Goal: Contribute content: Add original content to the website for others to see

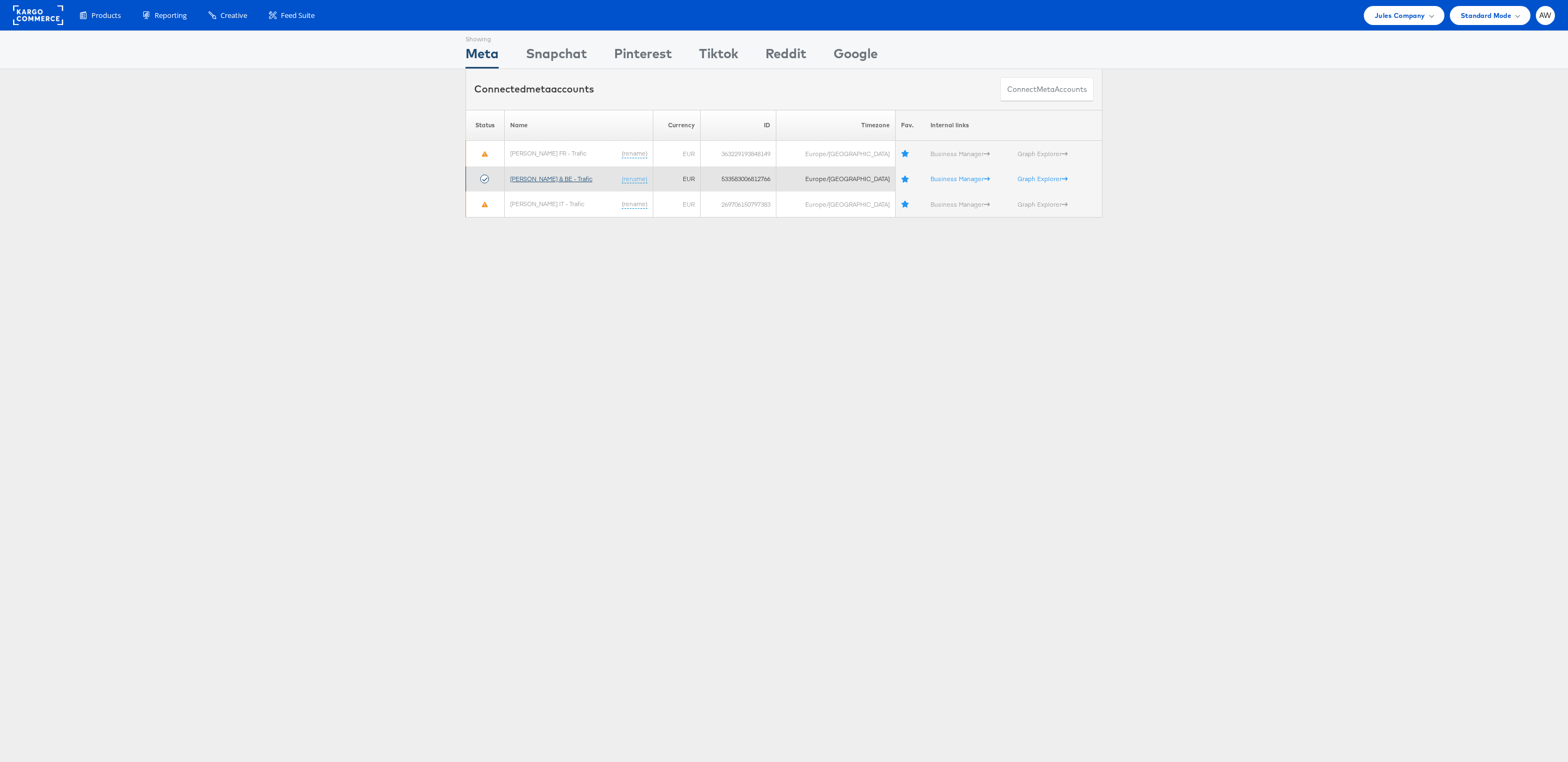
click at [568, 181] on link "[PERSON_NAME] & BE - Trafic" at bounding box center [551, 178] width 82 height 8
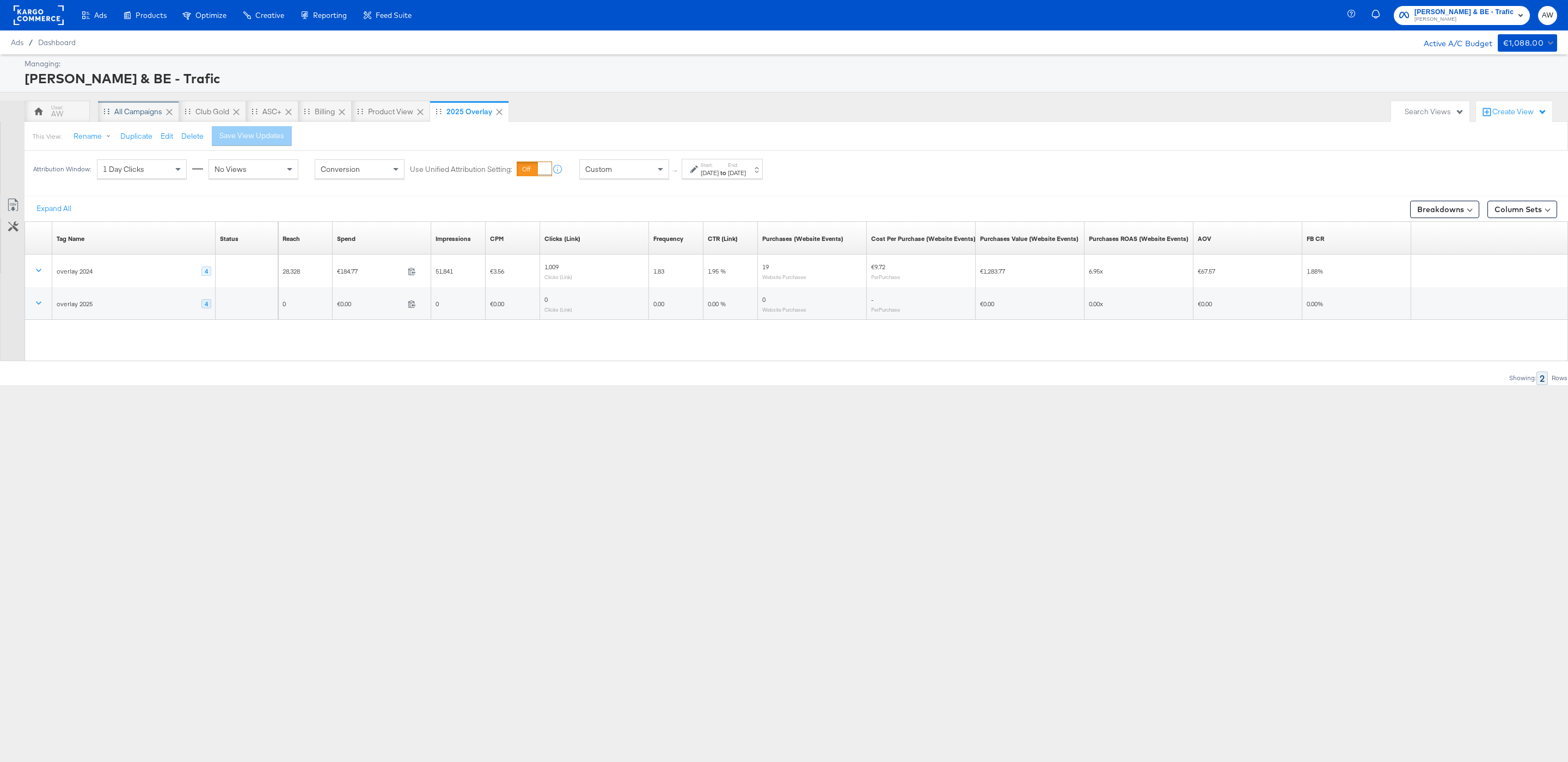
click at [138, 111] on div "All Campaigns" at bounding box center [138, 111] width 48 height 10
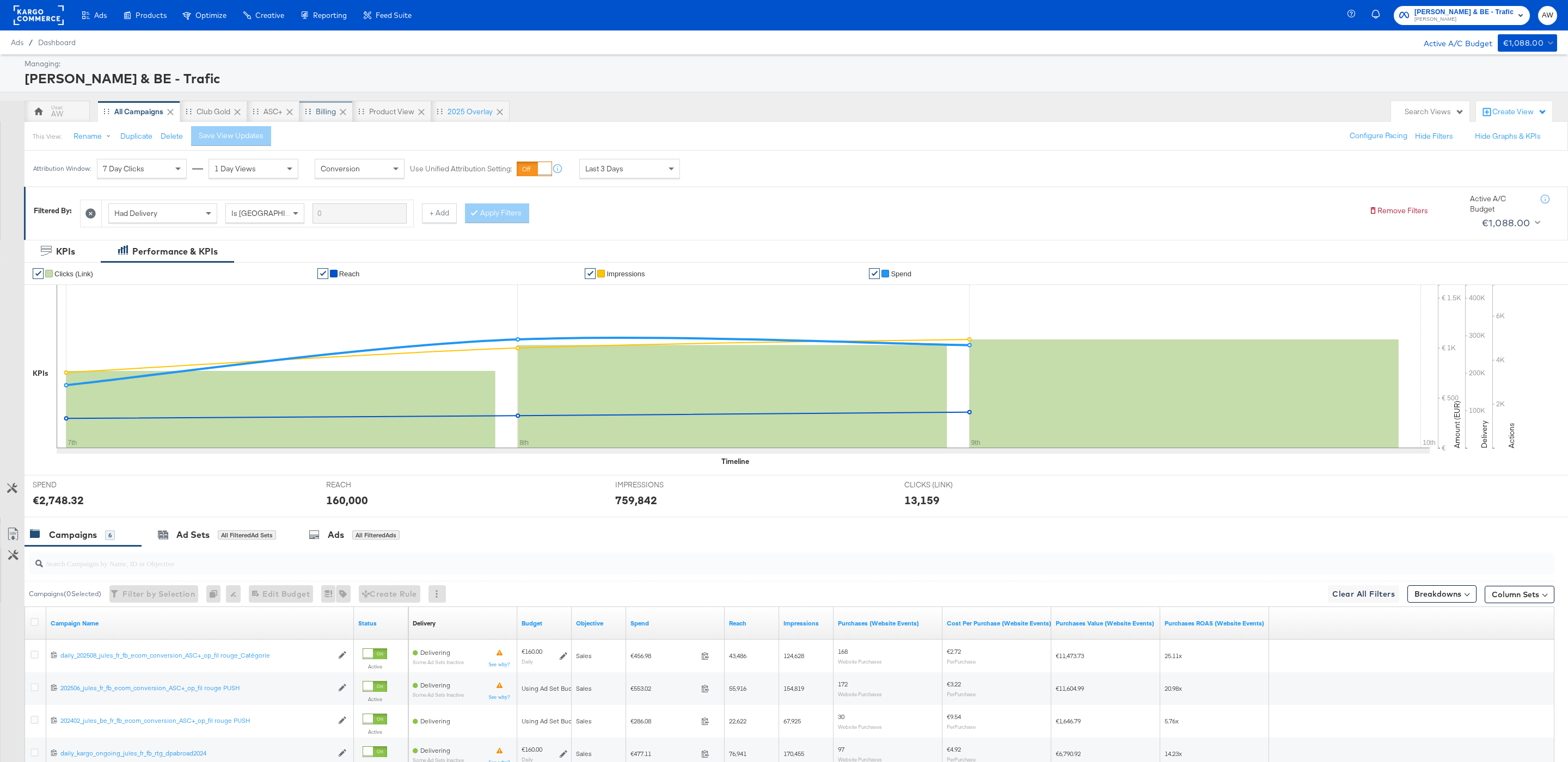
click at [318, 121] on div "Billing" at bounding box center [326, 111] width 54 height 22
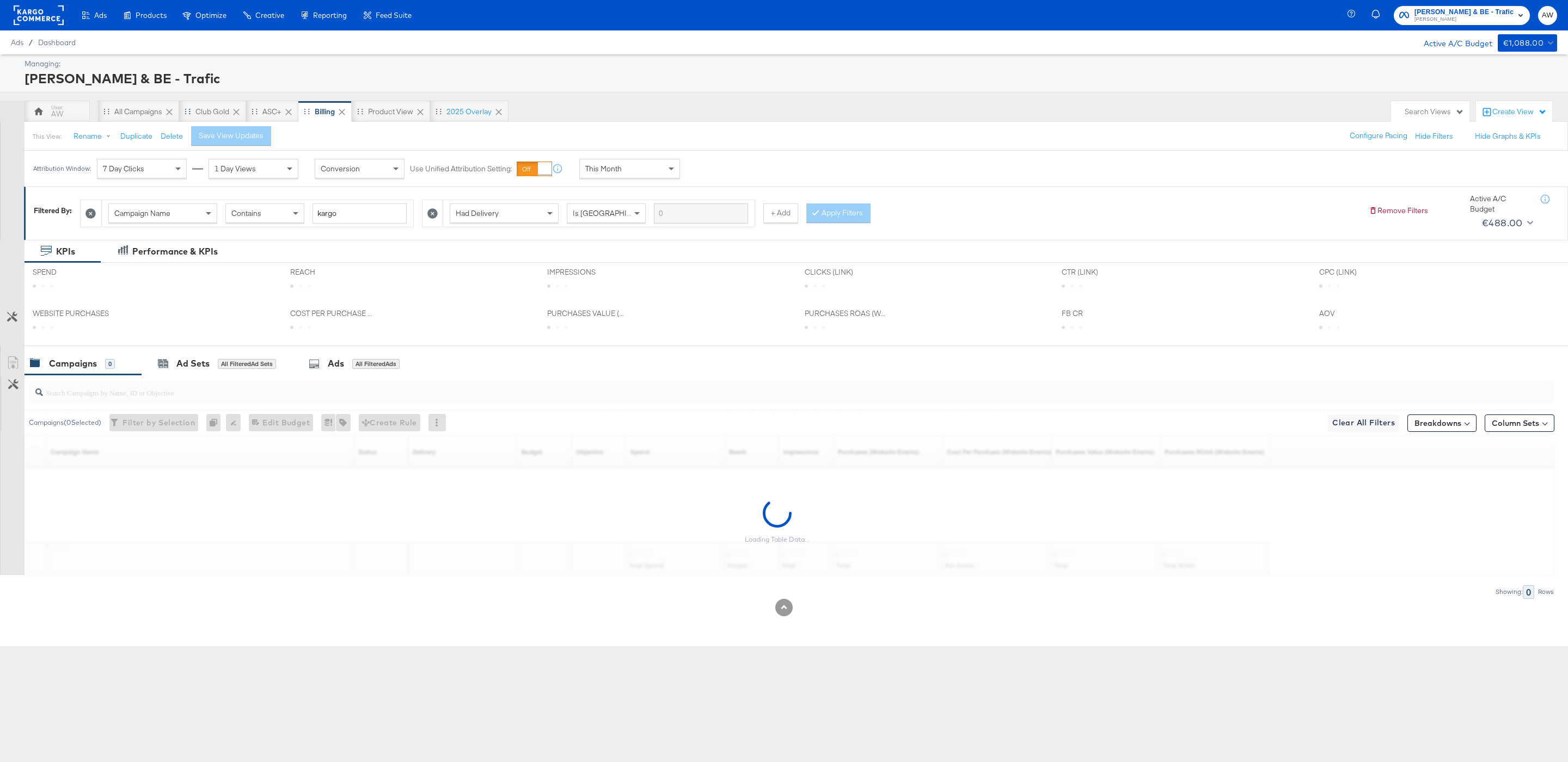
click at [240, 111] on icon at bounding box center [236, 112] width 11 height 11
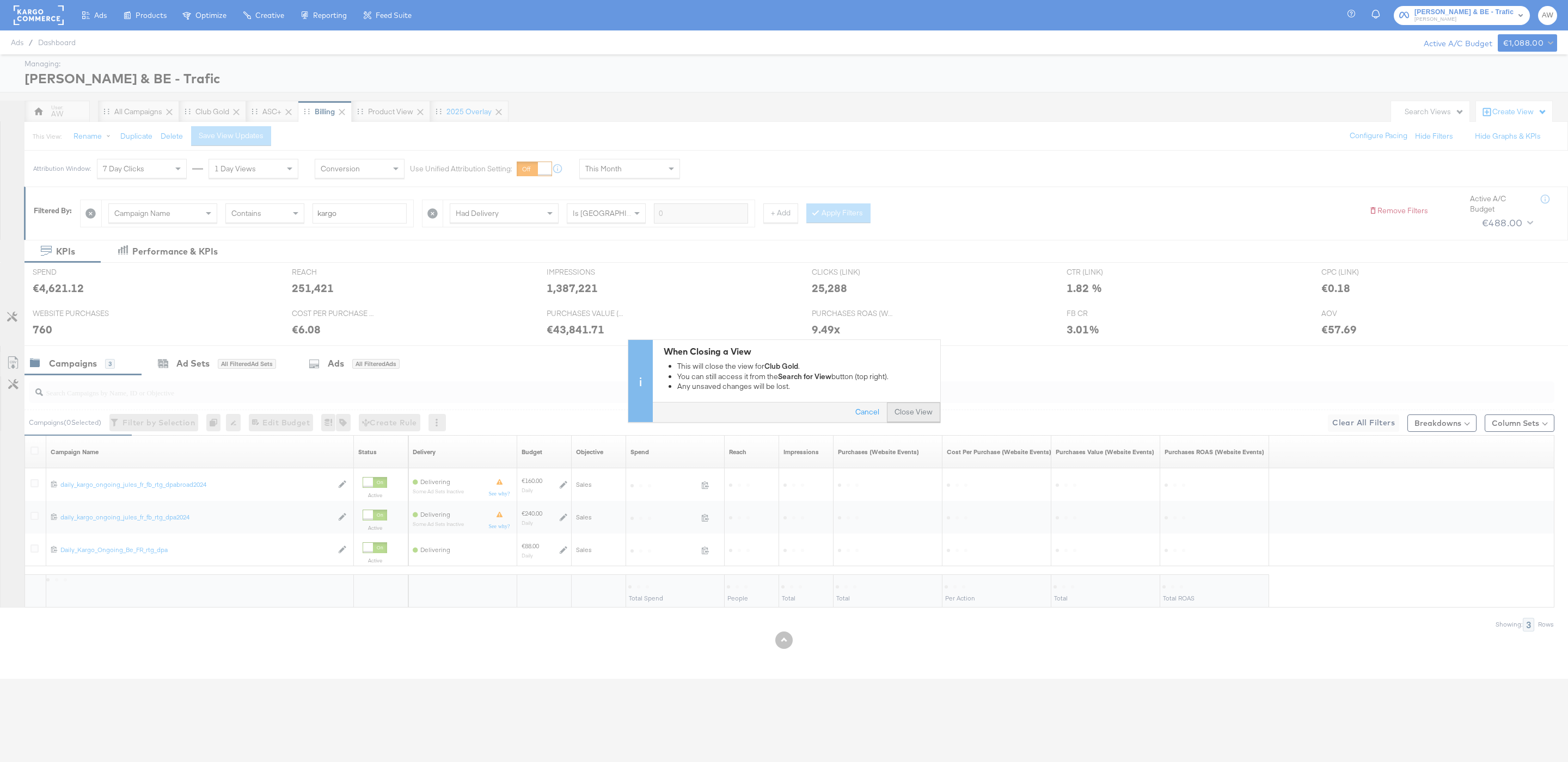
click at [914, 417] on button "Close View" at bounding box center [913, 413] width 54 height 20
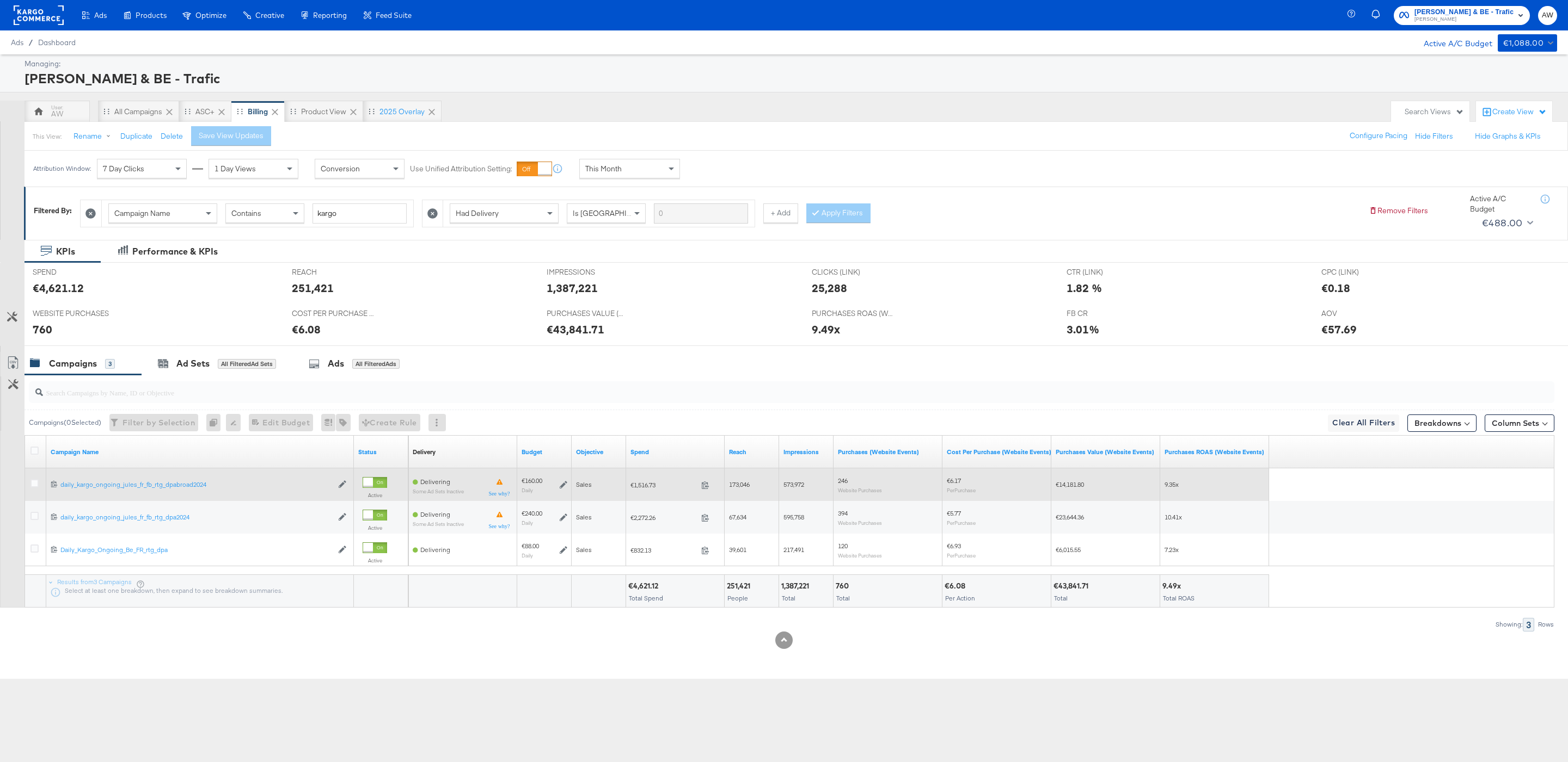
click at [28, 485] on div at bounding box center [36, 485] width 20 height 20
click at [31, 485] on icon at bounding box center [34, 483] width 8 height 8
click at [0, 0] on input "checkbox" at bounding box center [0, 0] width 0 height 0
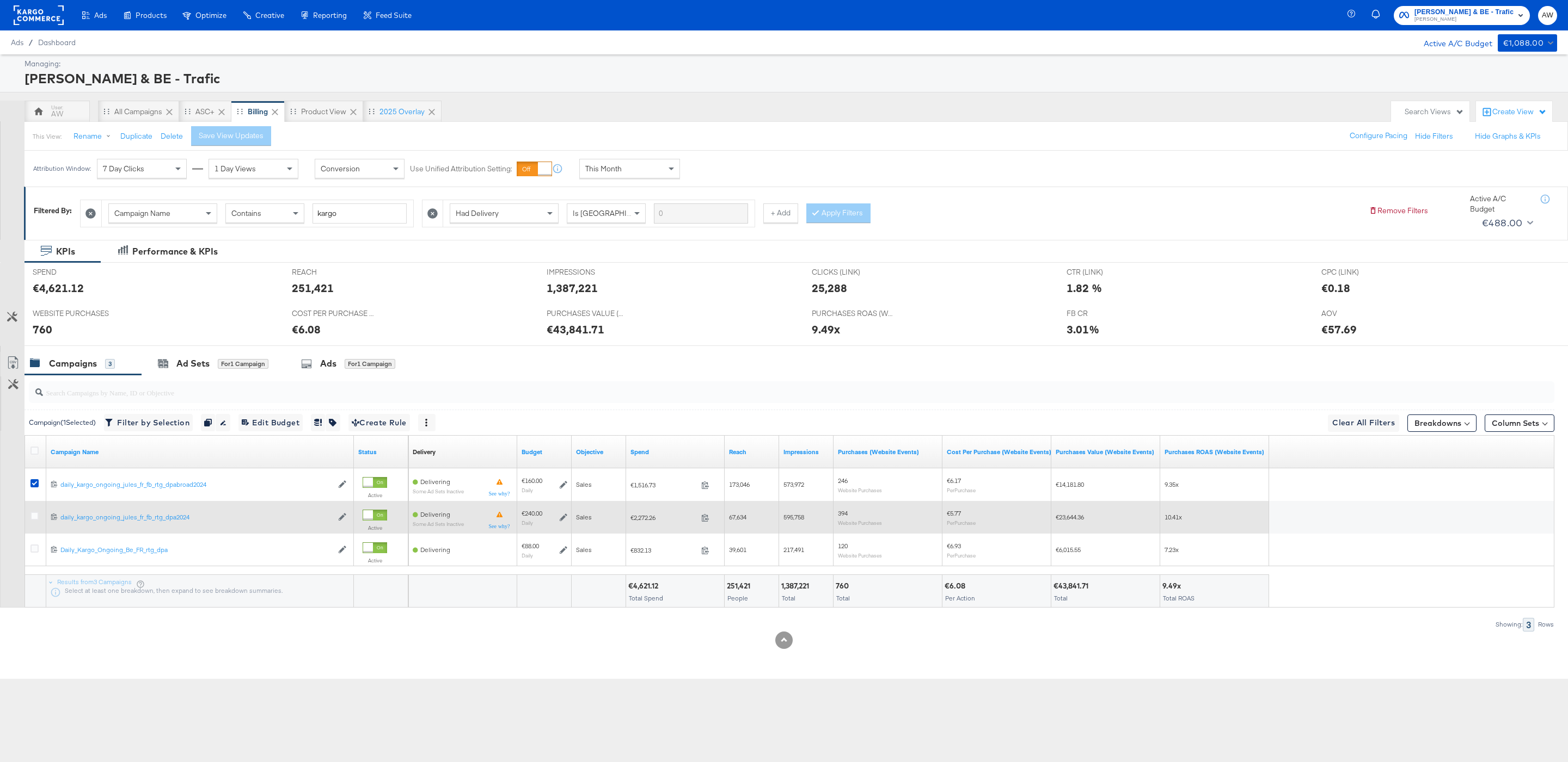
click at [32, 526] on div at bounding box center [36, 517] width 20 height 20
click at [32, 516] on icon at bounding box center [34, 515] width 8 height 8
click at [0, 0] on input "checkbox" at bounding box center [0, 0] width 0 height 0
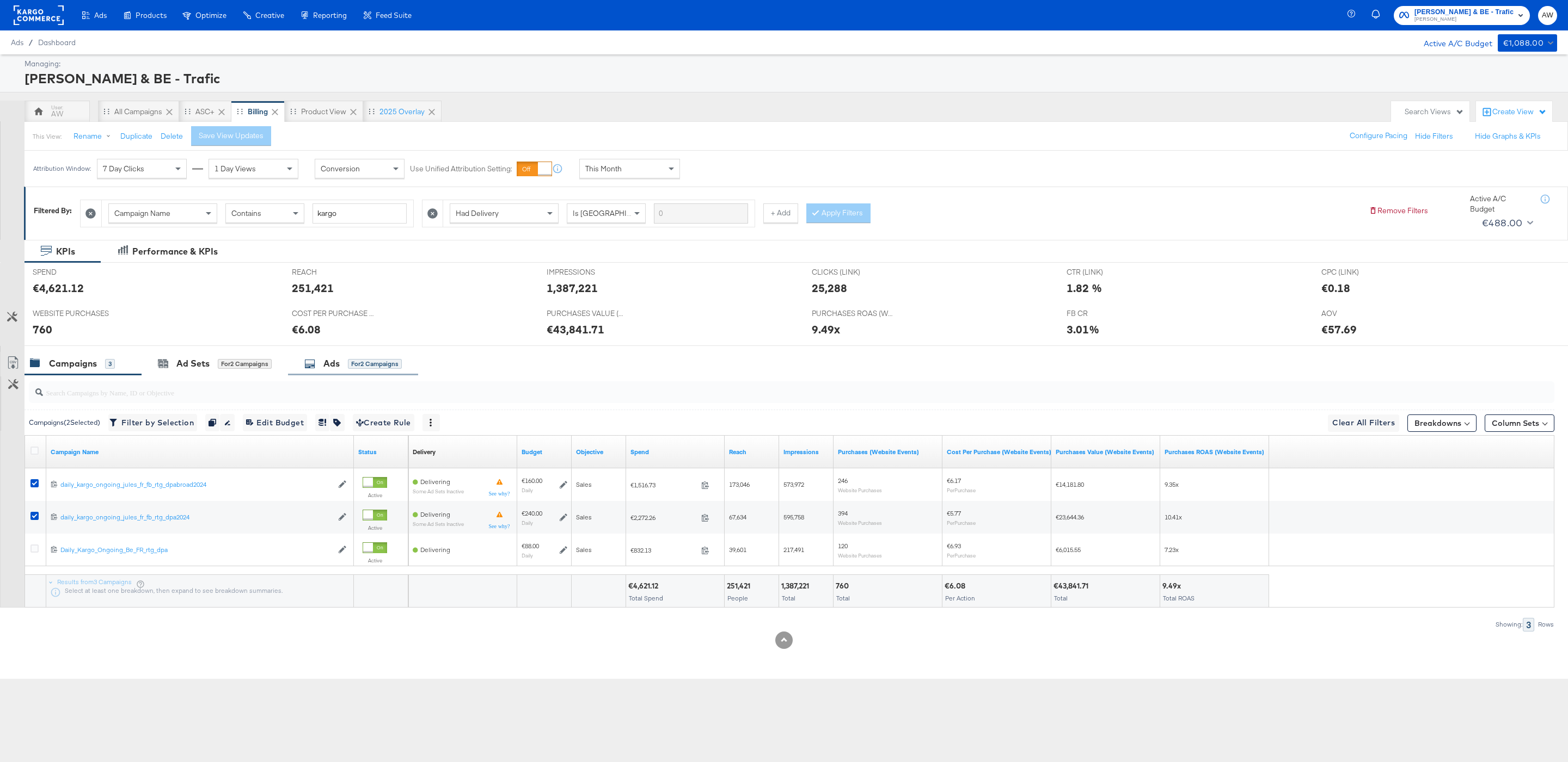
click at [329, 368] on div "Ads" at bounding box center [331, 363] width 17 height 12
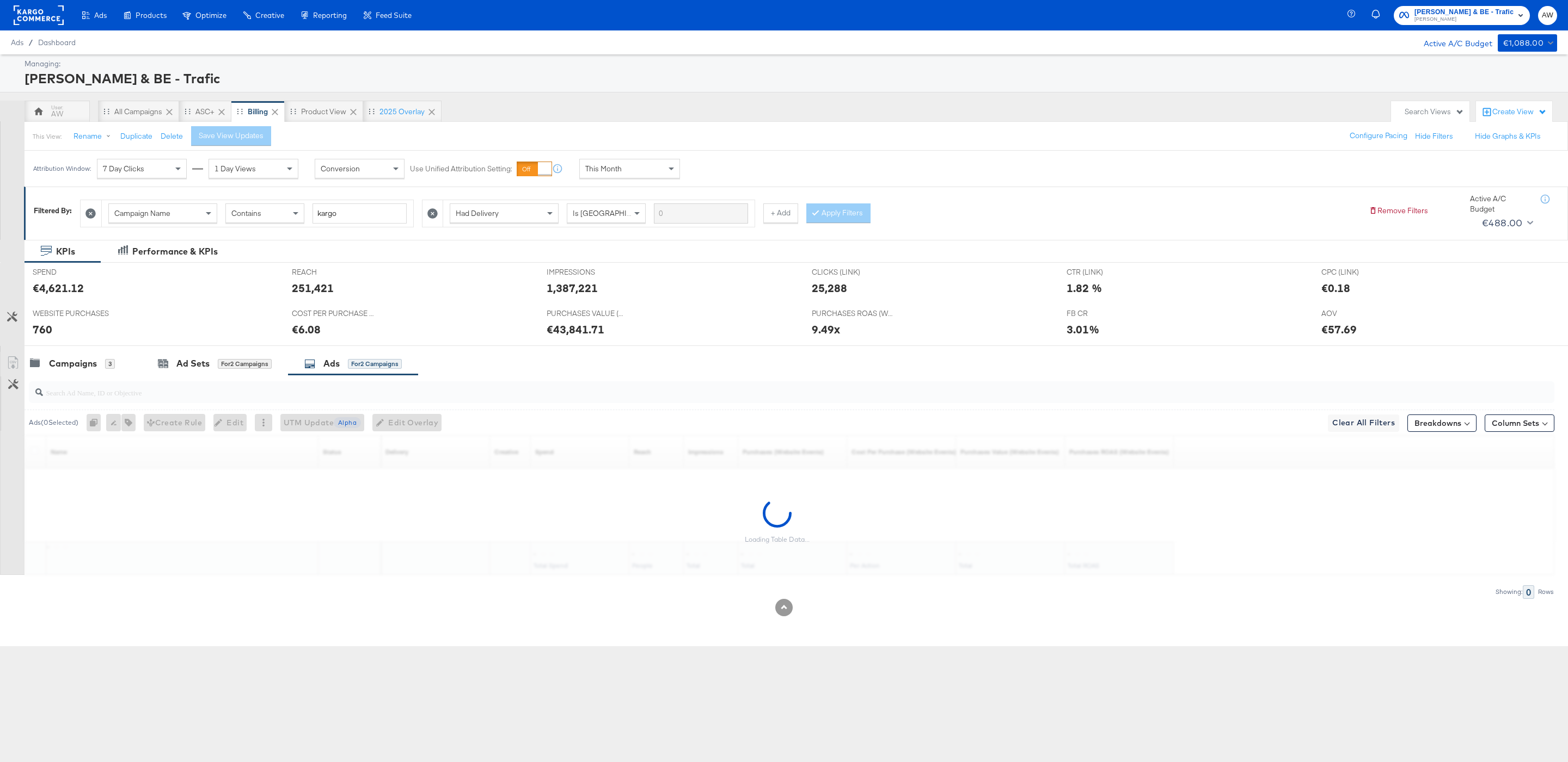
click at [329, 396] on input "search" at bounding box center [726, 388] width 1367 height 21
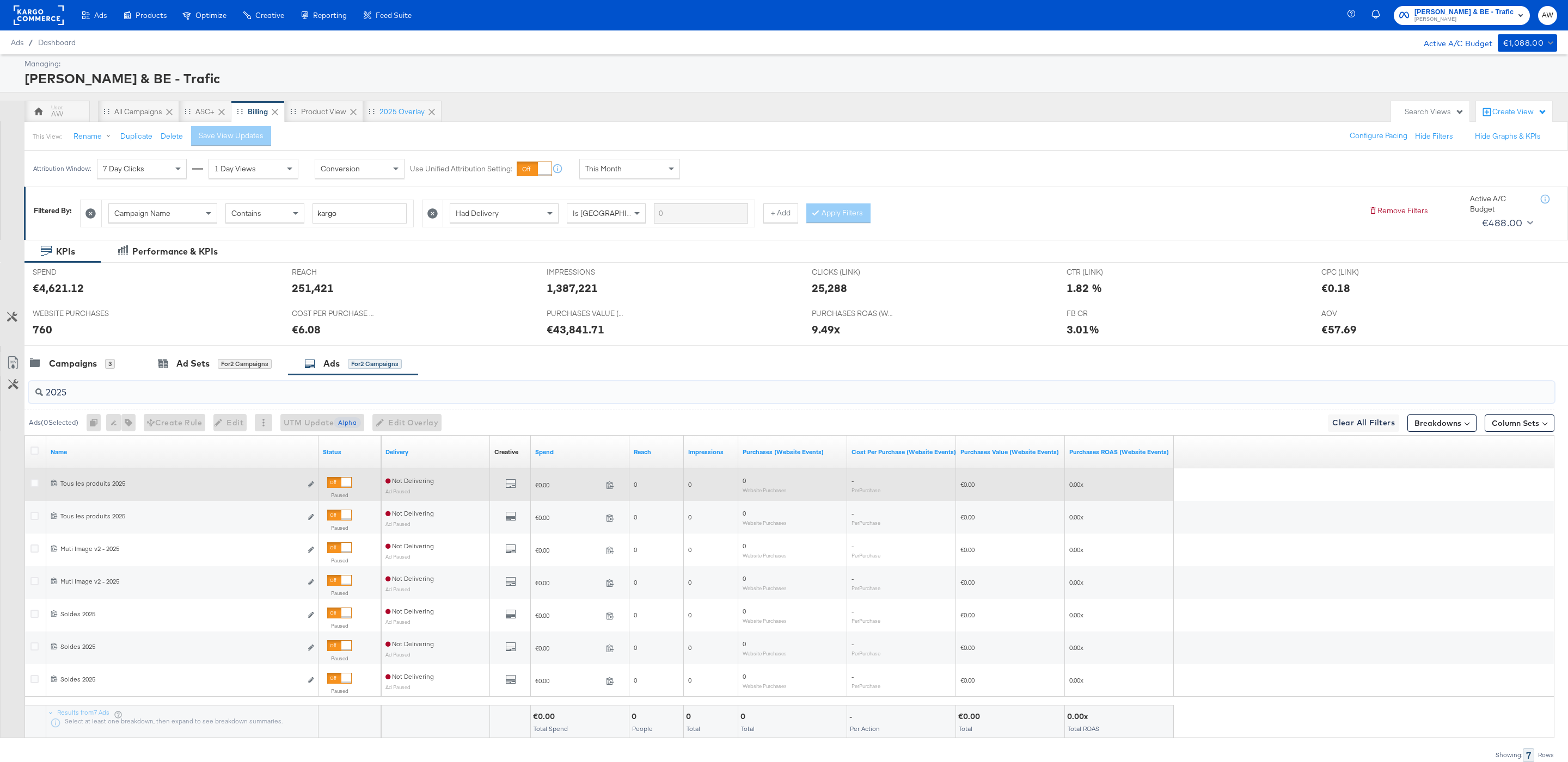
type input "2025"
click at [348, 486] on div at bounding box center [346, 483] width 10 height 10
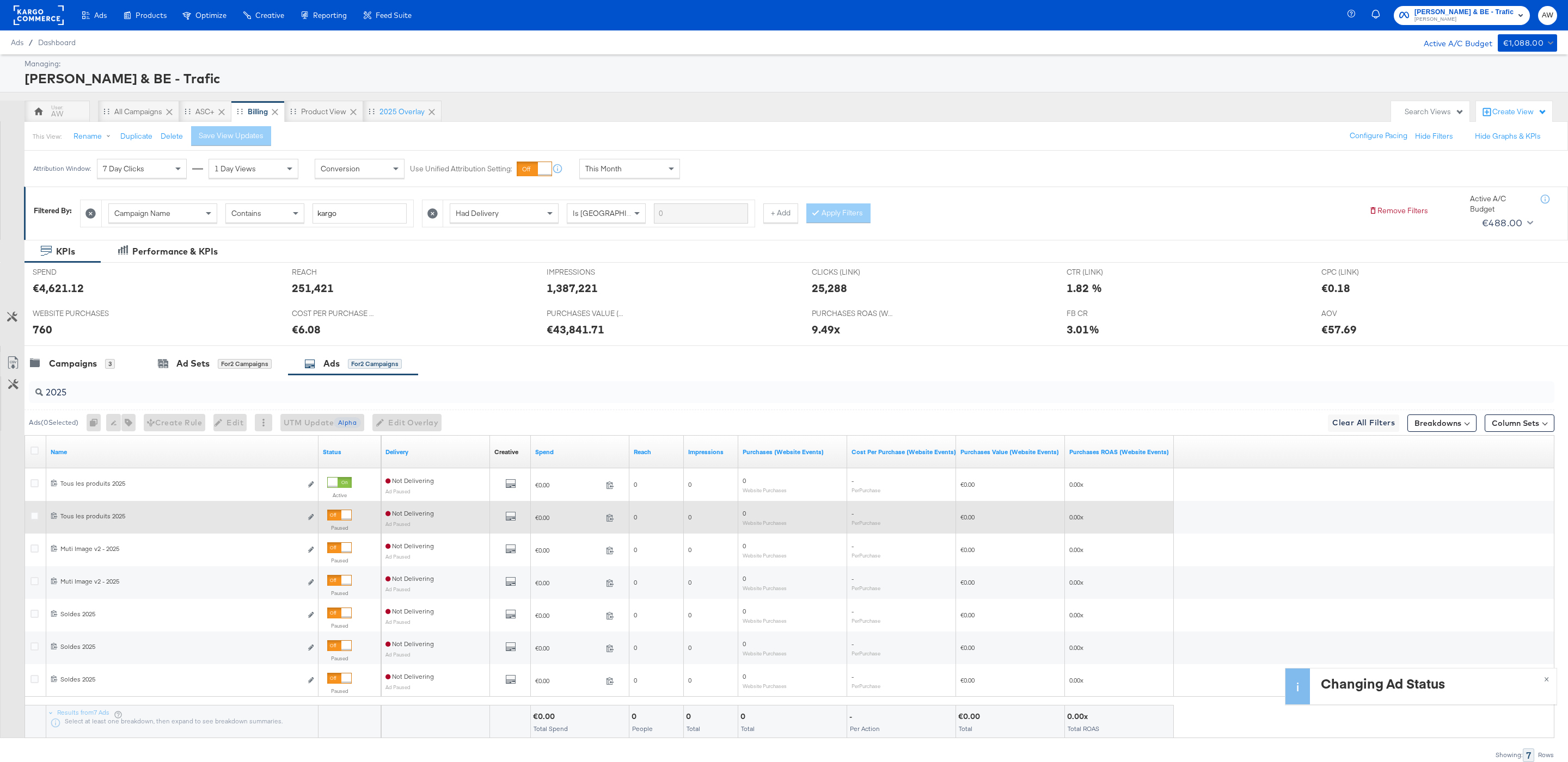
click at [347, 517] on div at bounding box center [346, 515] width 10 height 10
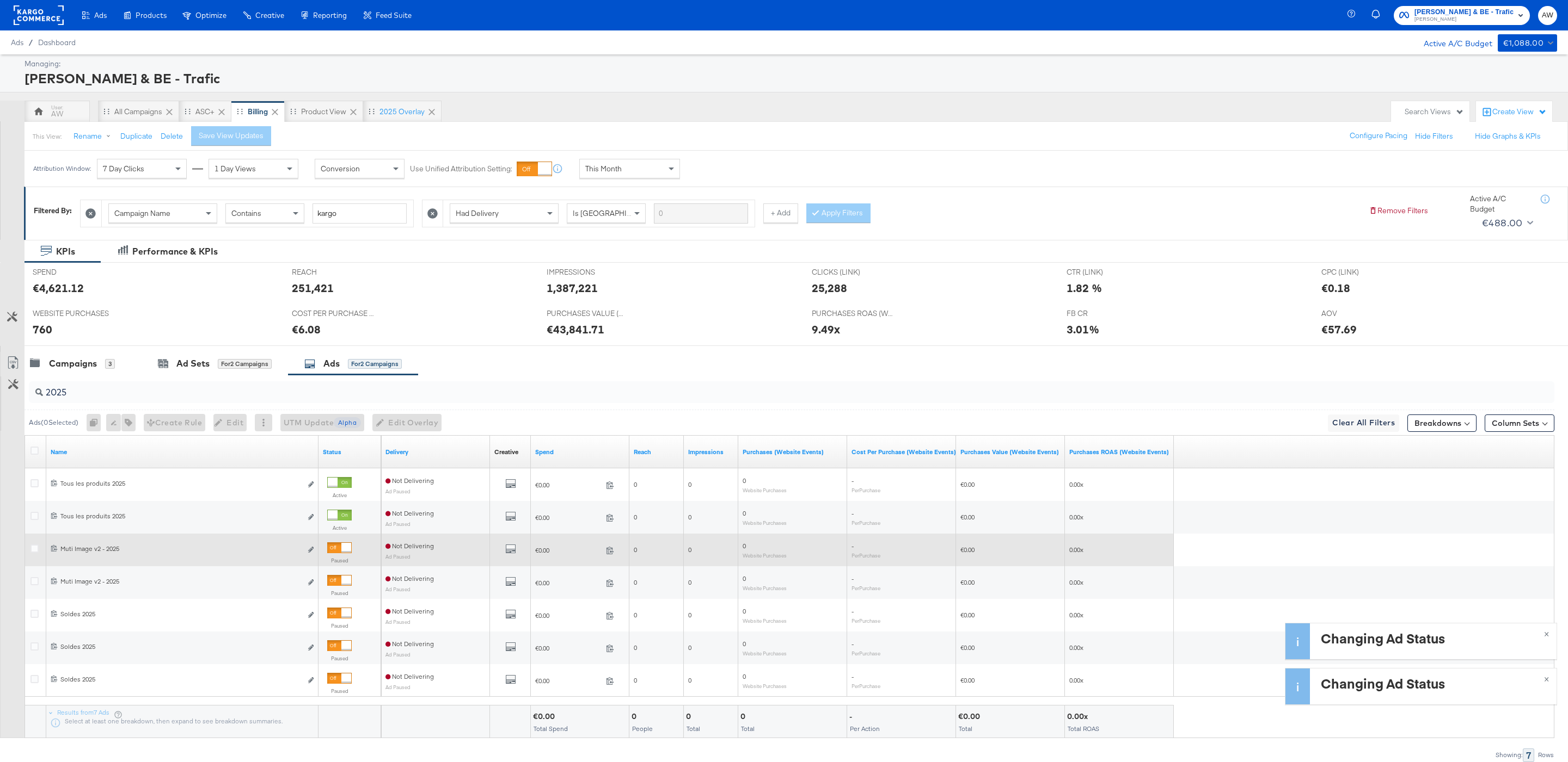
click at [347, 549] on div at bounding box center [346, 548] width 10 height 10
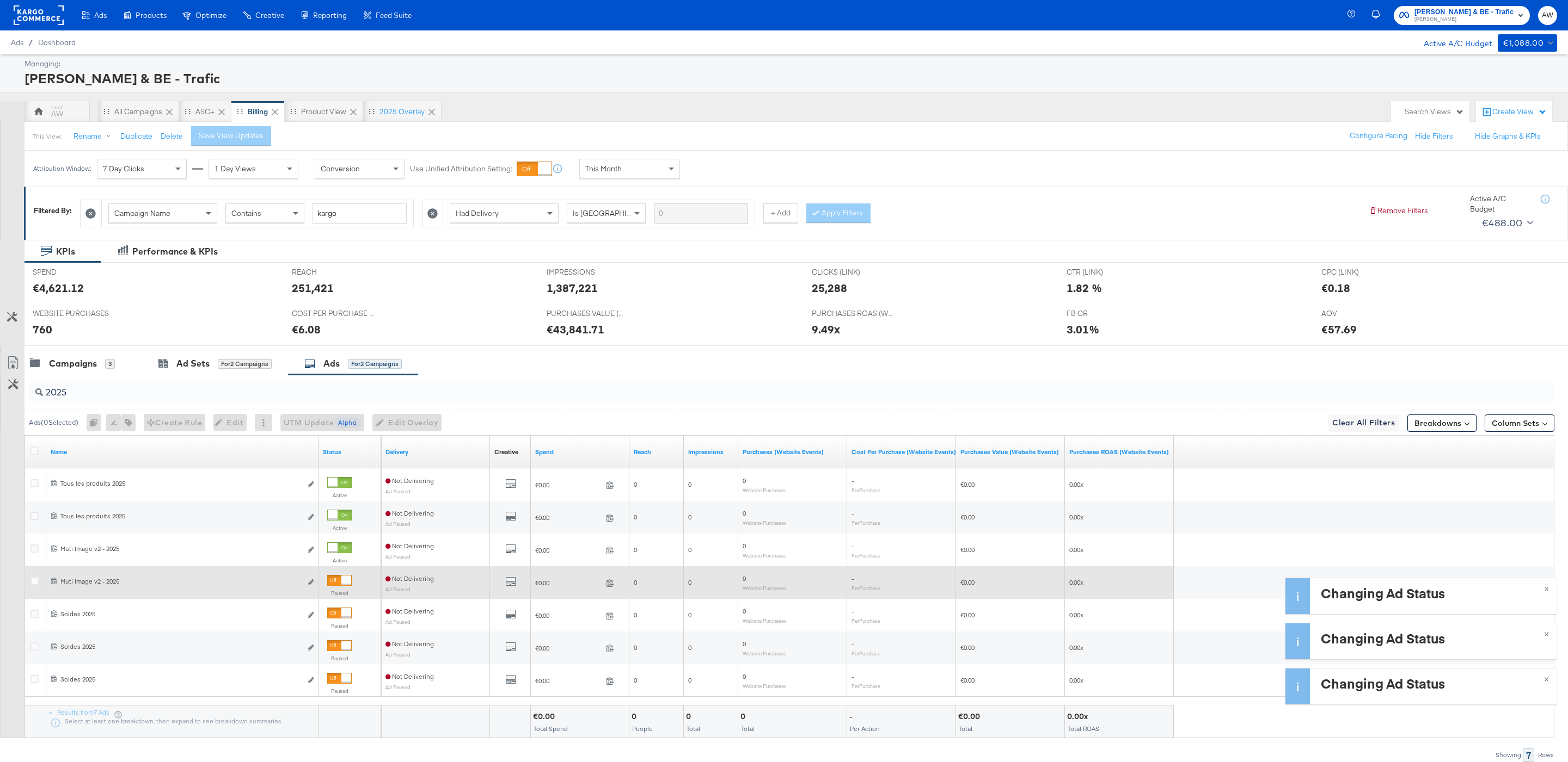
click at [348, 577] on div at bounding box center [340, 581] width 25 height 11
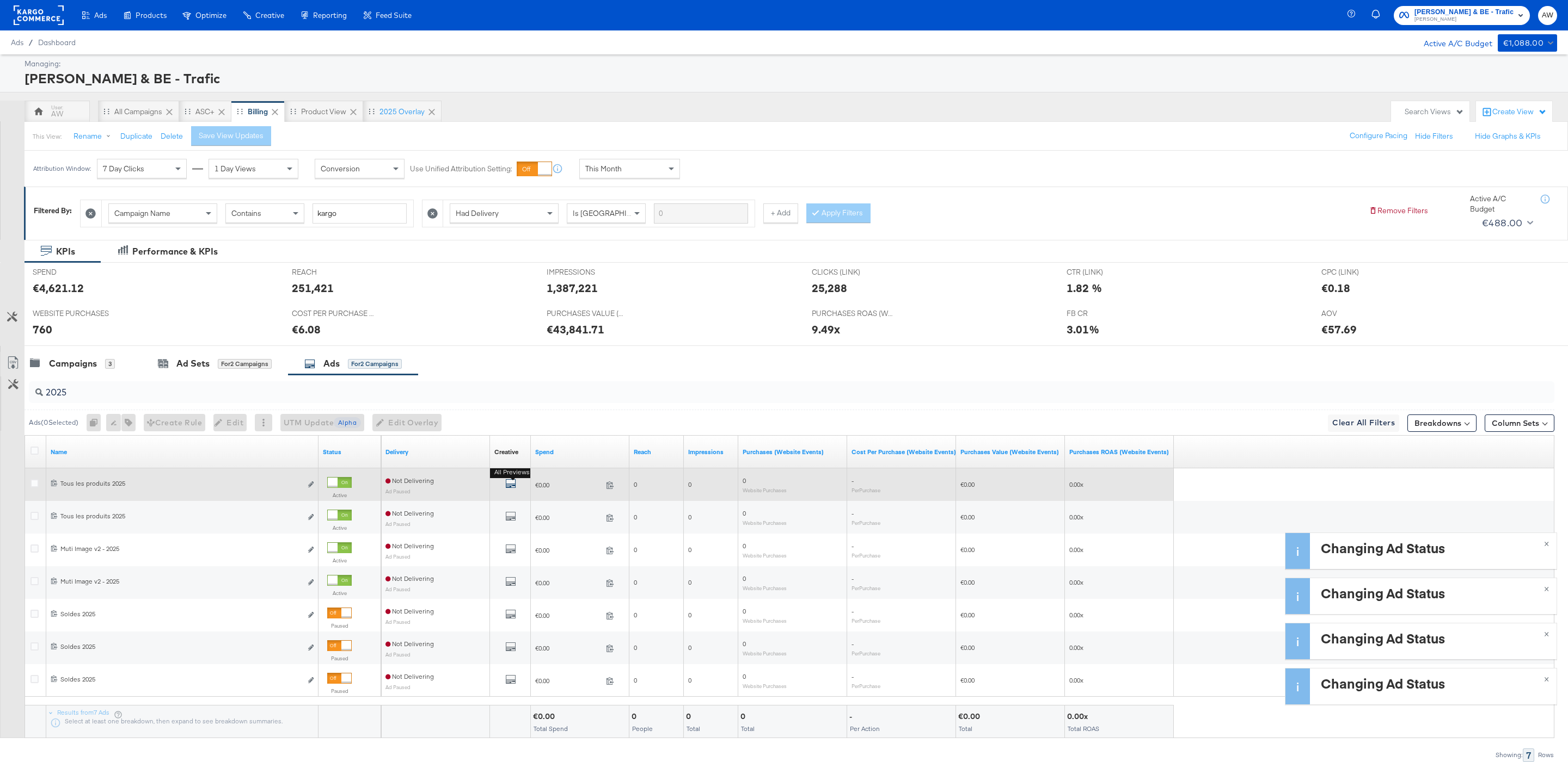
click at [516, 486] on div "All Previews" at bounding box center [510, 485] width 32 height 14
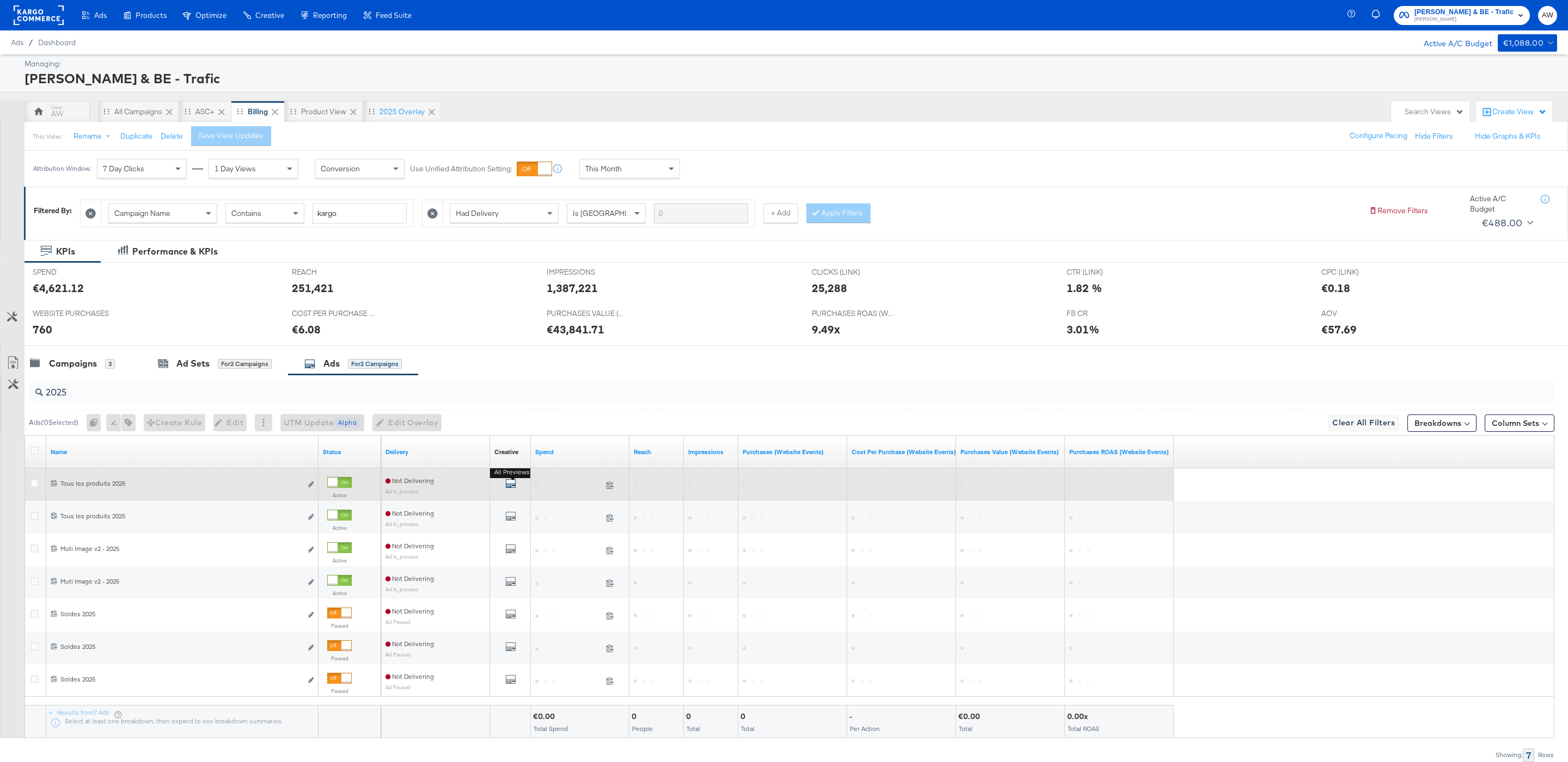
click at [508, 487] on icon "default" at bounding box center [511, 484] width 11 height 11
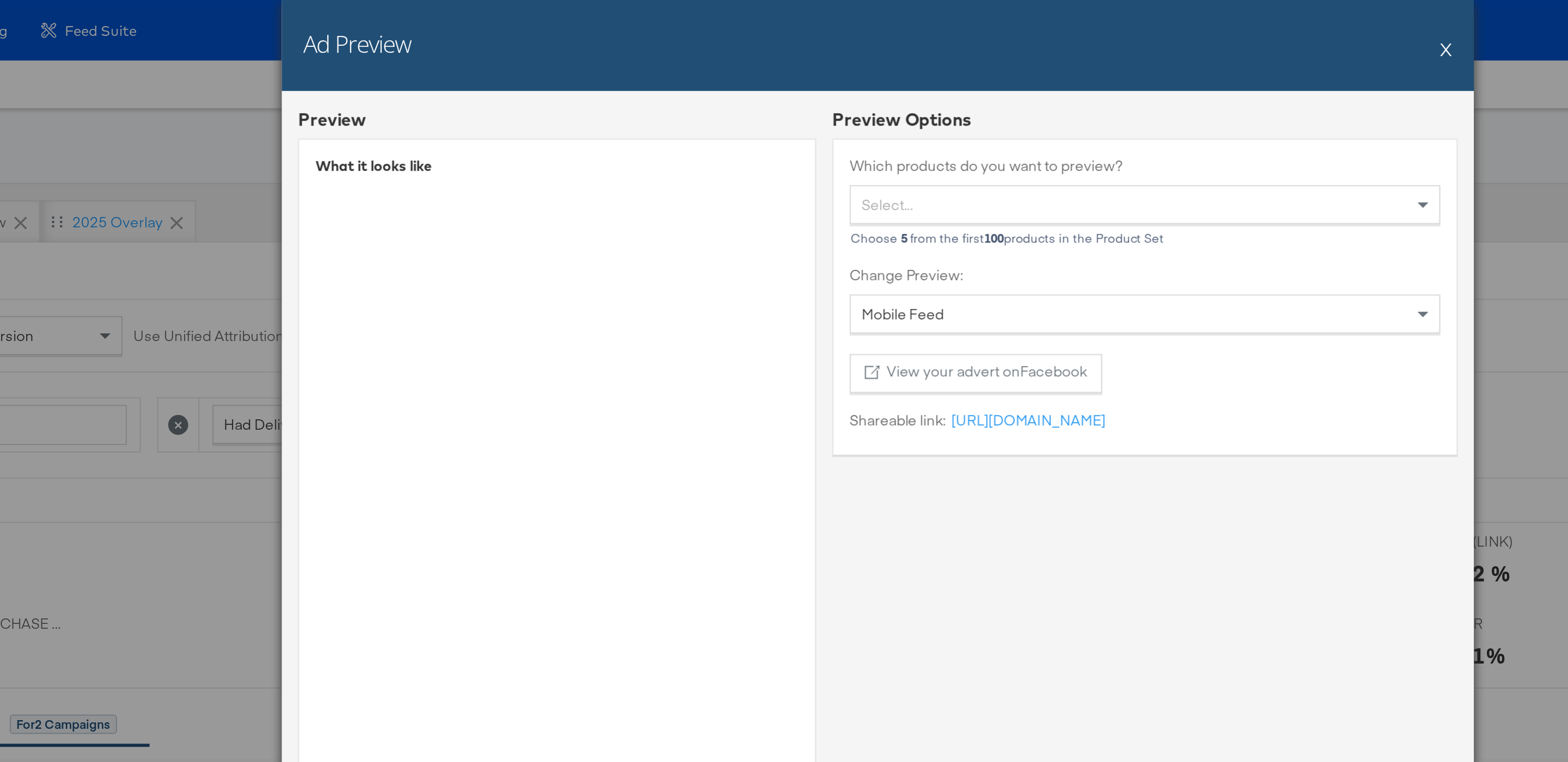
click at [1072, 21] on div "Ad Preview X" at bounding box center [783, 23] width 599 height 46
click at [1067, 29] on button "X" at bounding box center [1070, 24] width 6 height 22
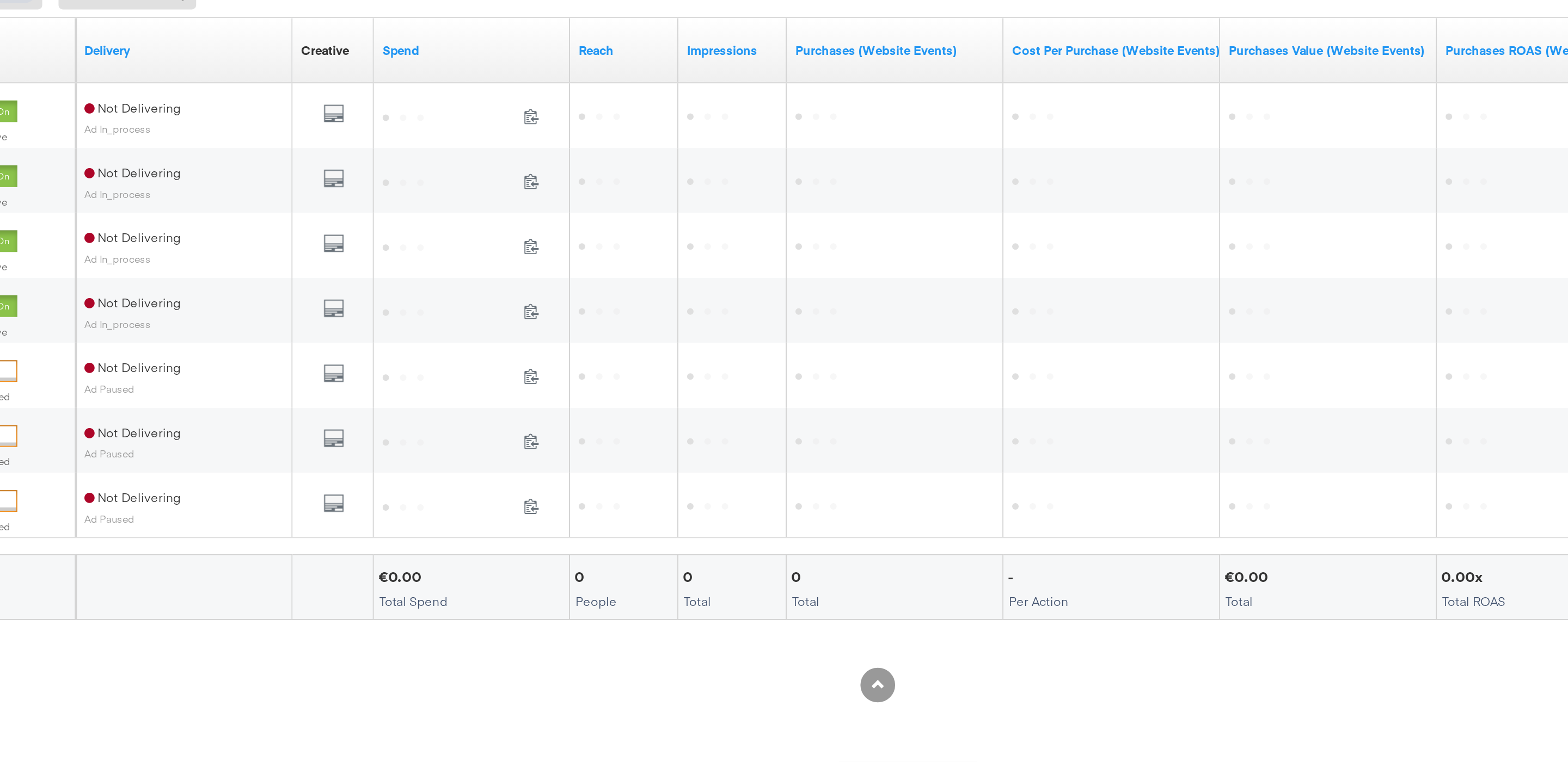
scroll to position [50, 0]
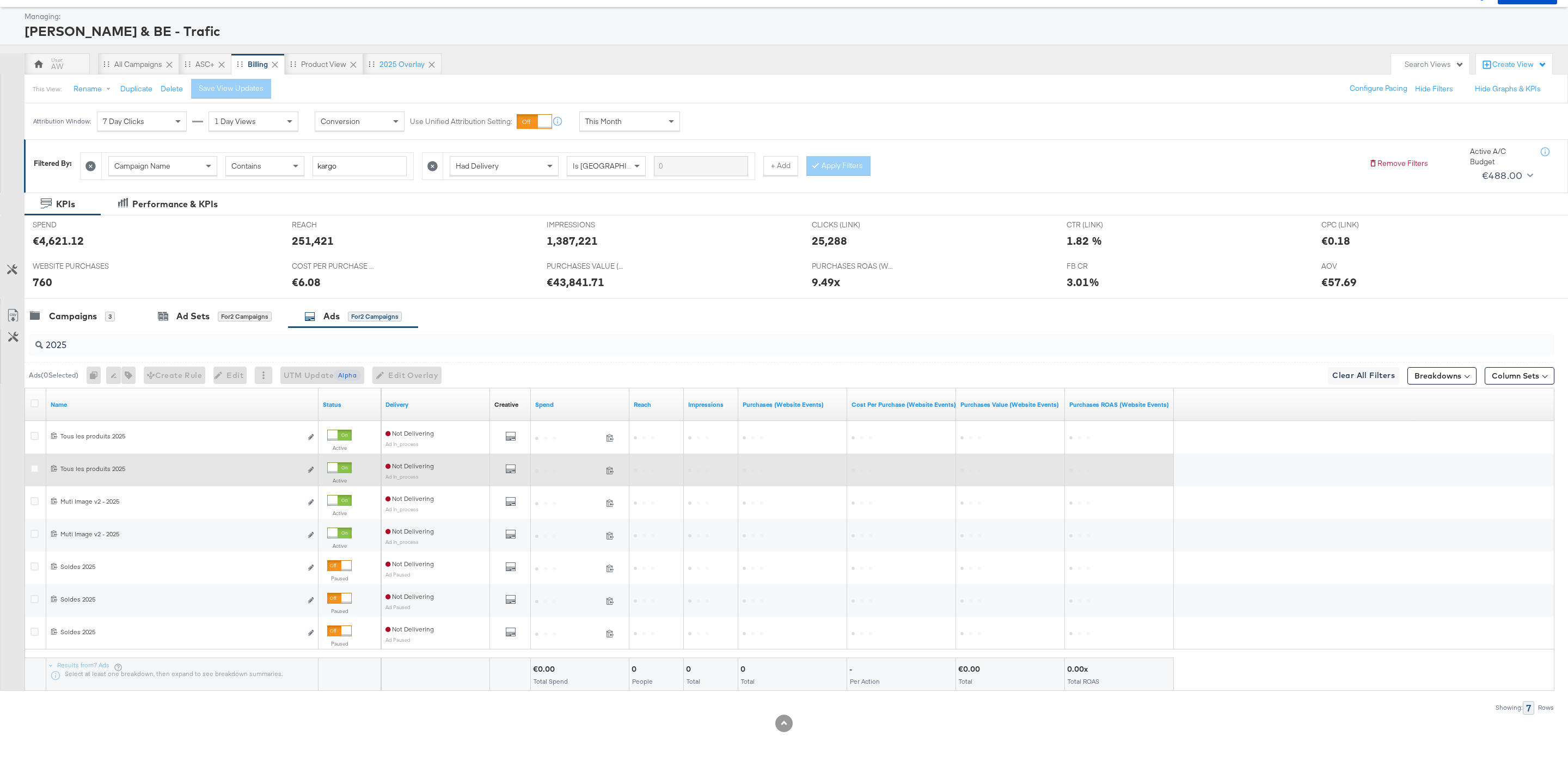
click at [503, 469] on div "All Previews" at bounding box center [510, 470] width 32 height 14
click at [517, 468] on div "All Previews" at bounding box center [510, 470] width 32 height 14
click at [515, 469] on icon "default" at bounding box center [511, 469] width 11 height 11
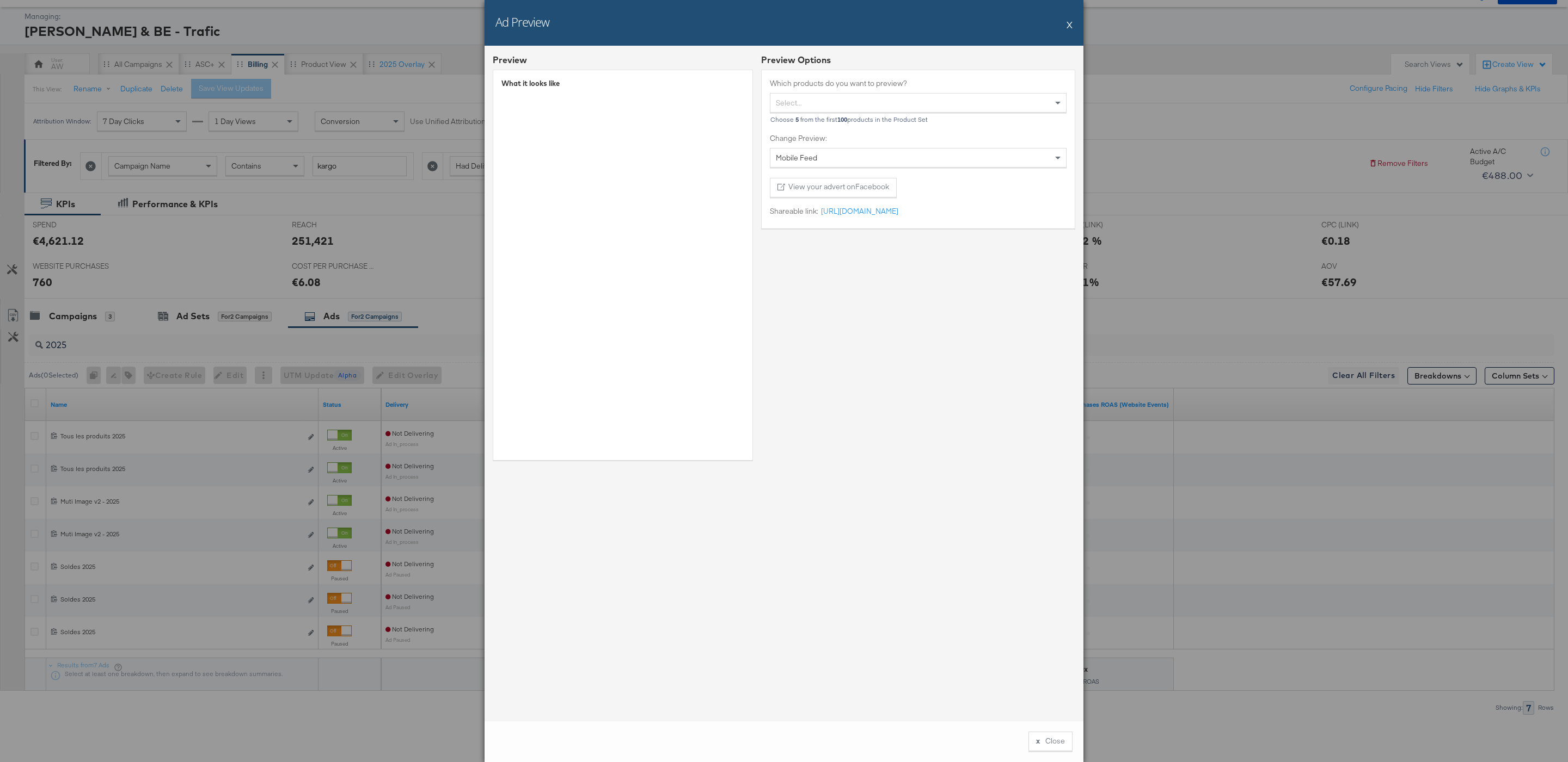
click at [710, 239] on div "What it looks like" at bounding box center [623, 264] width 260 height 391
click at [1071, 30] on button "X" at bounding box center [1070, 24] width 6 height 22
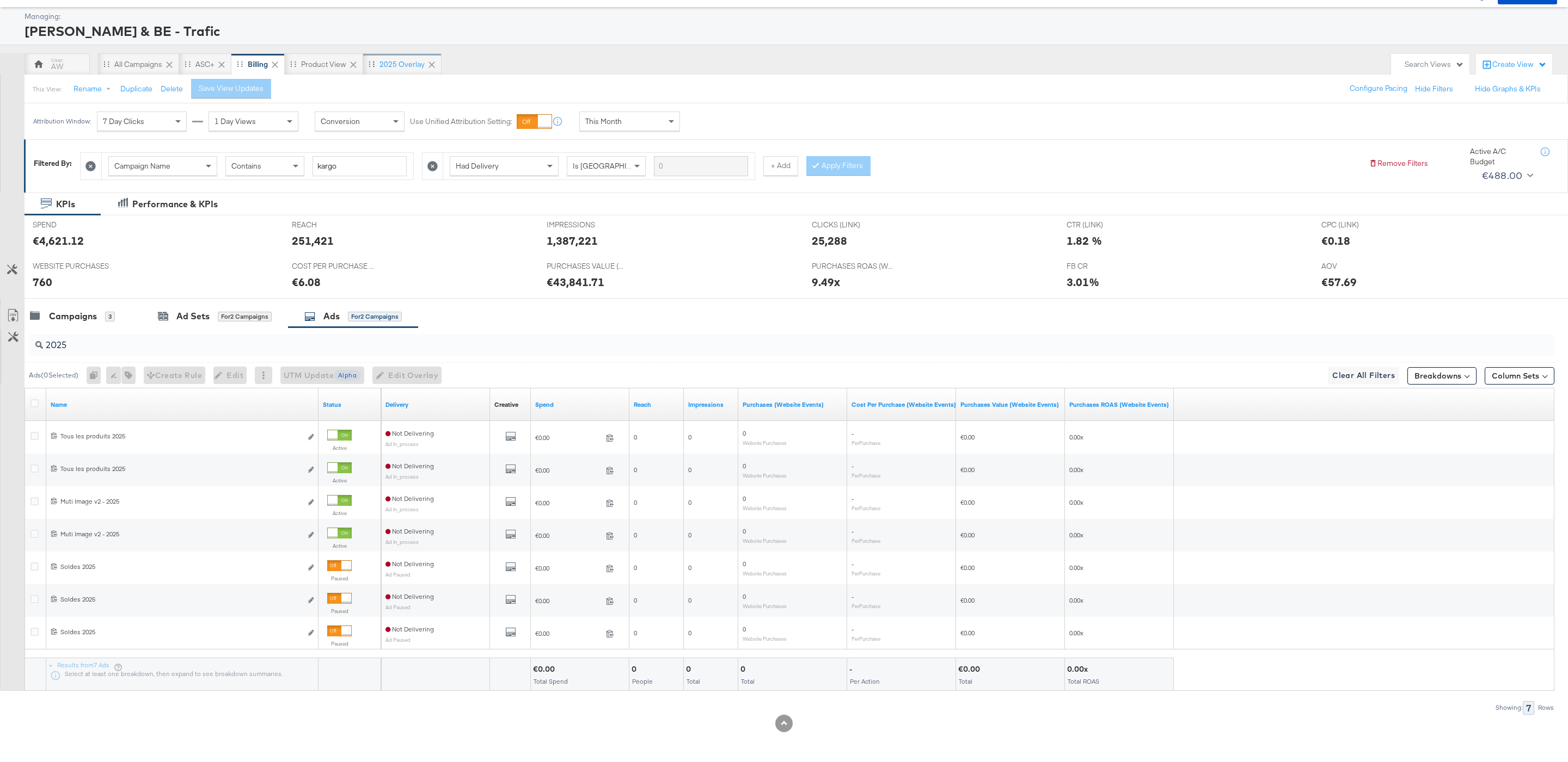
scroll to position [0, 0]
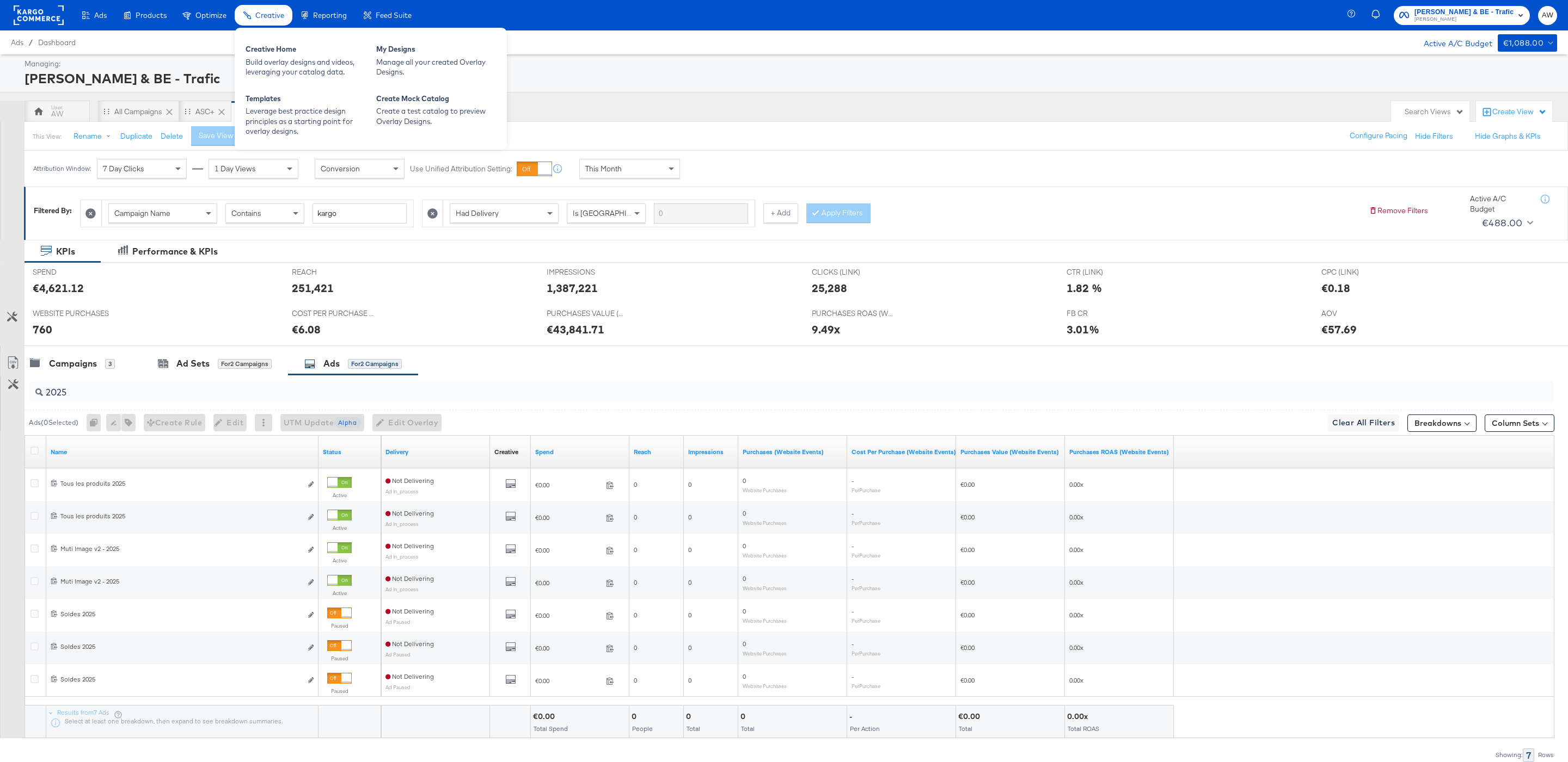
click at [274, 85] on div "Creative Home Build overlay designs and videos, leveraging your catalog data. M…" at bounding box center [370, 89] width 272 height 122
click at [271, 68] on div "Build overlay designs and videos, leveraging your catalog data." at bounding box center [305, 67] width 120 height 20
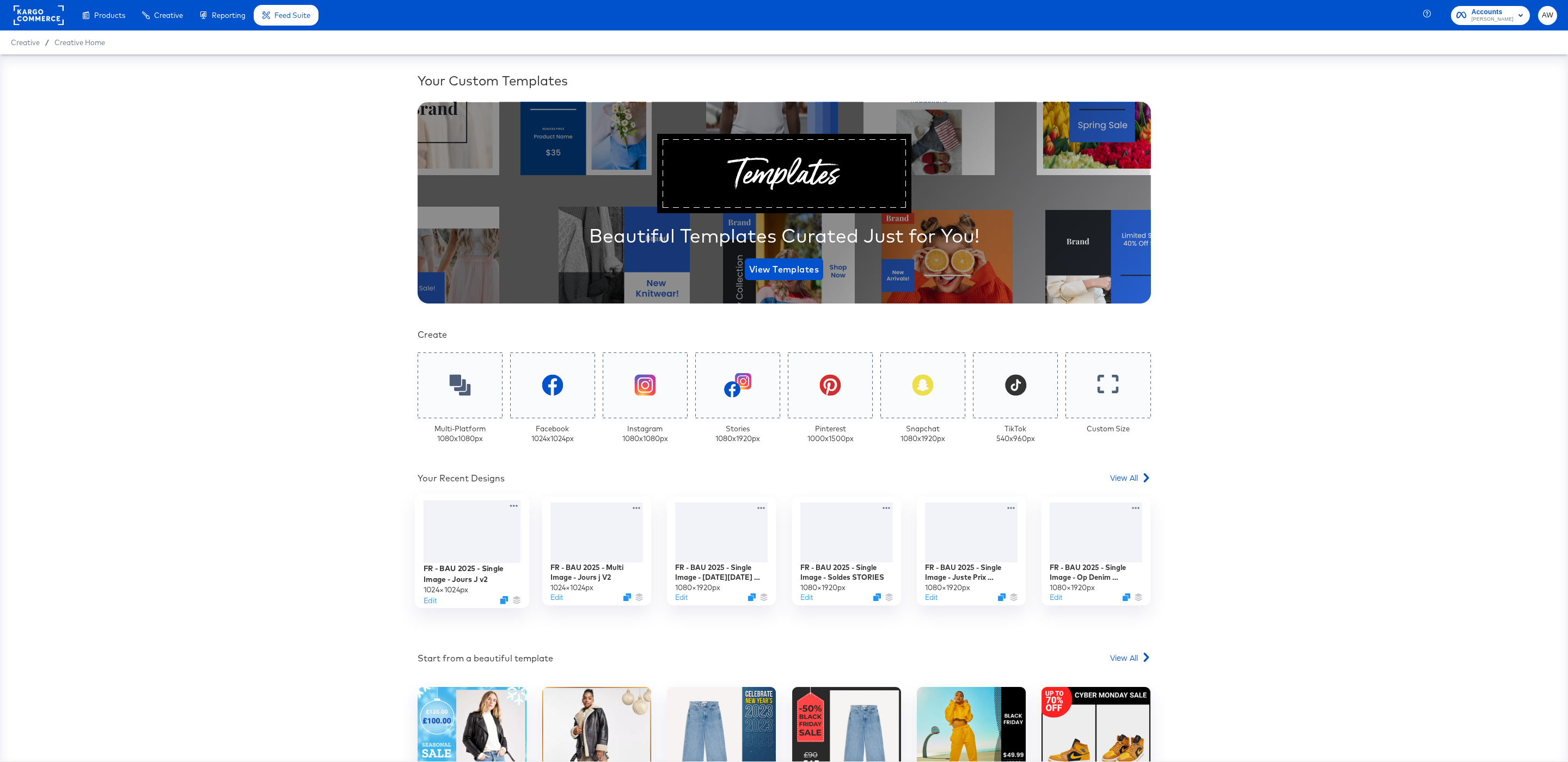
click at [457, 538] on div at bounding box center [471, 531] width 97 height 63
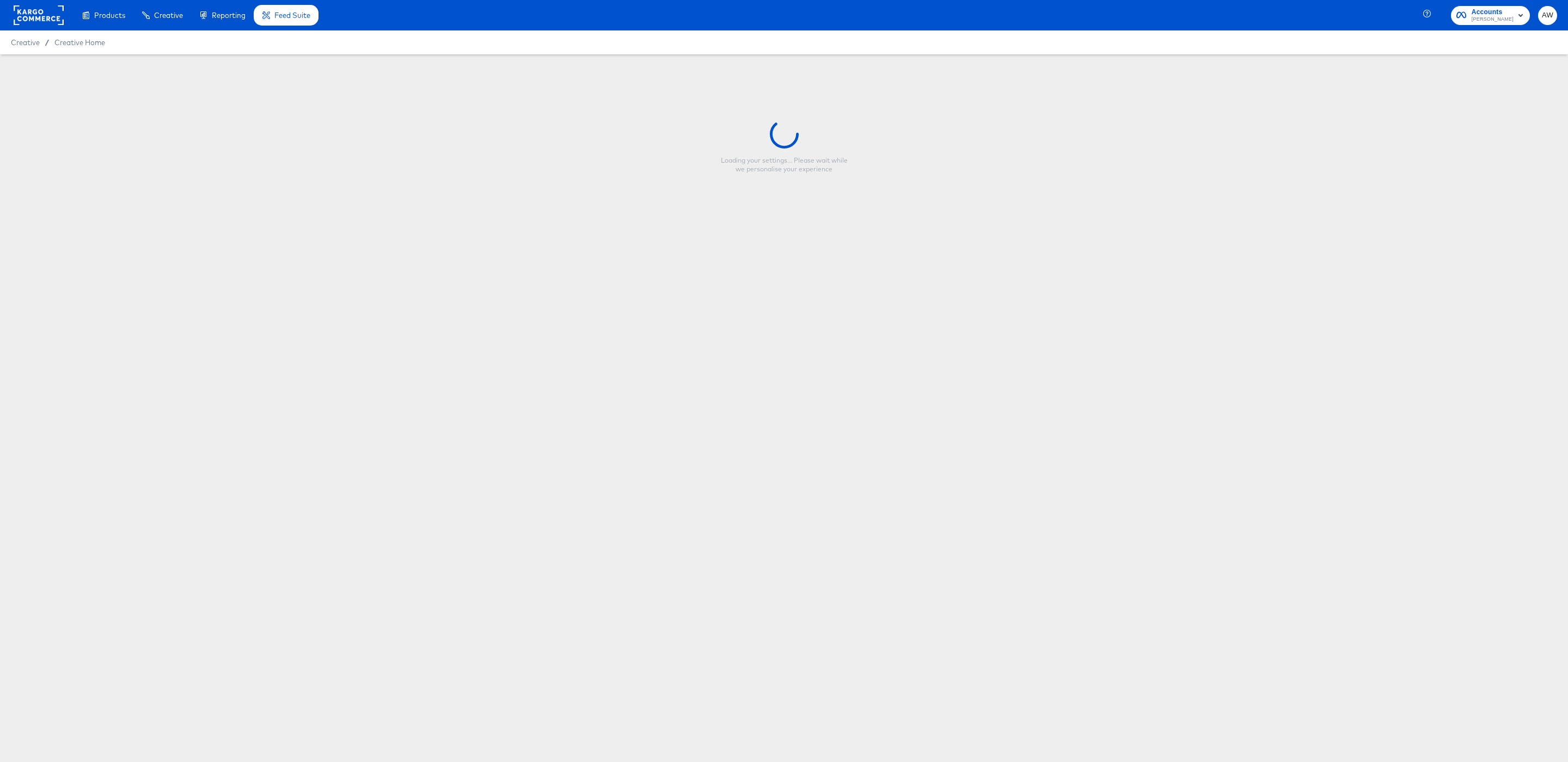
type input "FR - BAU 2025 - Single Image - Jours J v2"
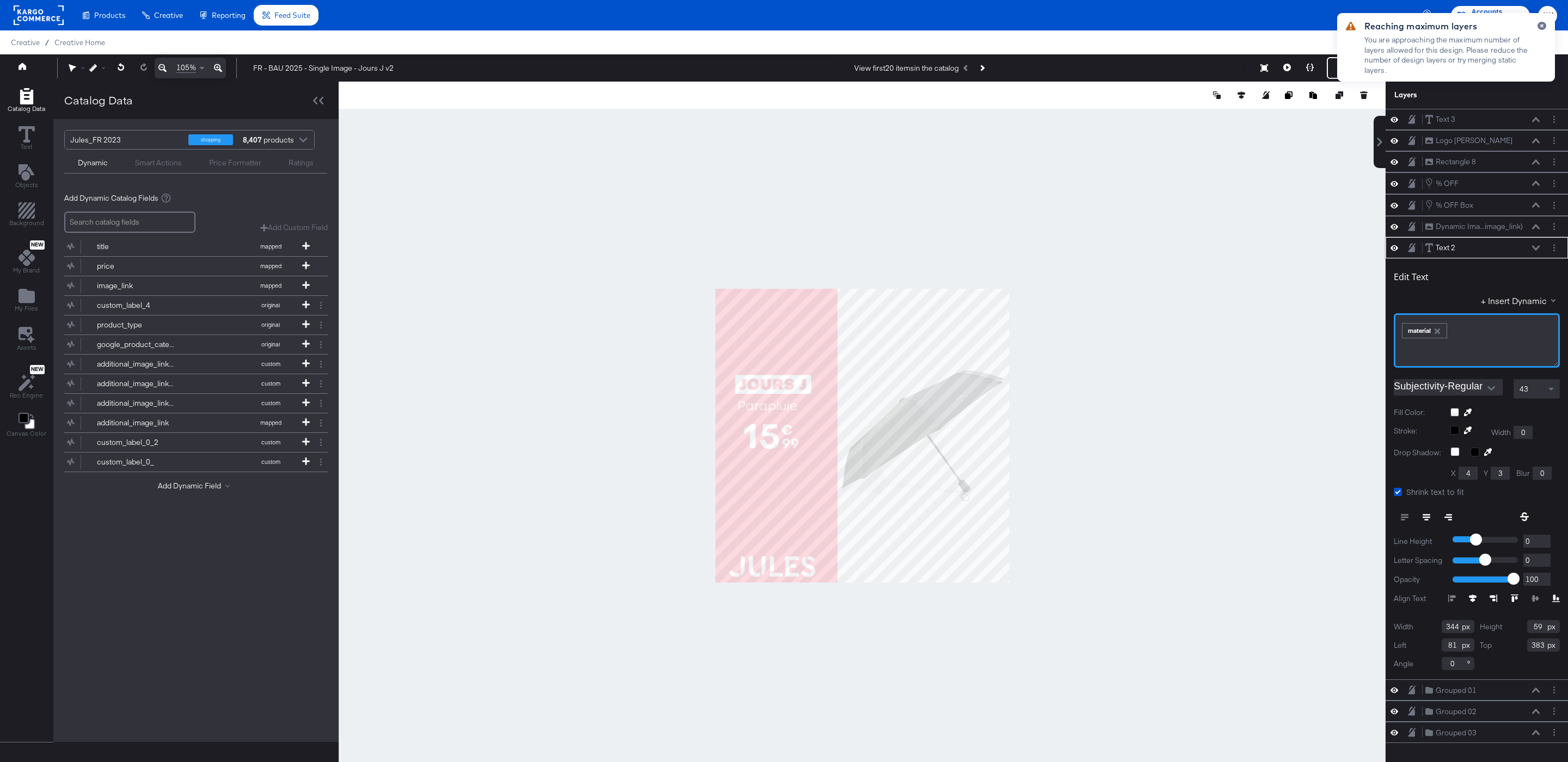
click at [1497, 326] on div "﻿ ﻿ material ﻿" at bounding box center [1476, 341] width 166 height 54
click at [1146, 365] on div at bounding box center [862, 436] width 1047 height 708
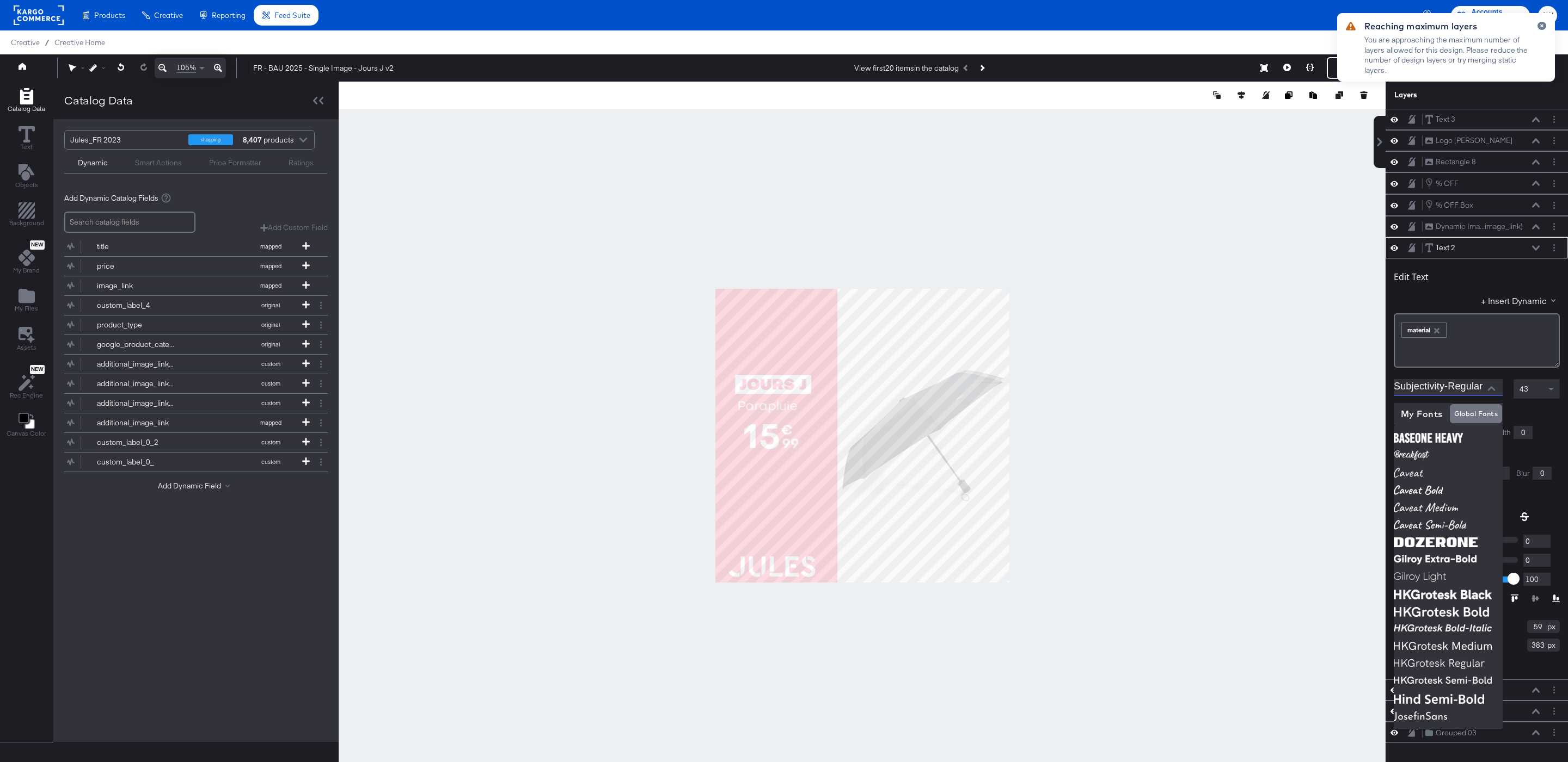
click at [1450, 394] on input "Subjectivity-Regular" at bounding box center [1439, 387] width 92 height 17
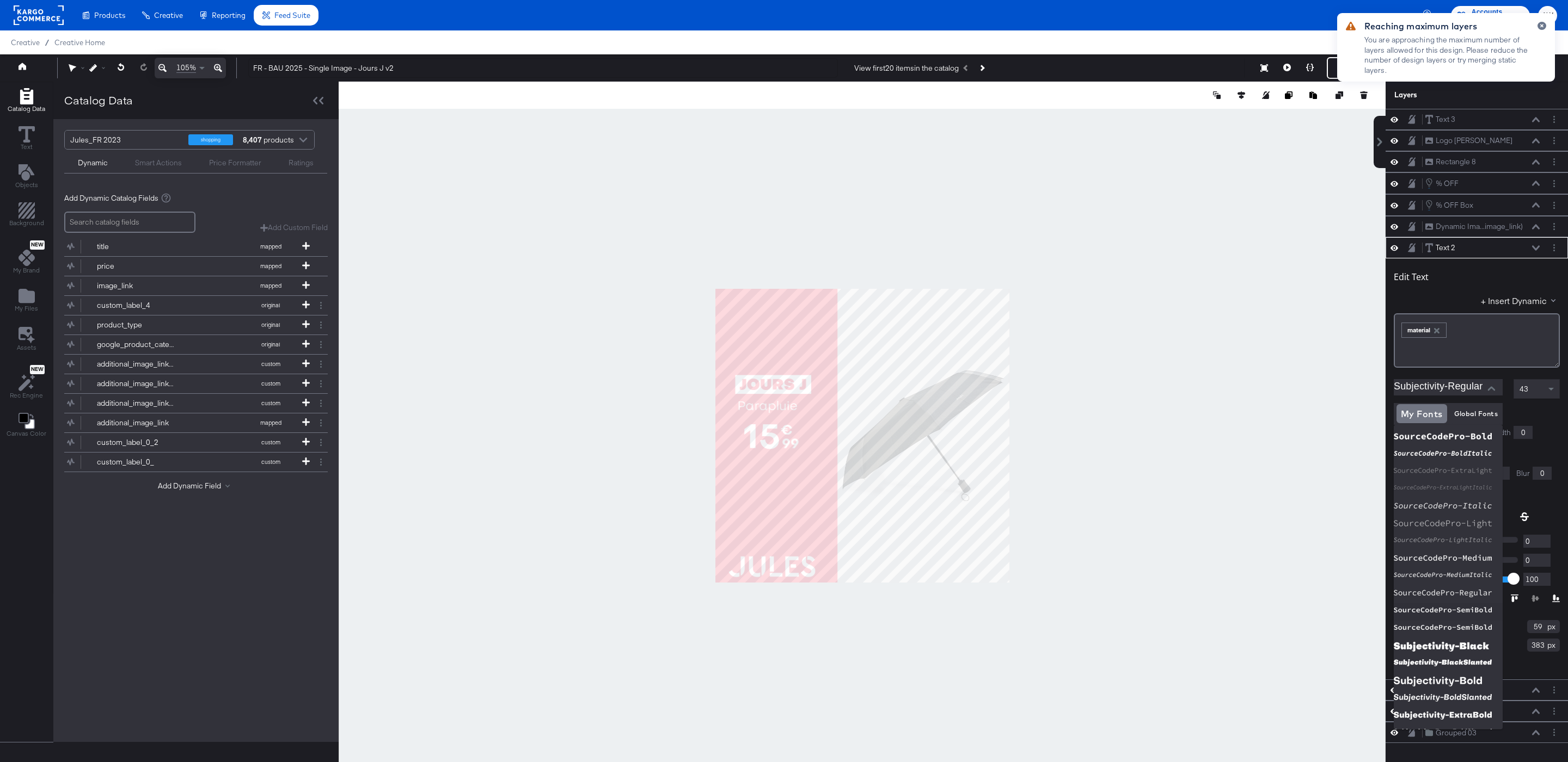
scroll to position [2015, 0]
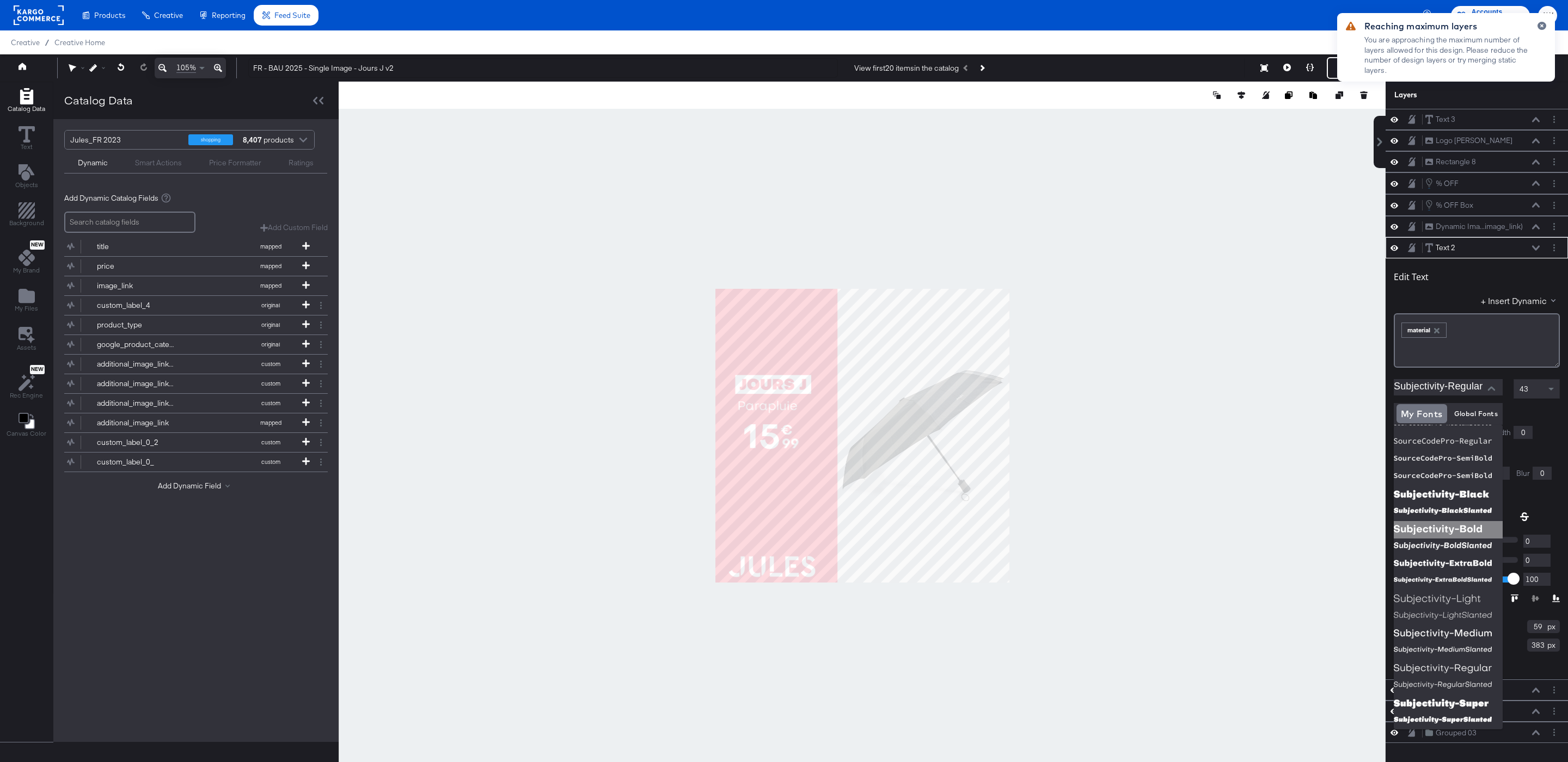
click at [1457, 529] on img at bounding box center [1447, 530] width 109 height 17
type input "Subjectivity-Bold"
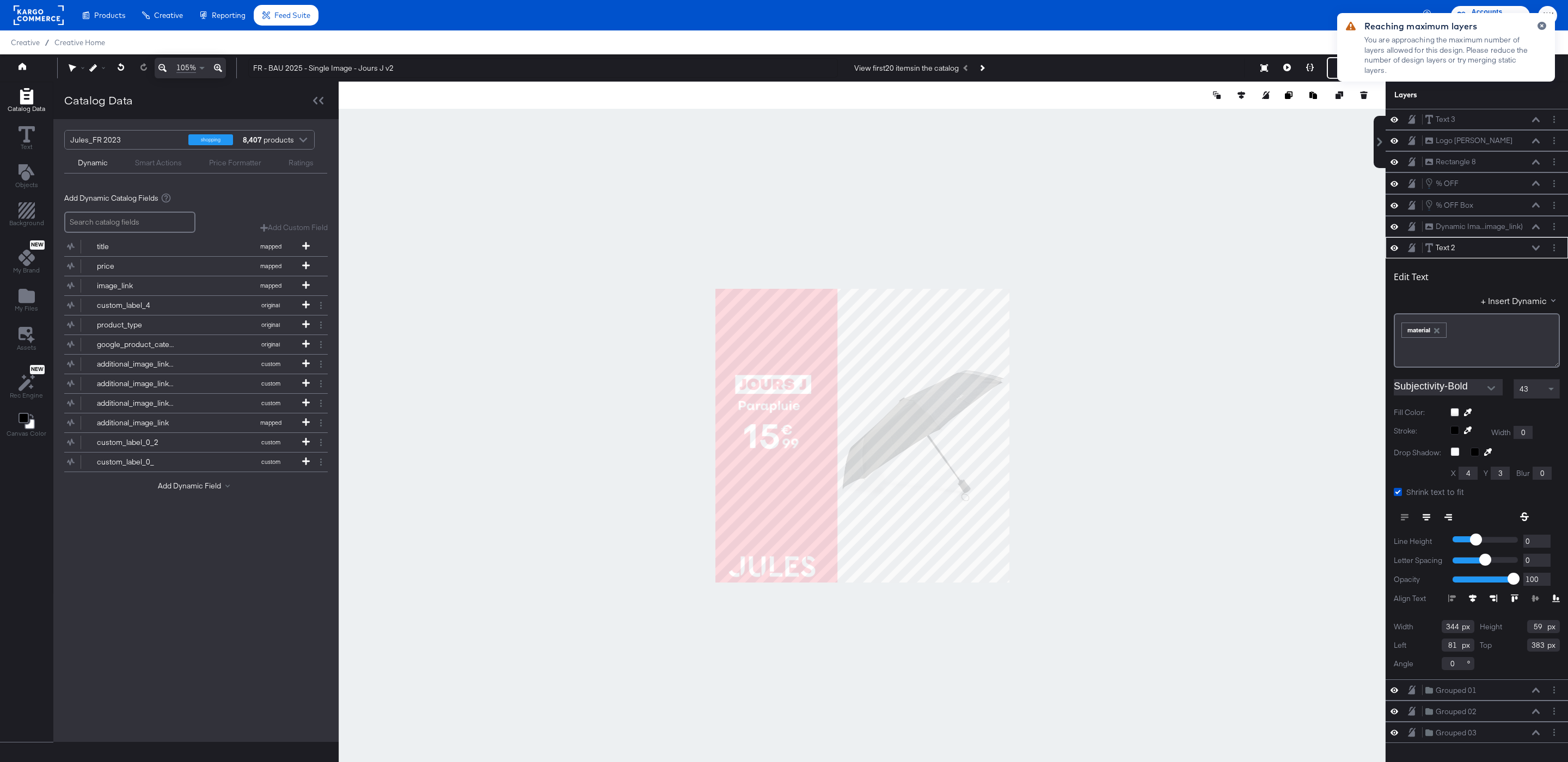
click at [1213, 311] on div at bounding box center [862, 436] width 1047 height 708
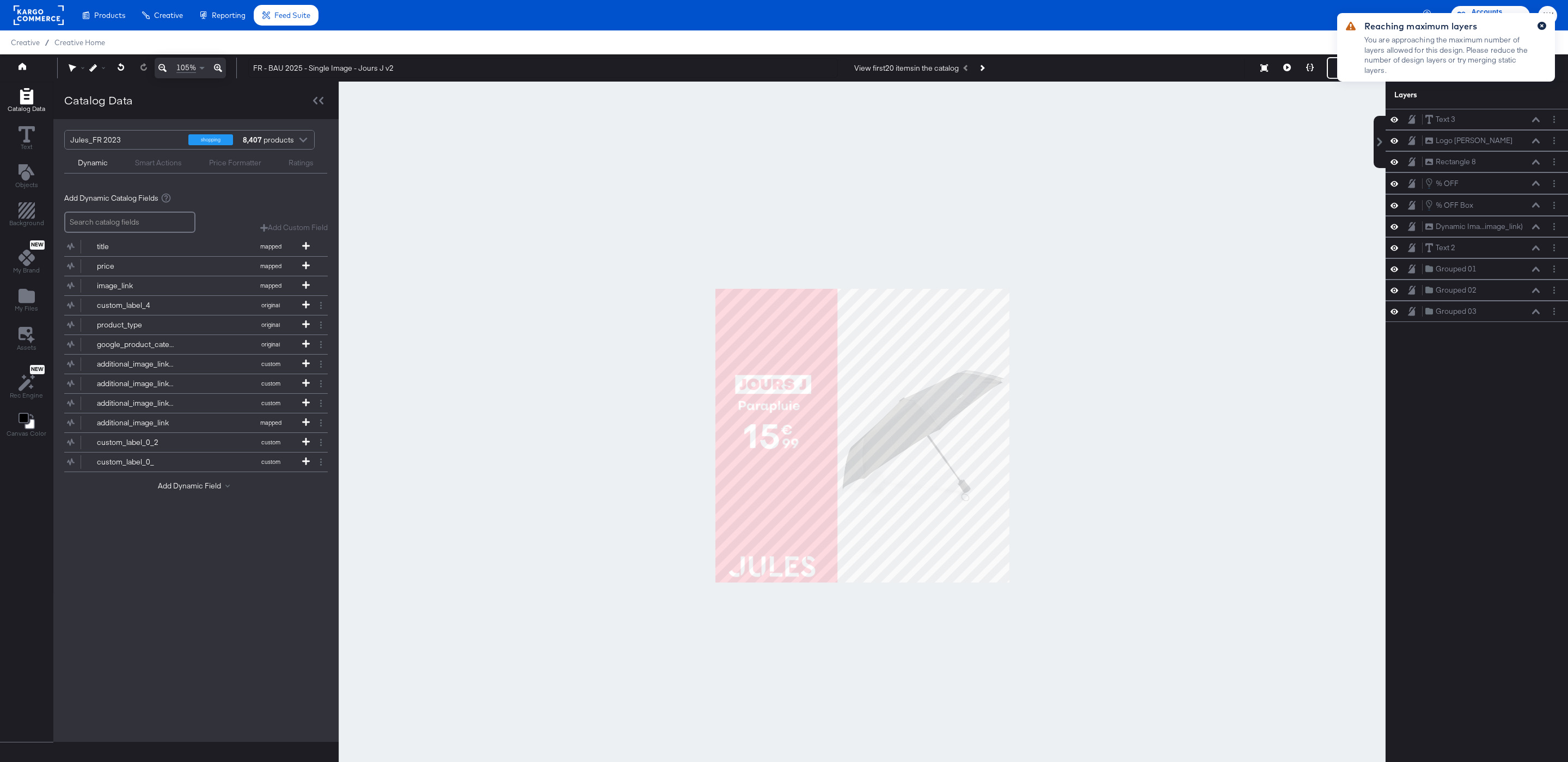
click at [1540, 27] on icon "button" at bounding box center [1542, 26] width 4 height 6
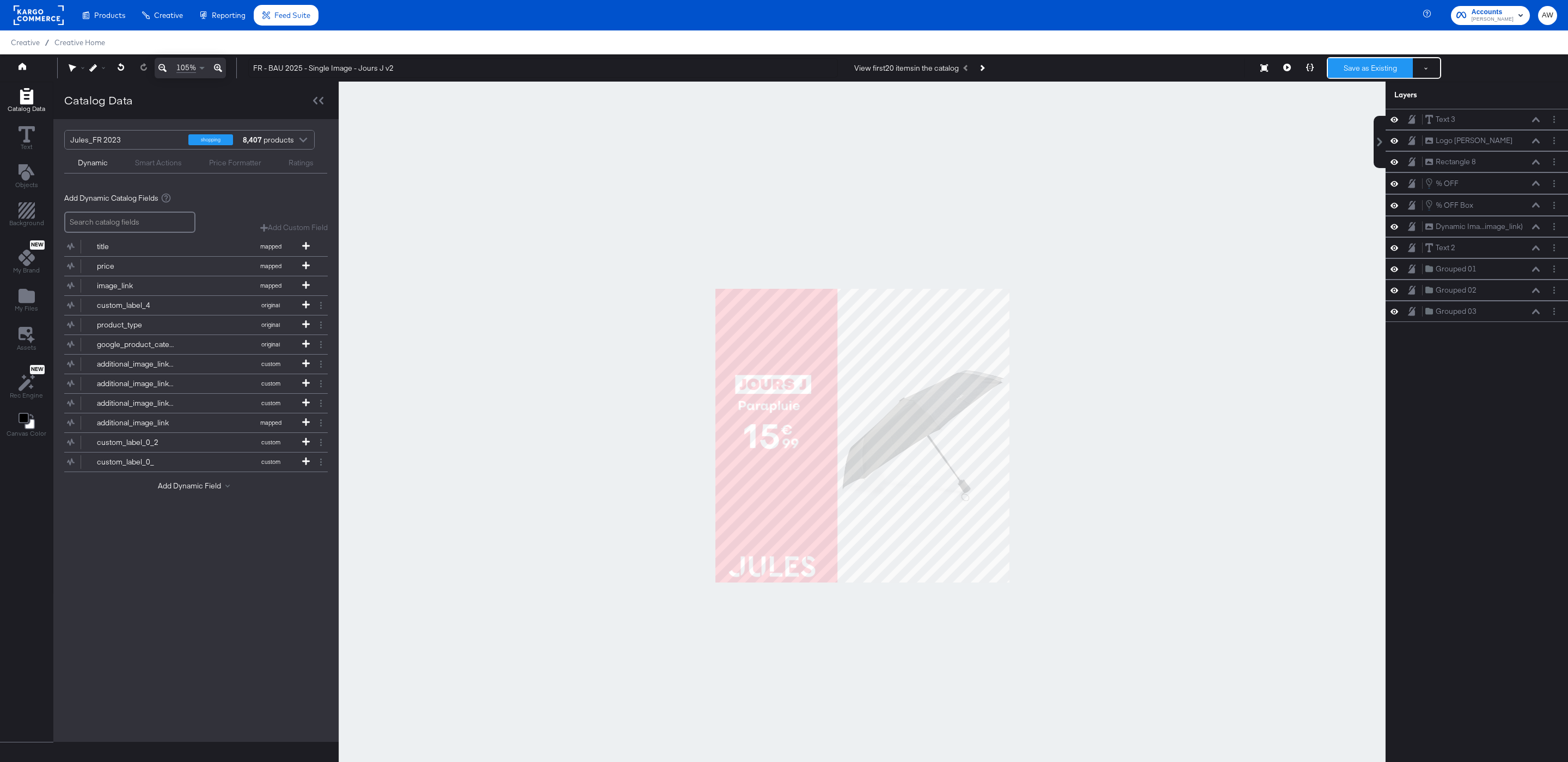
click at [1354, 73] on button "Save as Existing" at bounding box center [1370, 68] width 85 height 20
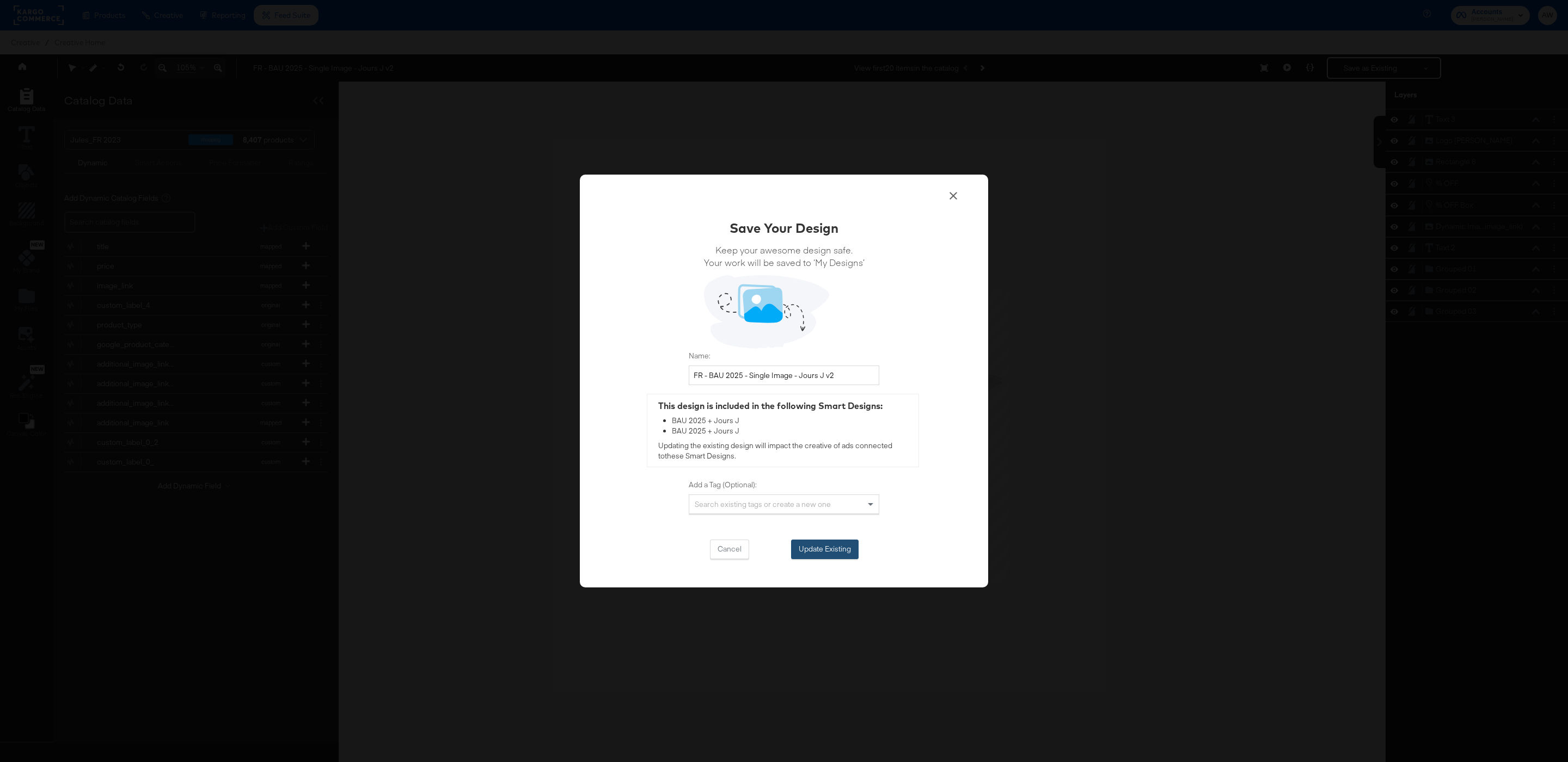
click at [832, 548] on button "Update Existing" at bounding box center [825, 549] width 68 height 20
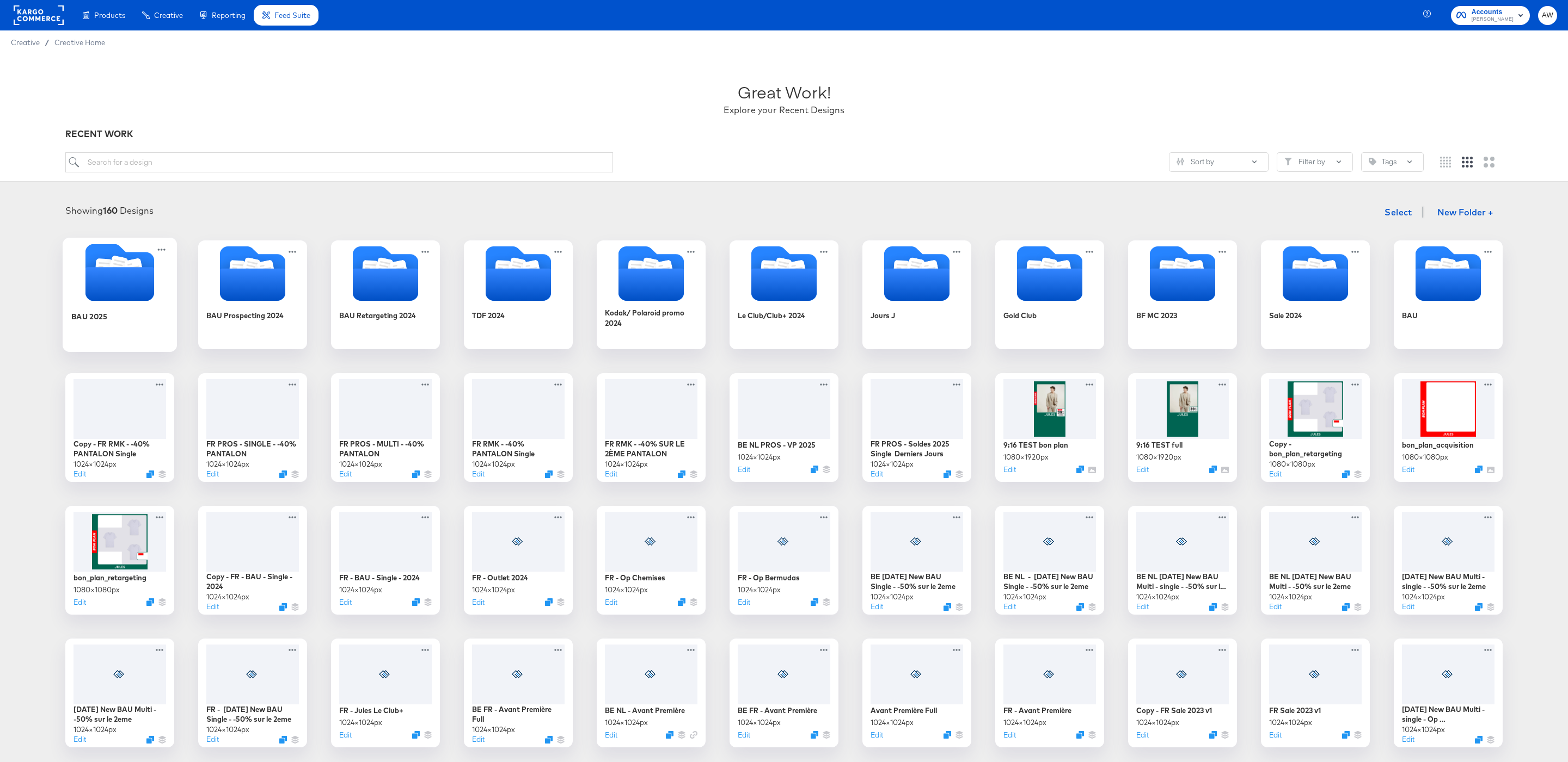
click at [153, 296] on icon "Folder" at bounding box center [120, 272] width 114 height 57
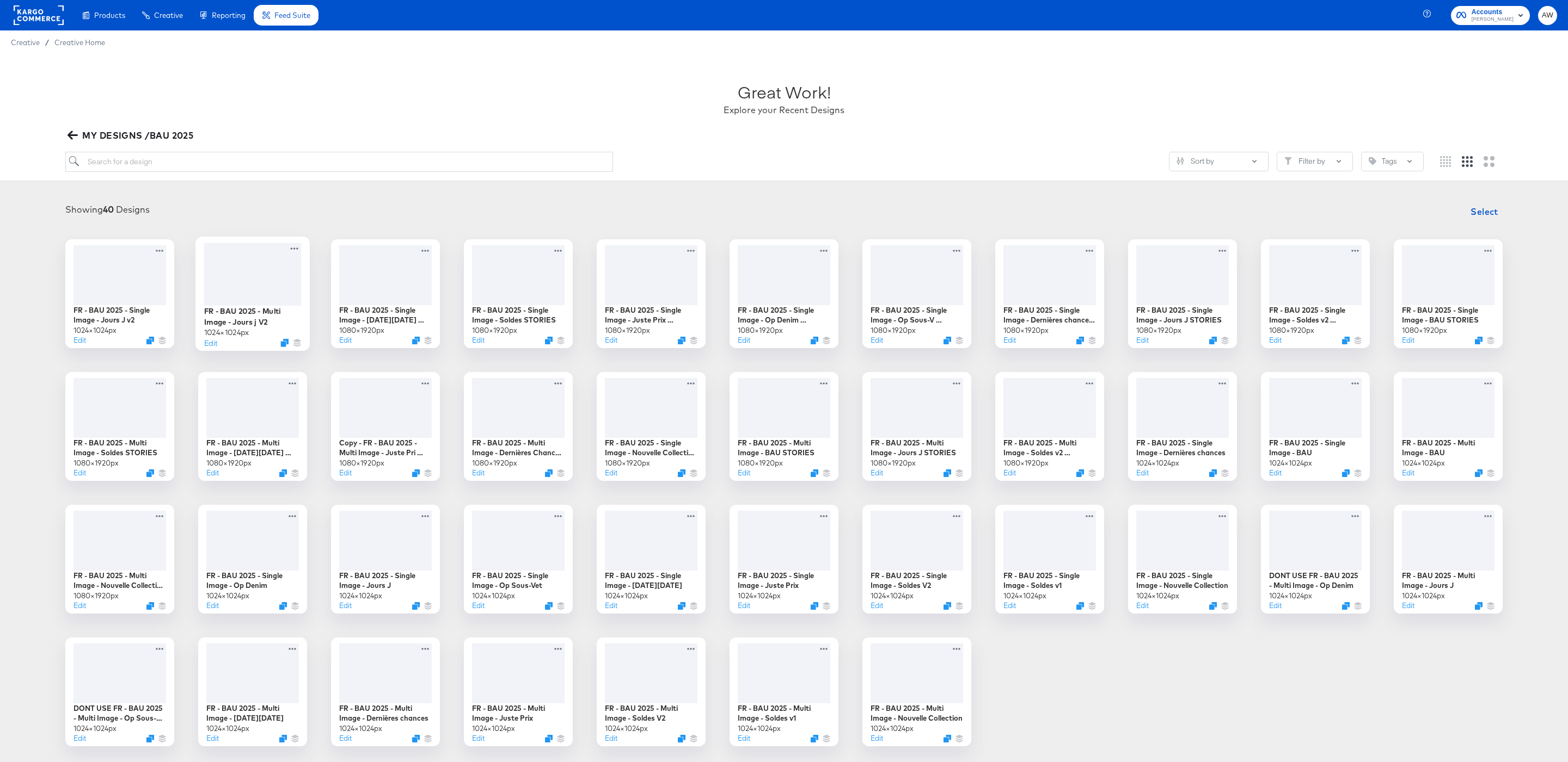
click at [239, 285] on div at bounding box center [253, 274] width 97 height 63
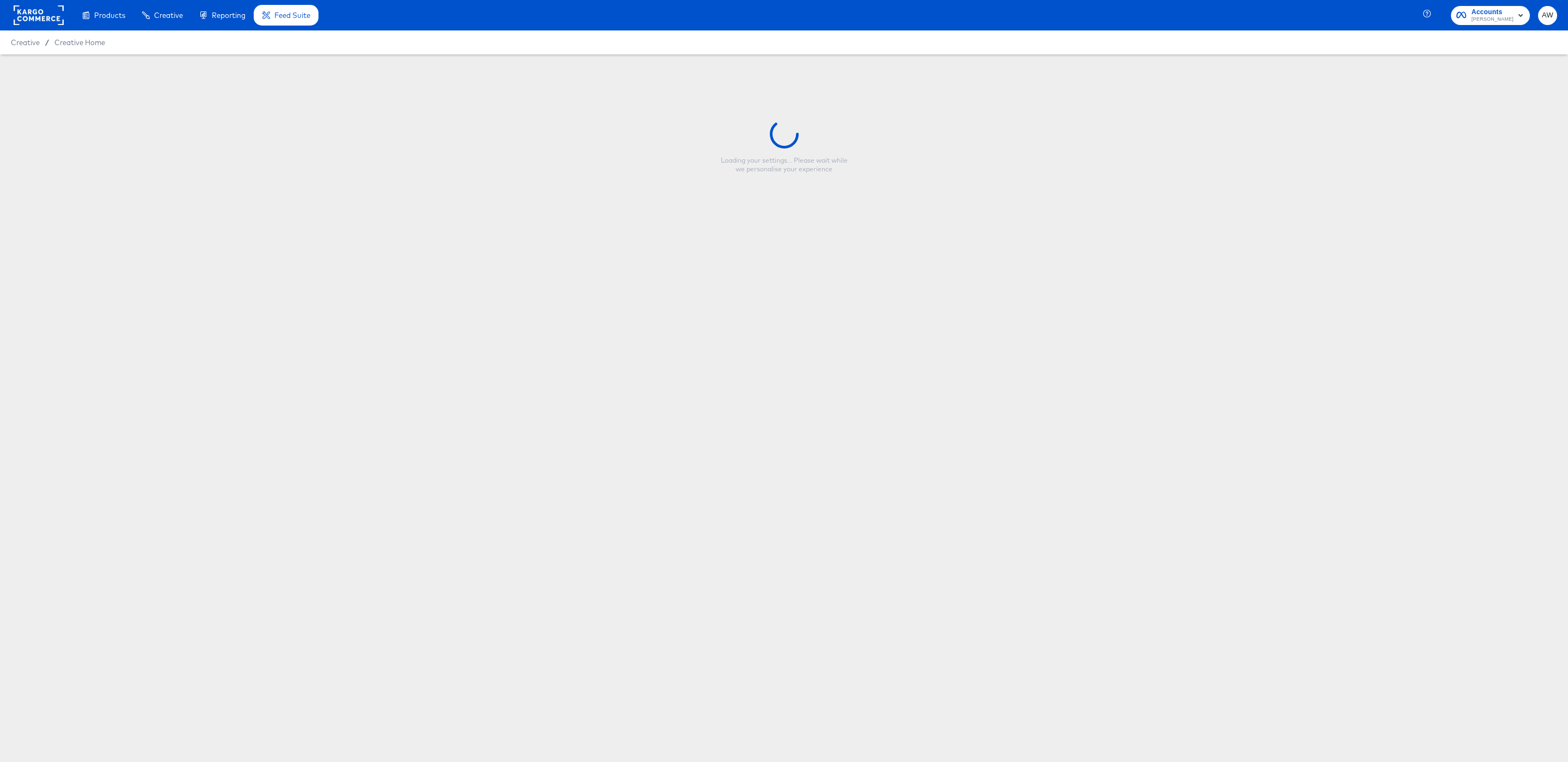
type input "FR - BAU 2025 - Multi Image - Jours j V2"
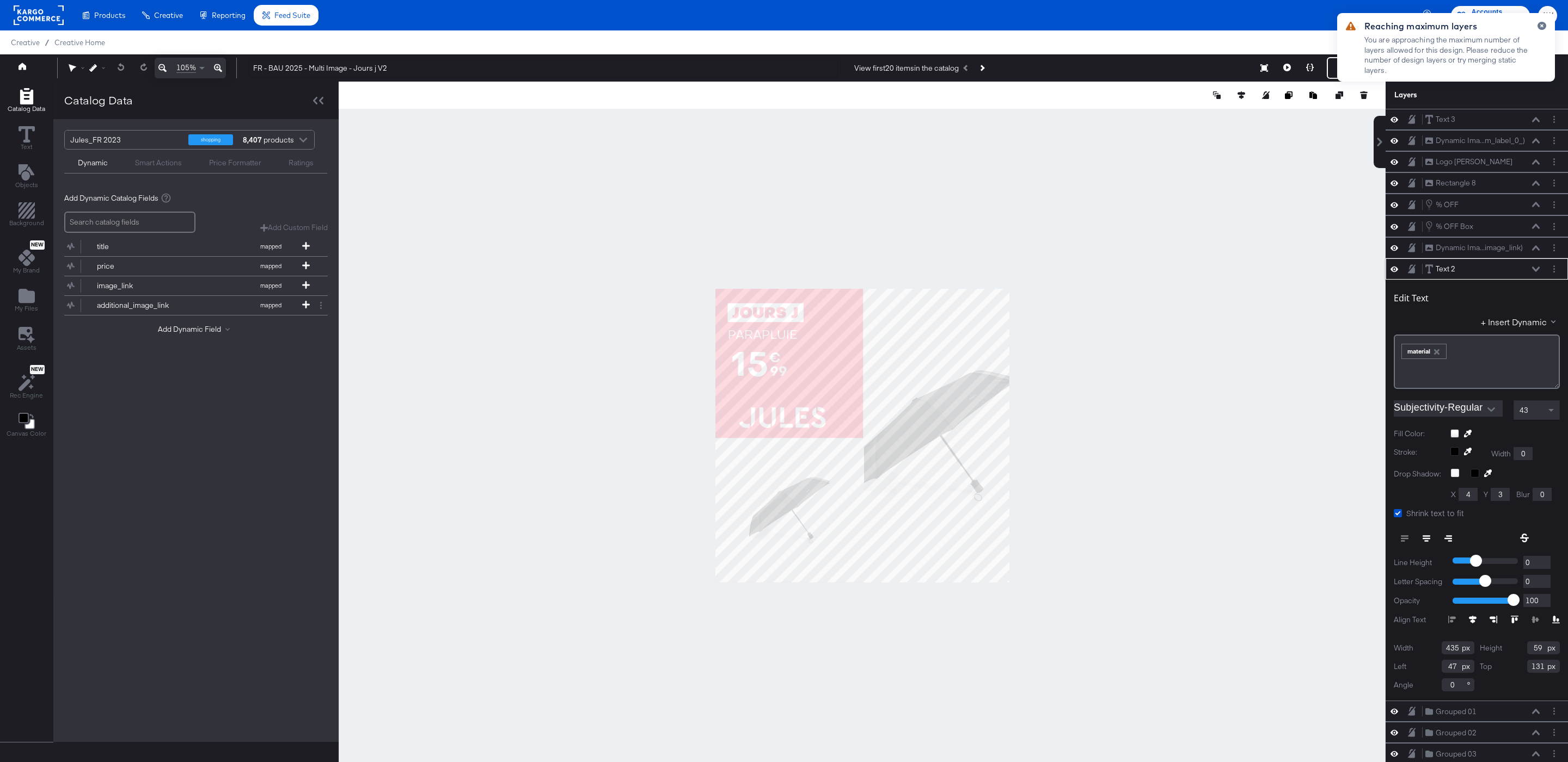
click at [1445, 413] on input "Subjectivity-Regular" at bounding box center [1439, 408] width 92 height 17
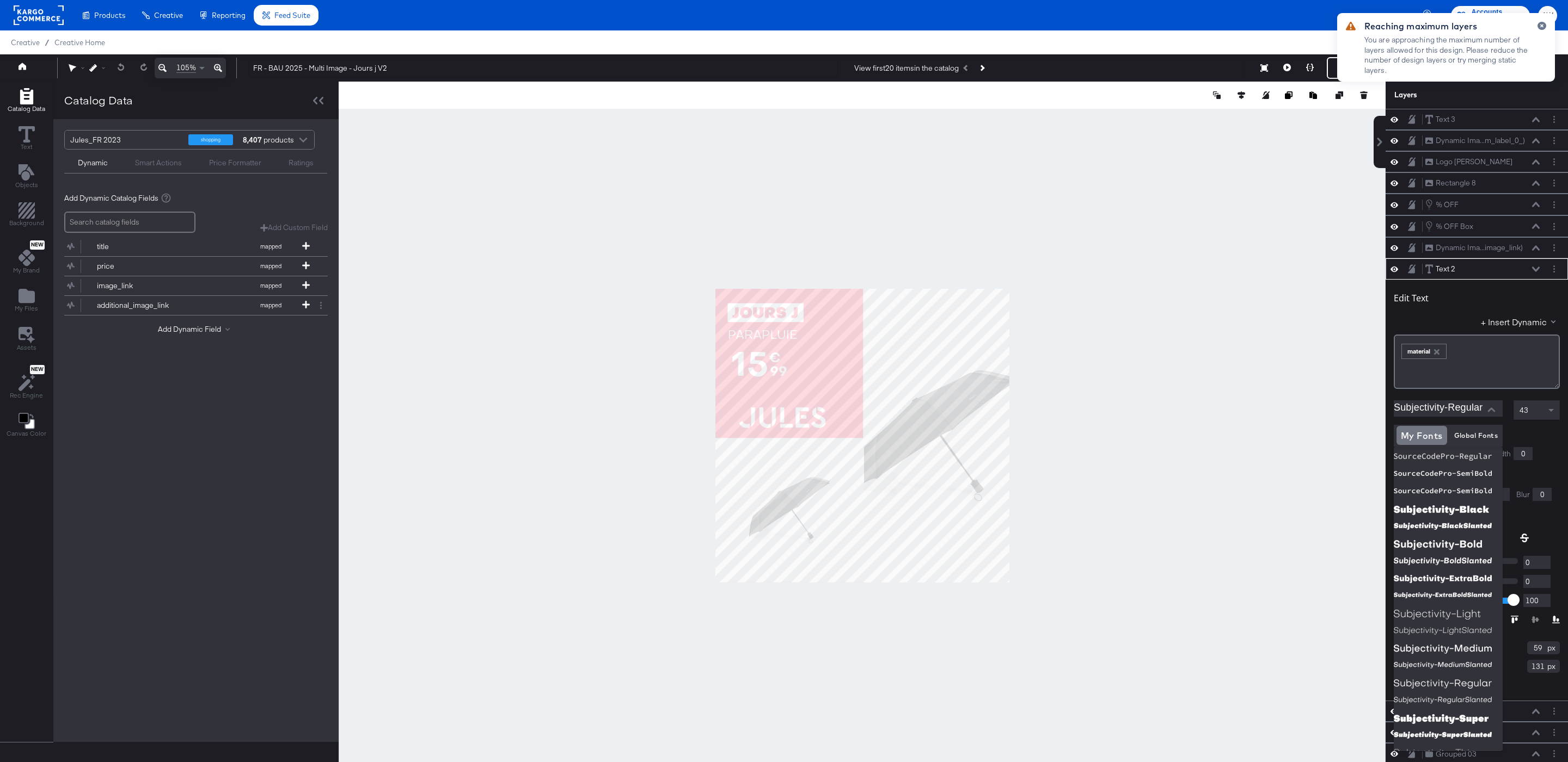
scroll to position [2019, 0]
click at [1441, 541] on img at bounding box center [1447, 547] width 109 height 17
type input "Subjectivity-Bold"
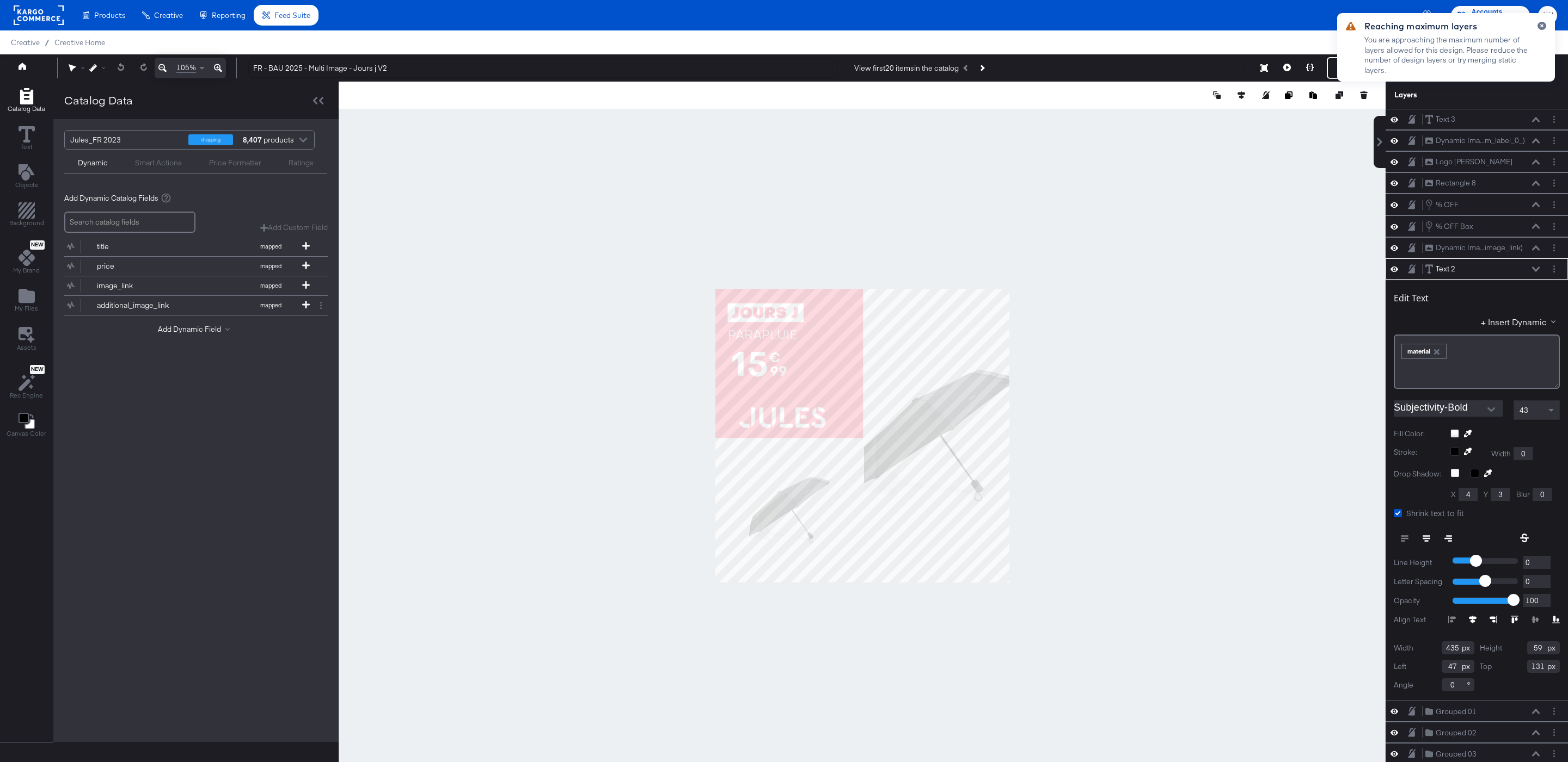
click at [1269, 335] on div at bounding box center [862, 436] width 1047 height 708
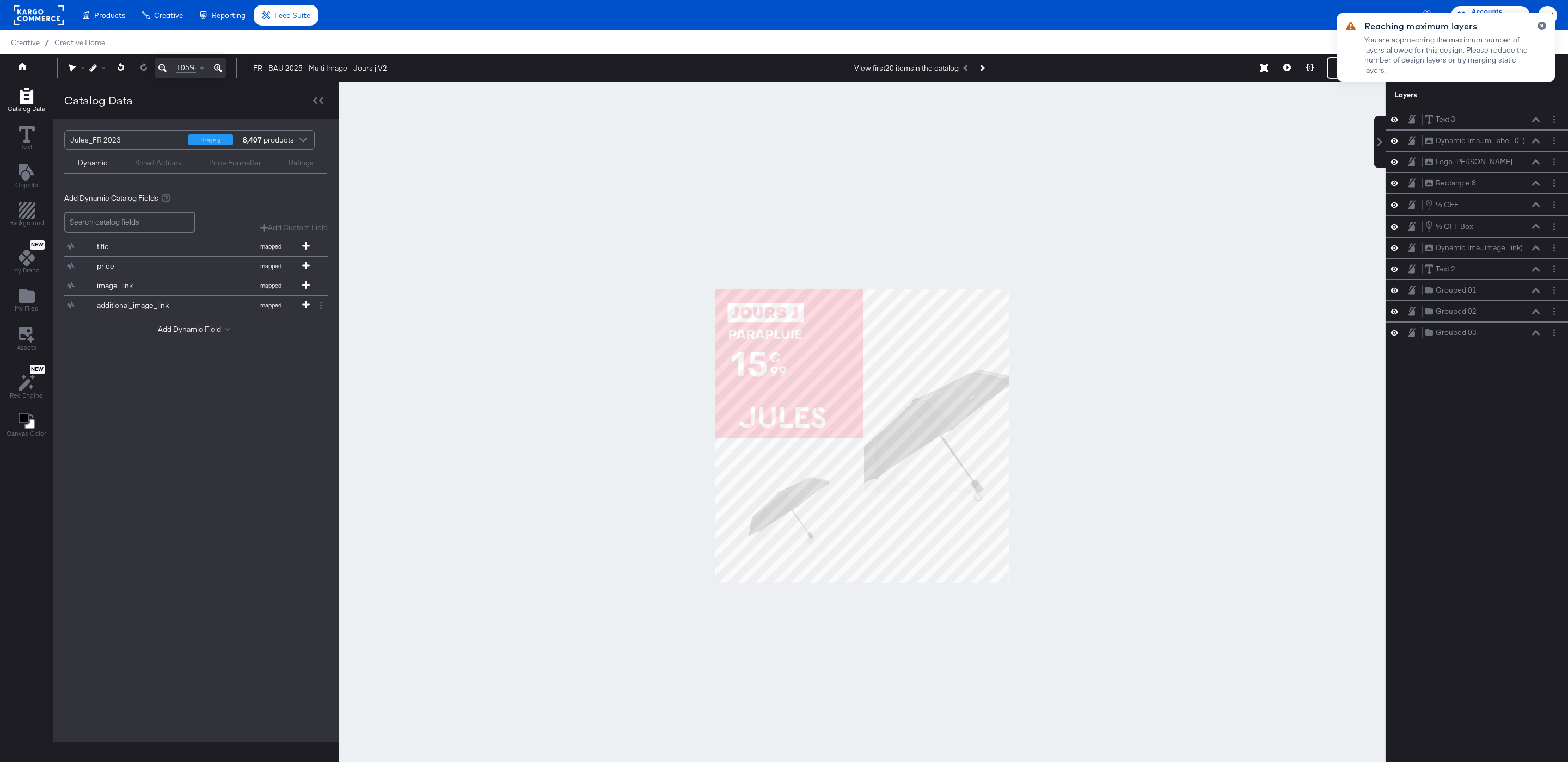
click at [1545, 21] on div "Reaching maximum layers You are approaching the maximum number of layers allowe…" at bounding box center [1446, 47] width 218 height 68
click at [1541, 25] on icon "button" at bounding box center [1542, 26] width 4 height 6
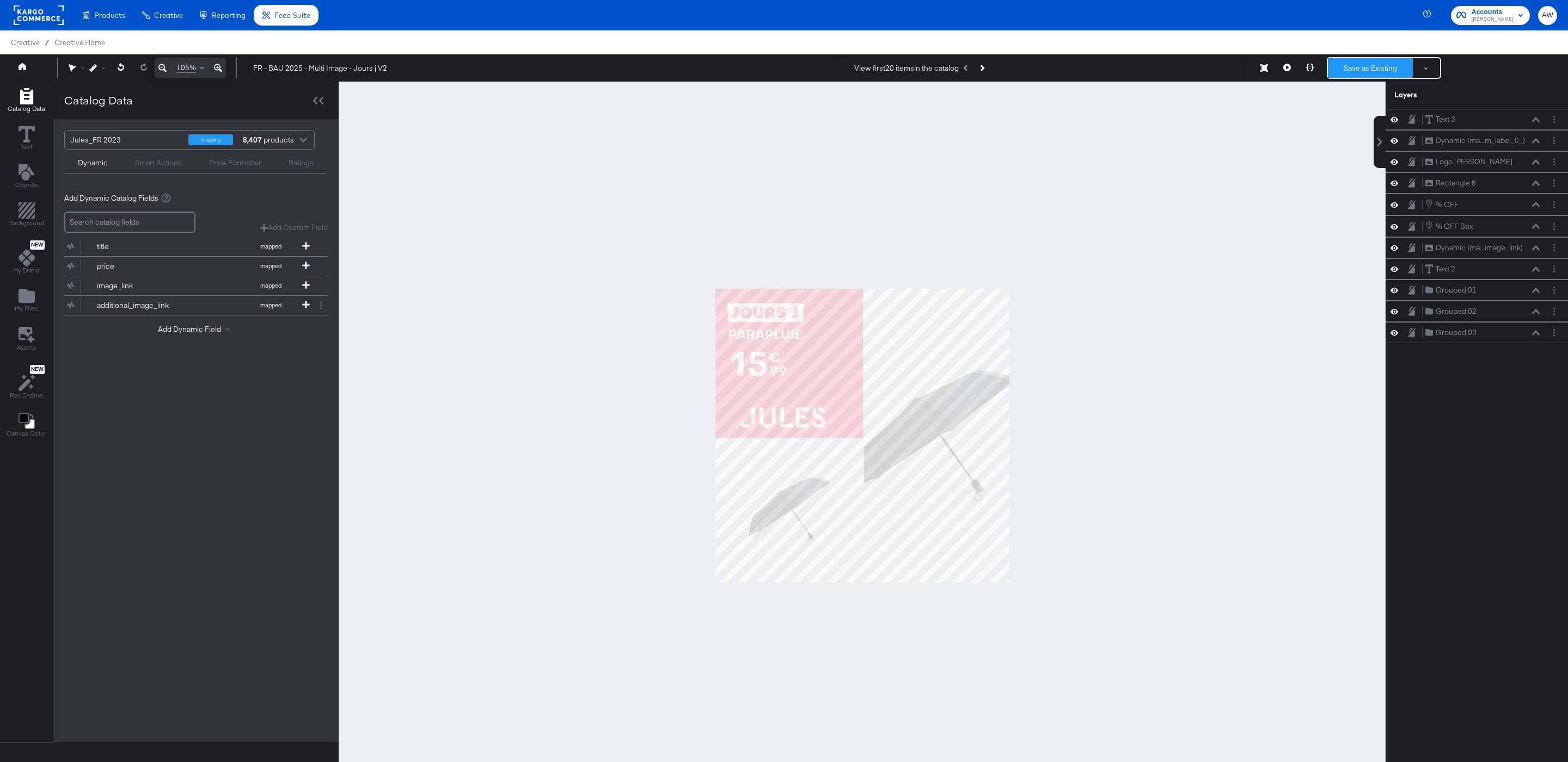
click at [1367, 69] on button "Save as Existing" at bounding box center [1370, 68] width 85 height 20
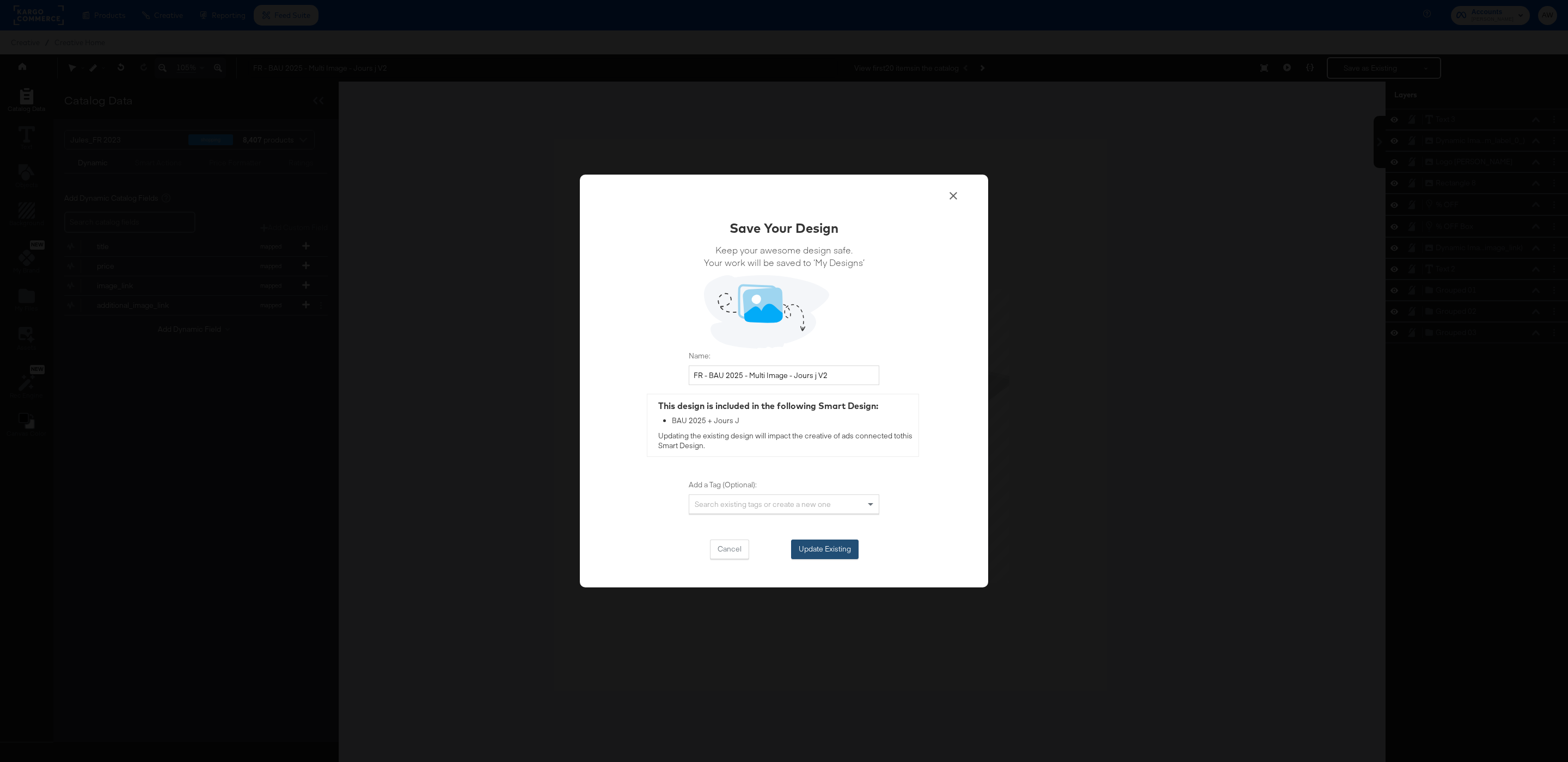
click at [810, 549] on button "Update Existing" at bounding box center [825, 549] width 68 height 20
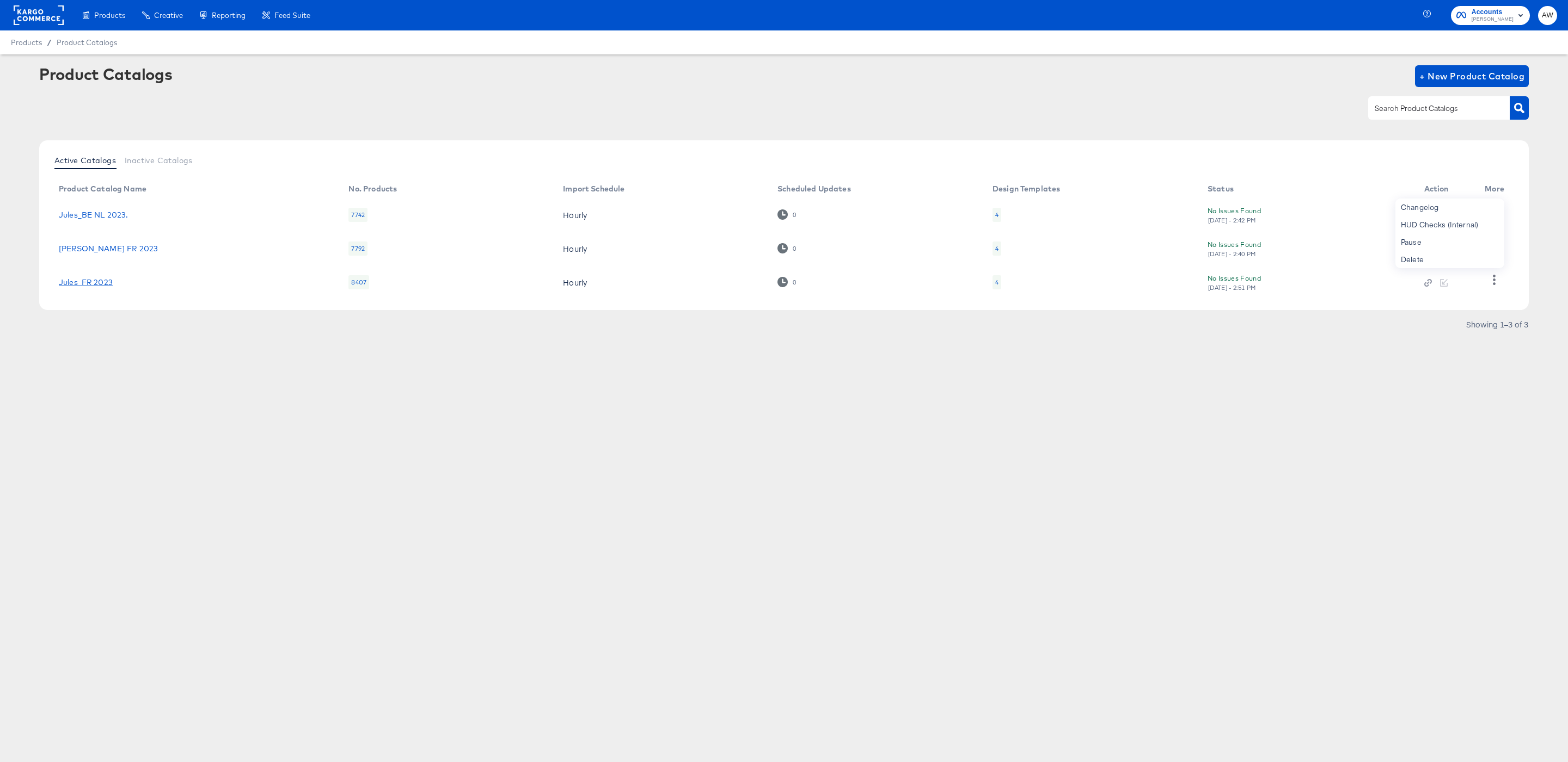
click at [87, 284] on link "Jules_FR 2023" at bounding box center [86, 282] width 54 height 9
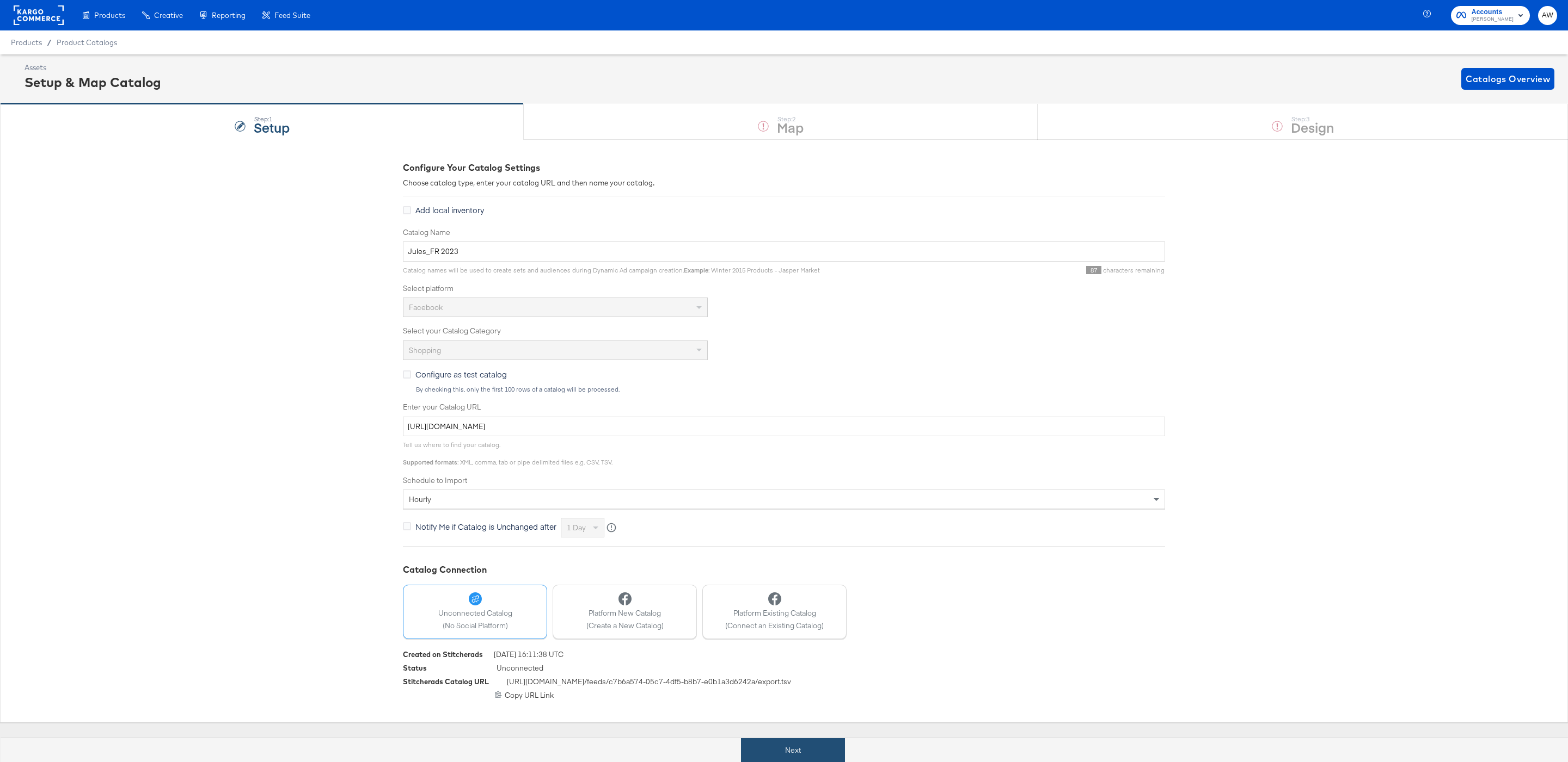
click at [812, 755] on button "Next" at bounding box center [793, 750] width 104 height 25
click at [1238, 127] on div "Step: 3 Design" at bounding box center [1303, 122] width 530 height 36
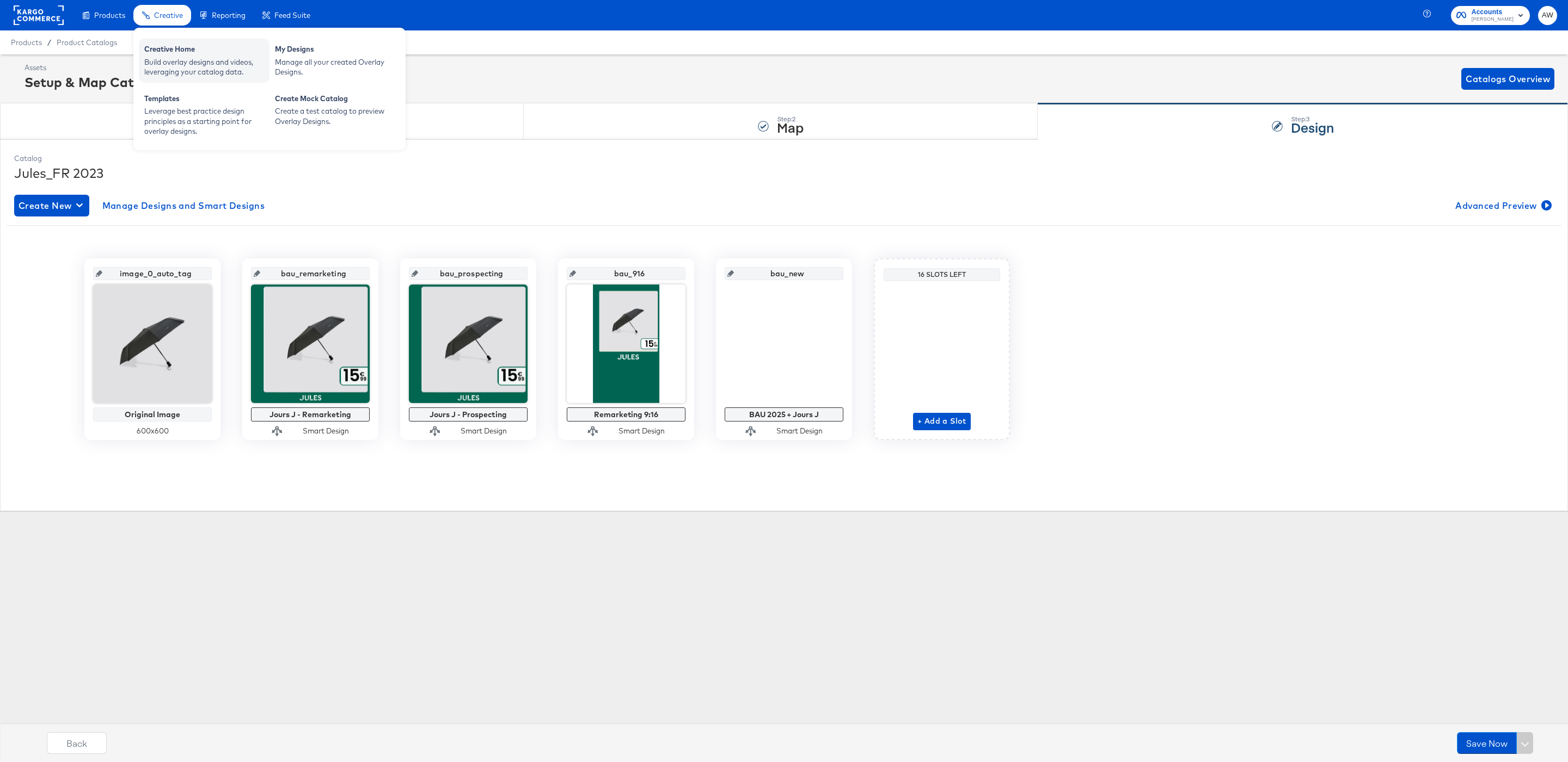
click at [189, 64] on div "Build overlay designs and videos, leveraging your catalog data." at bounding box center [204, 67] width 120 height 20
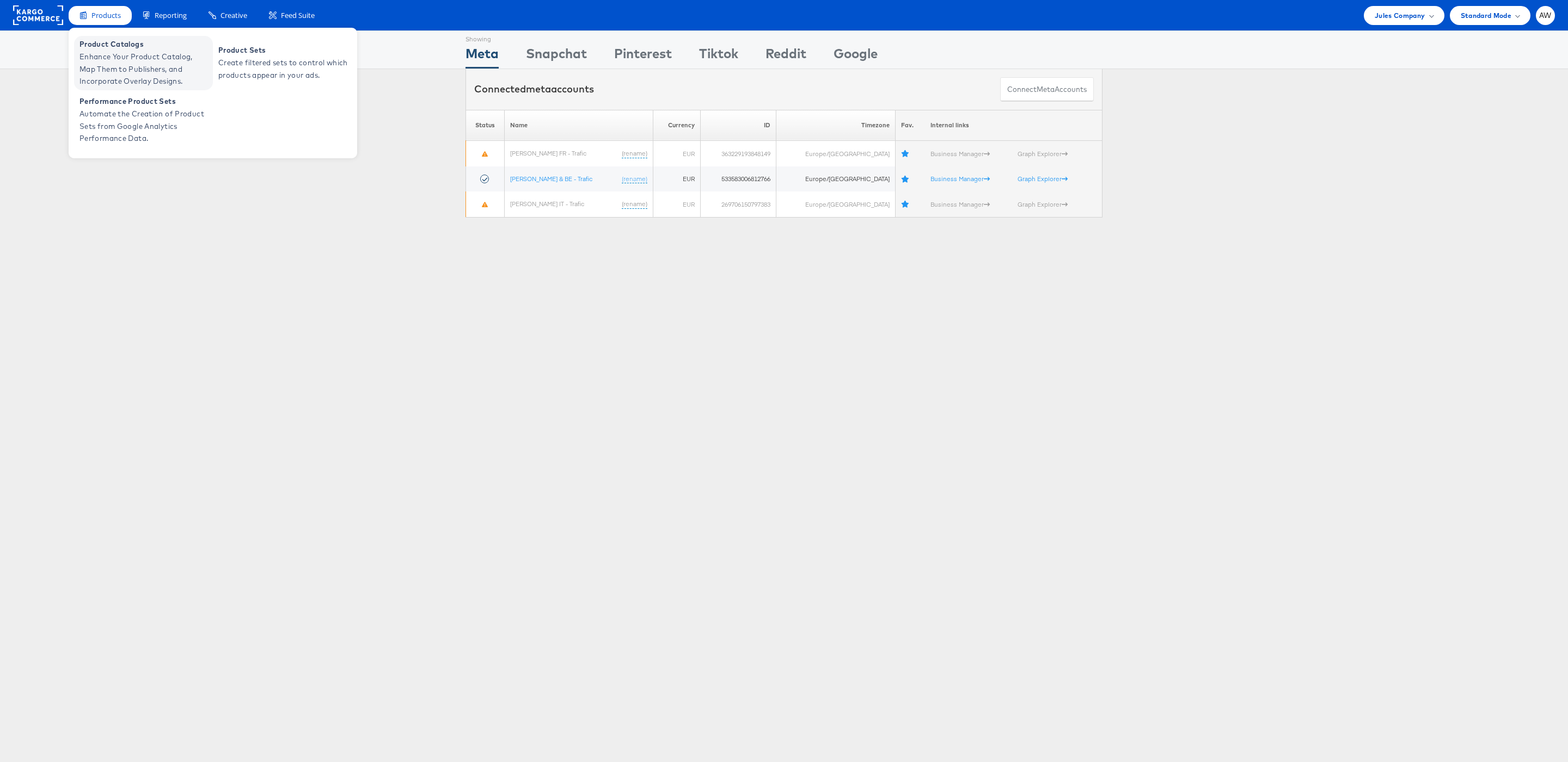
click at [148, 73] on span "Enhance Your Product Catalog, Map Them to Publishers, and Incorporate Overlay D…" at bounding box center [145, 69] width 130 height 37
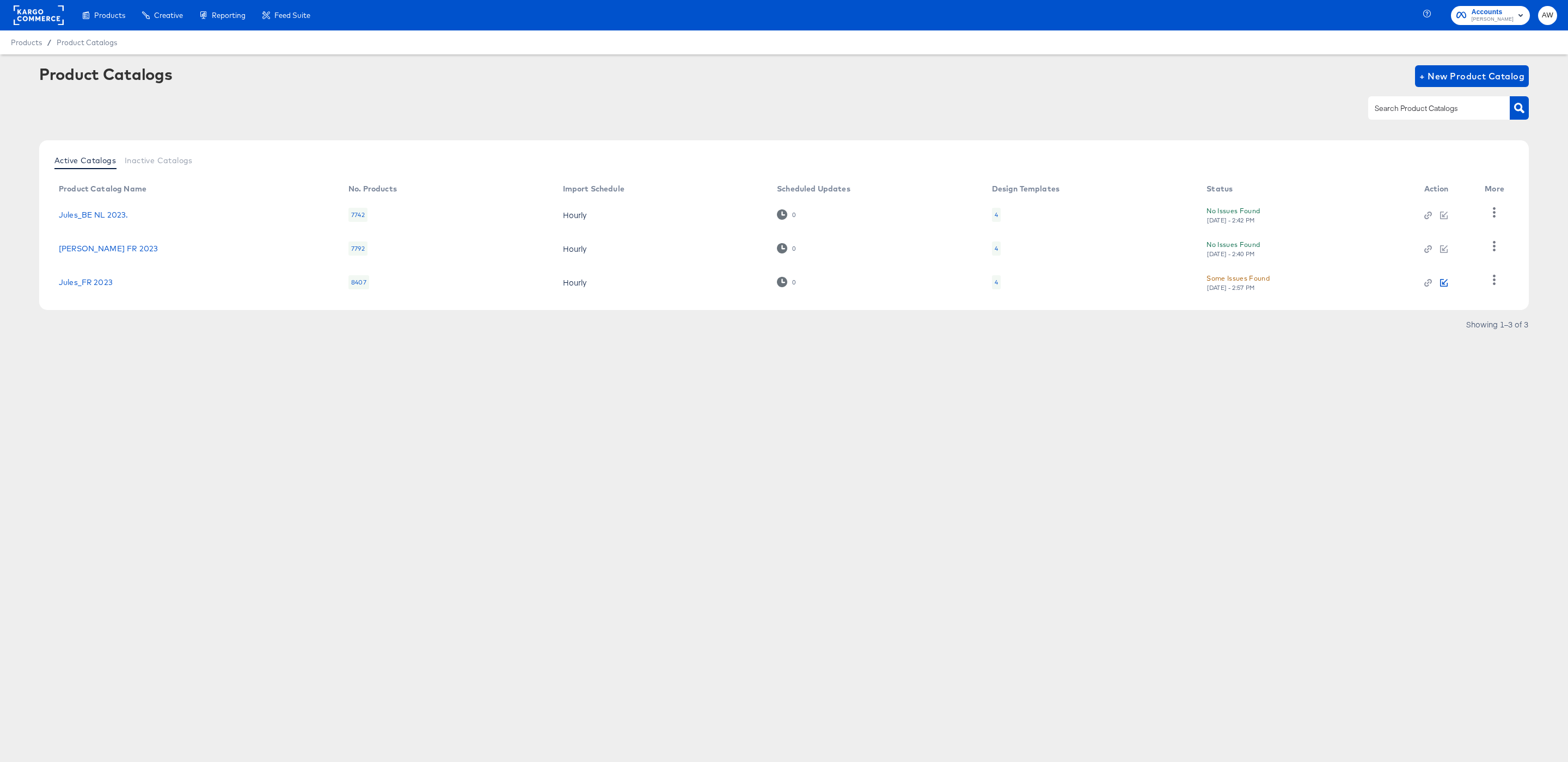
click at [1444, 284] on icon "button" at bounding box center [1444, 283] width 7 height 7
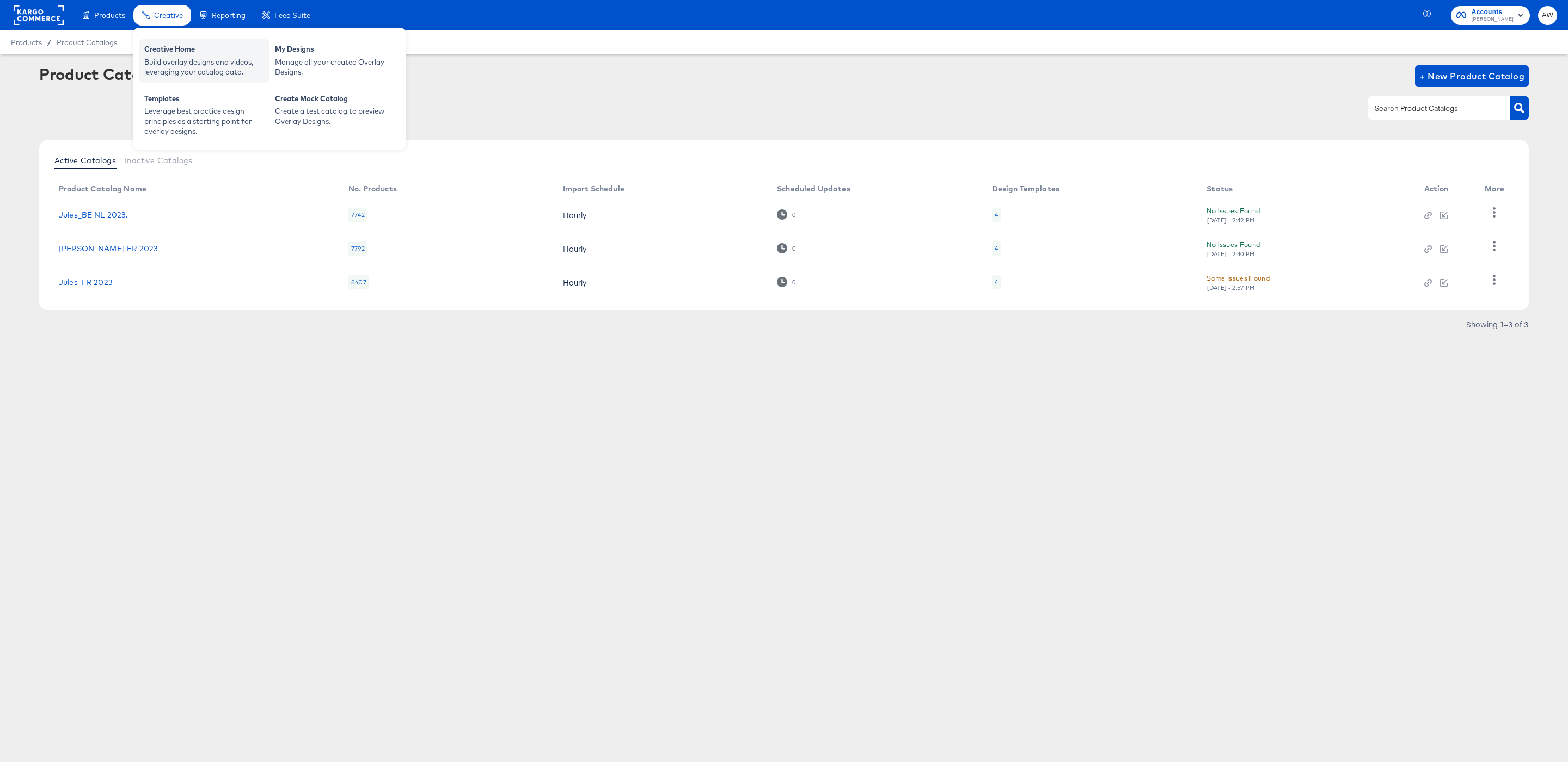
click at [172, 45] on div "Creative Home" at bounding box center [204, 50] width 120 height 13
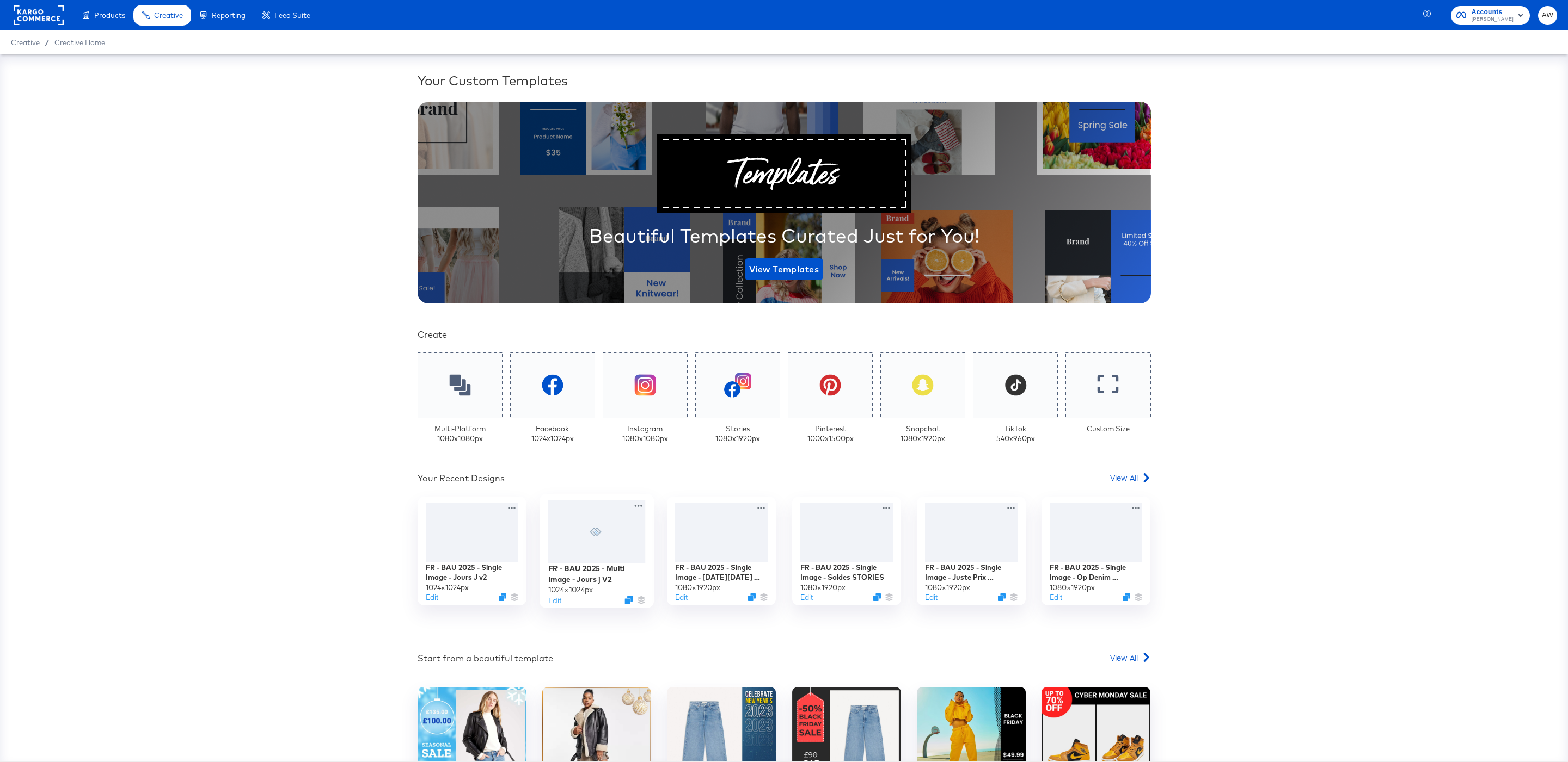
click at [603, 571] on div "FR - BAU 2025 - Multi Image - Jours j V2" at bounding box center [597, 574] width 97 height 21
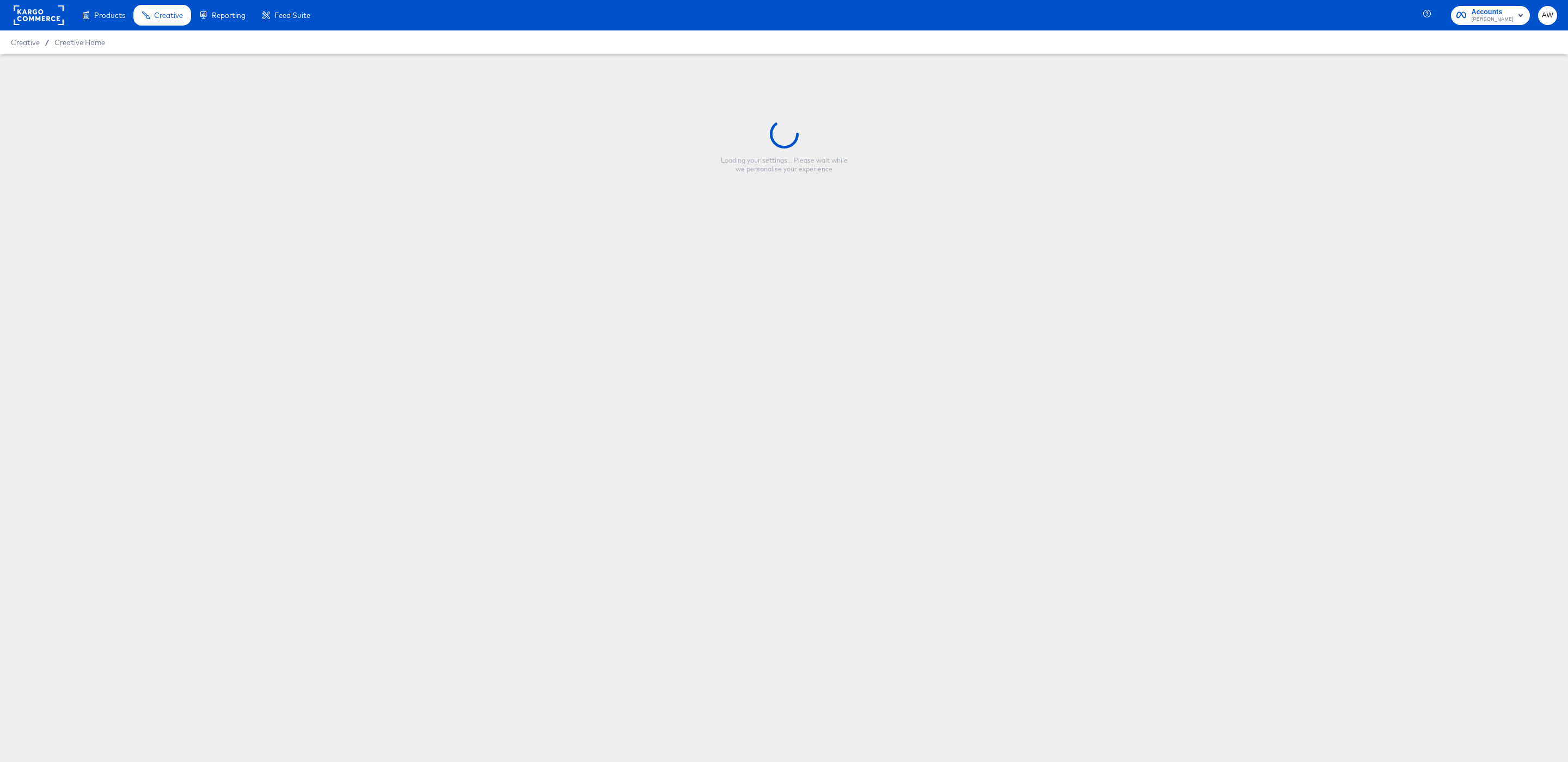
type input "FR - BAU 2025 - Multi Image - Jours j V2"
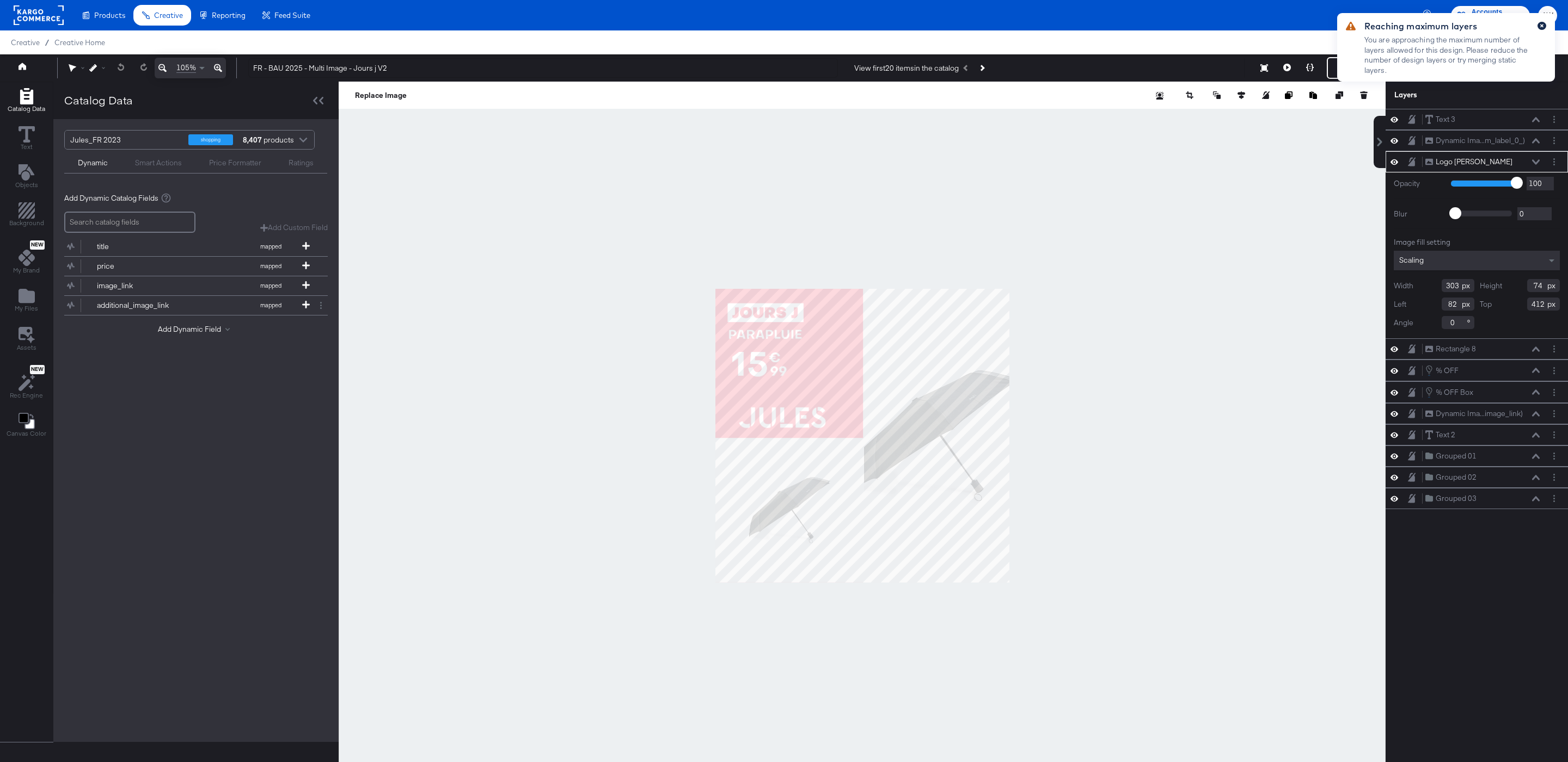
click at [1543, 25] on icon "button" at bounding box center [1542, 26] width 4 height 6
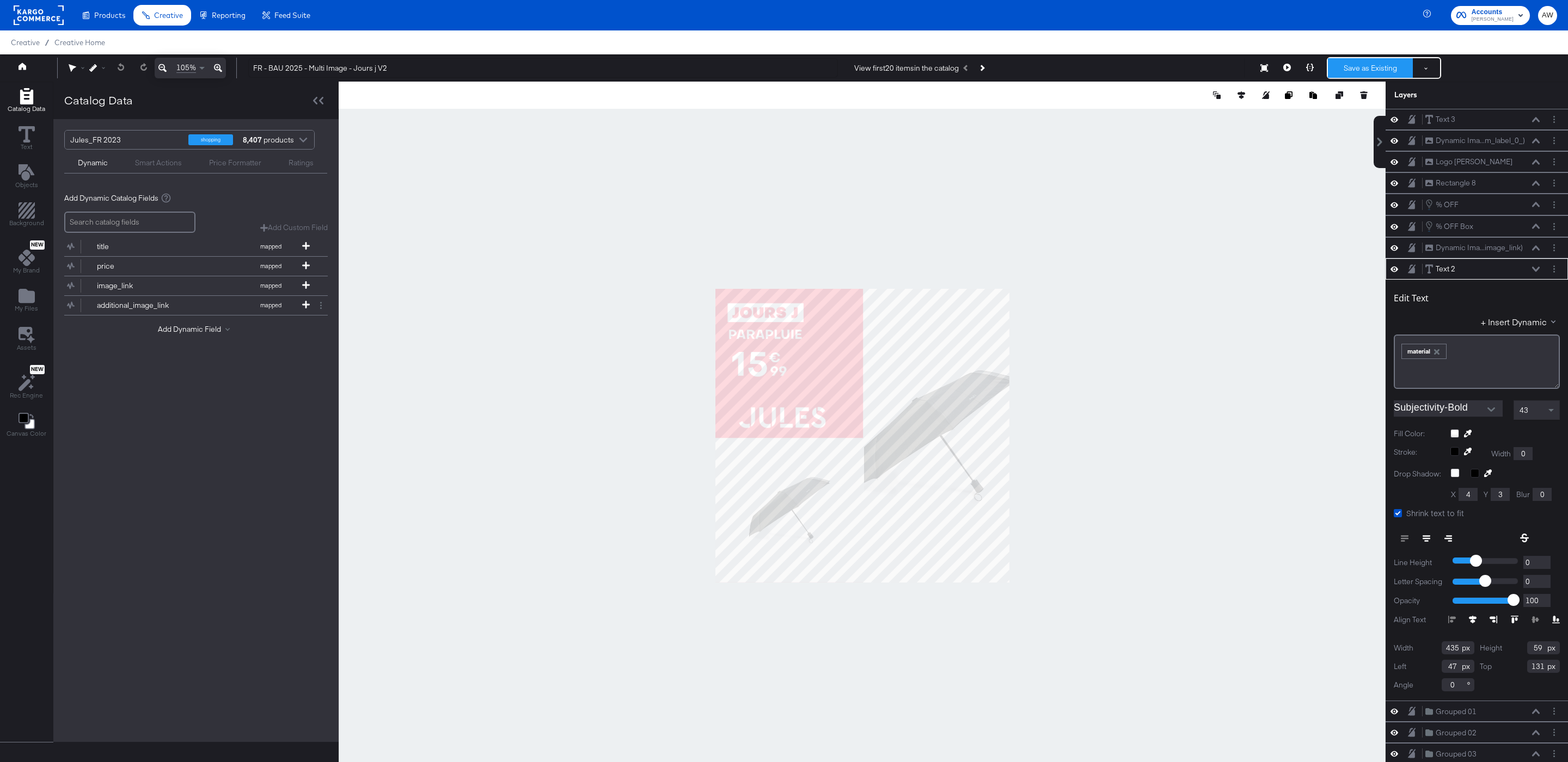
click at [1356, 72] on button "Save as Existing" at bounding box center [1370, 68] width 85 height 20
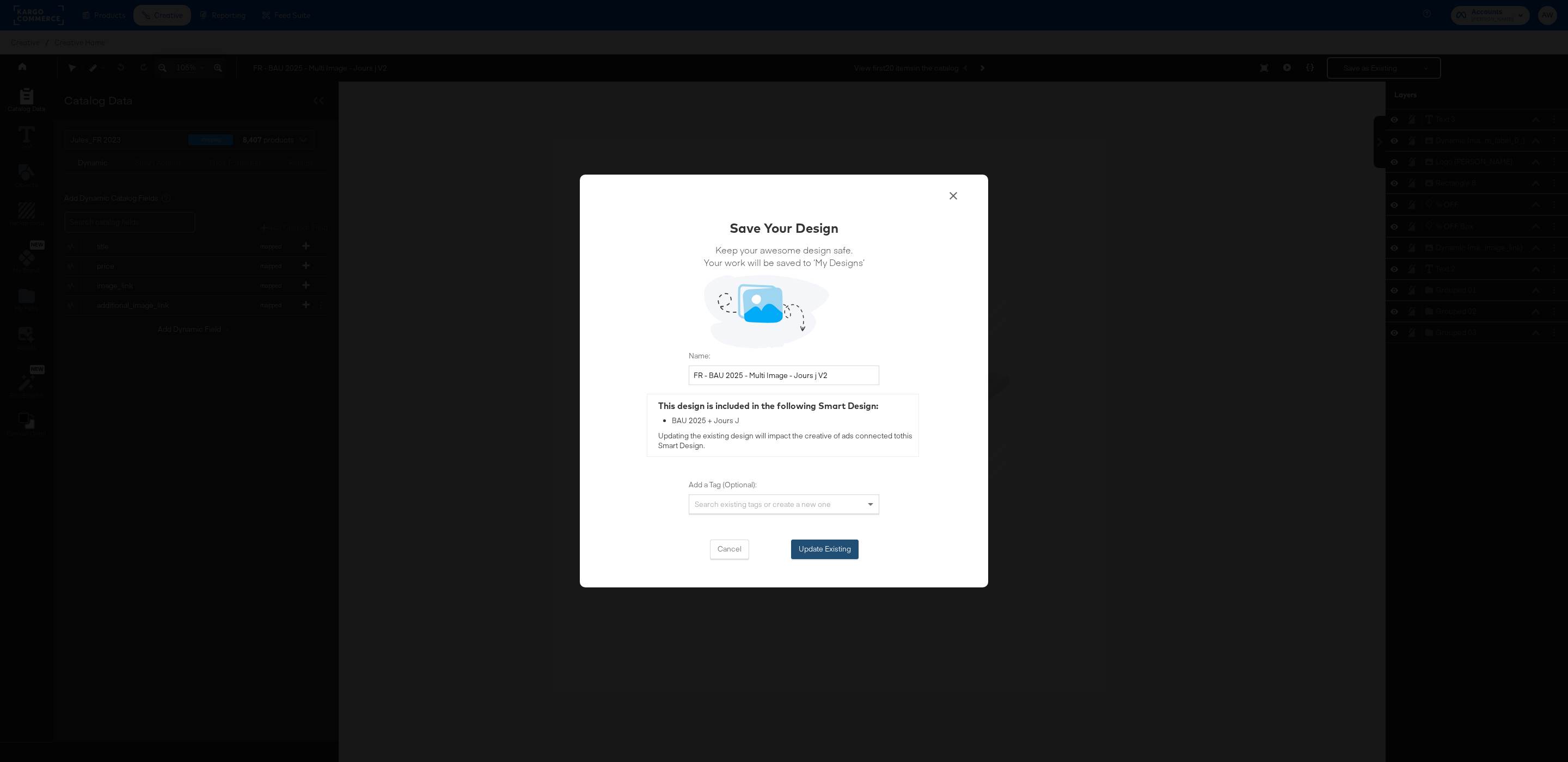
click at [814, 549] on button "Update Existing" at bounding box center [825, 549] width 68 height 20
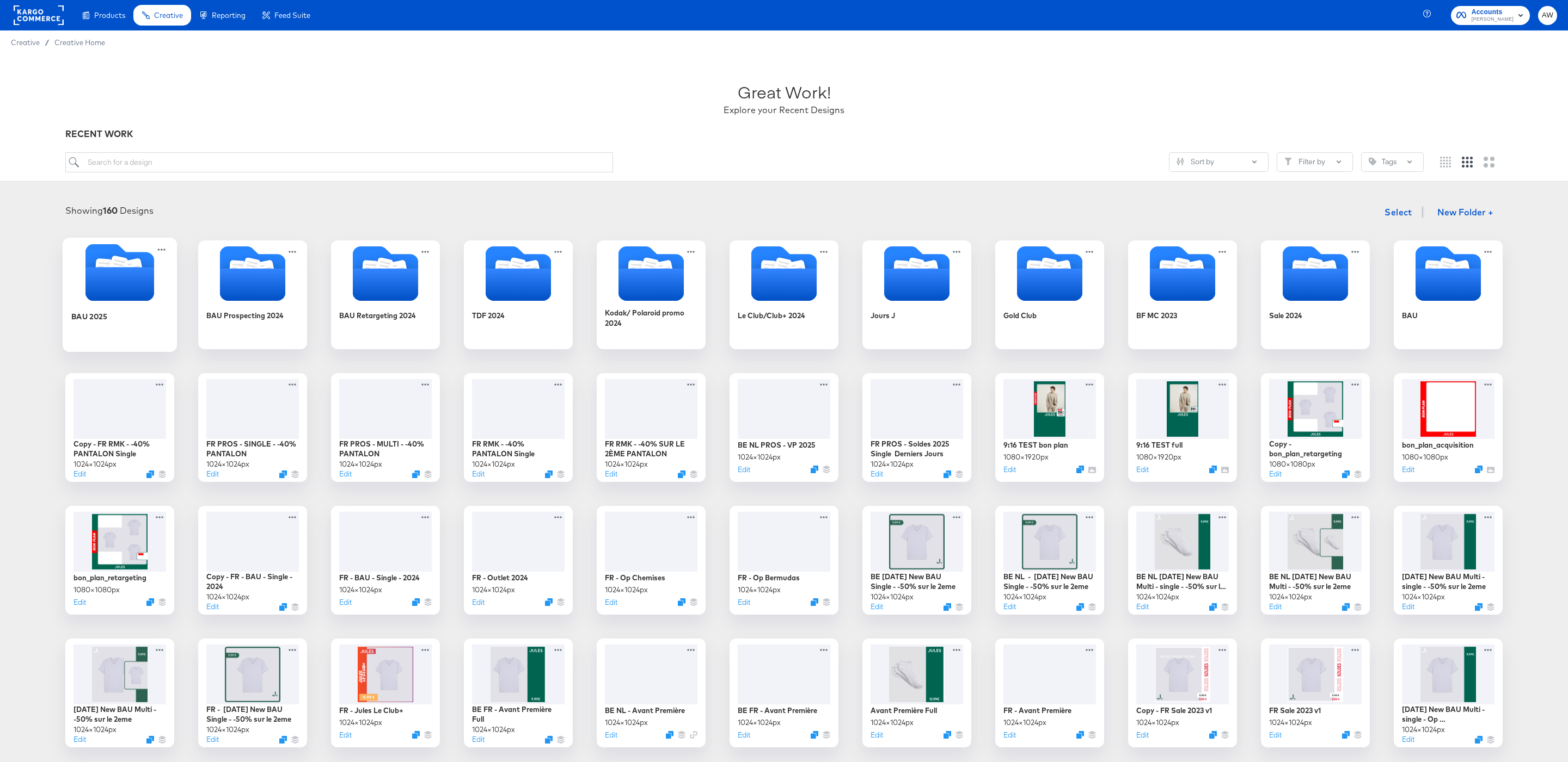
click at [159, 266] on icon "Folder" at bounding box center [120, 272] width 114 height 57
click at [159, 266] on div "BAU 2025 BAU Prospecting 2024 BAU Retargeting 2024 TDF 2024 Kodak/ Polaroid pro…" at bounding box center [784, 560] width 1546 height 640
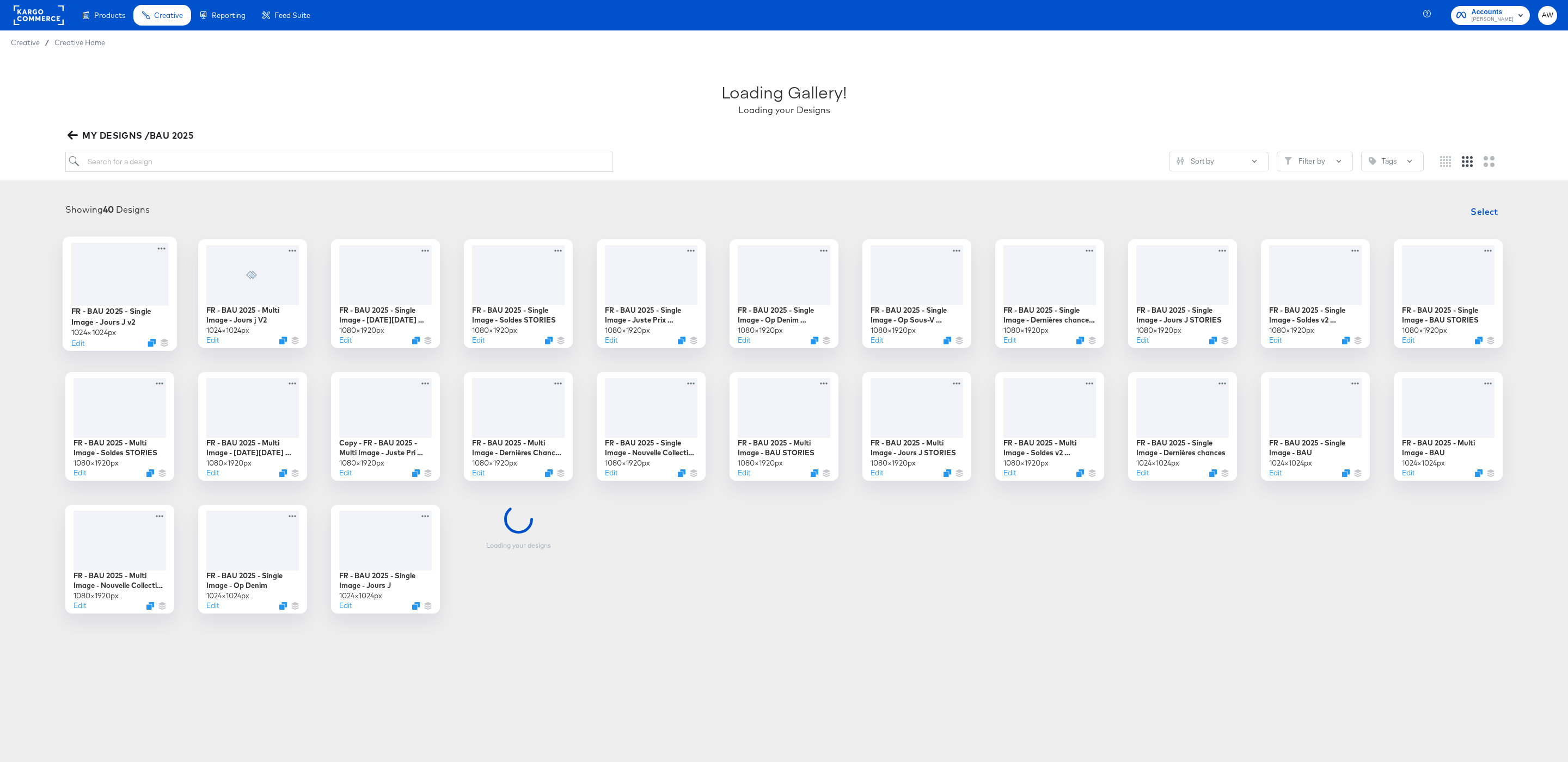
click at [153, 274] on div at bounding box center [120, 274] width 97 height 63
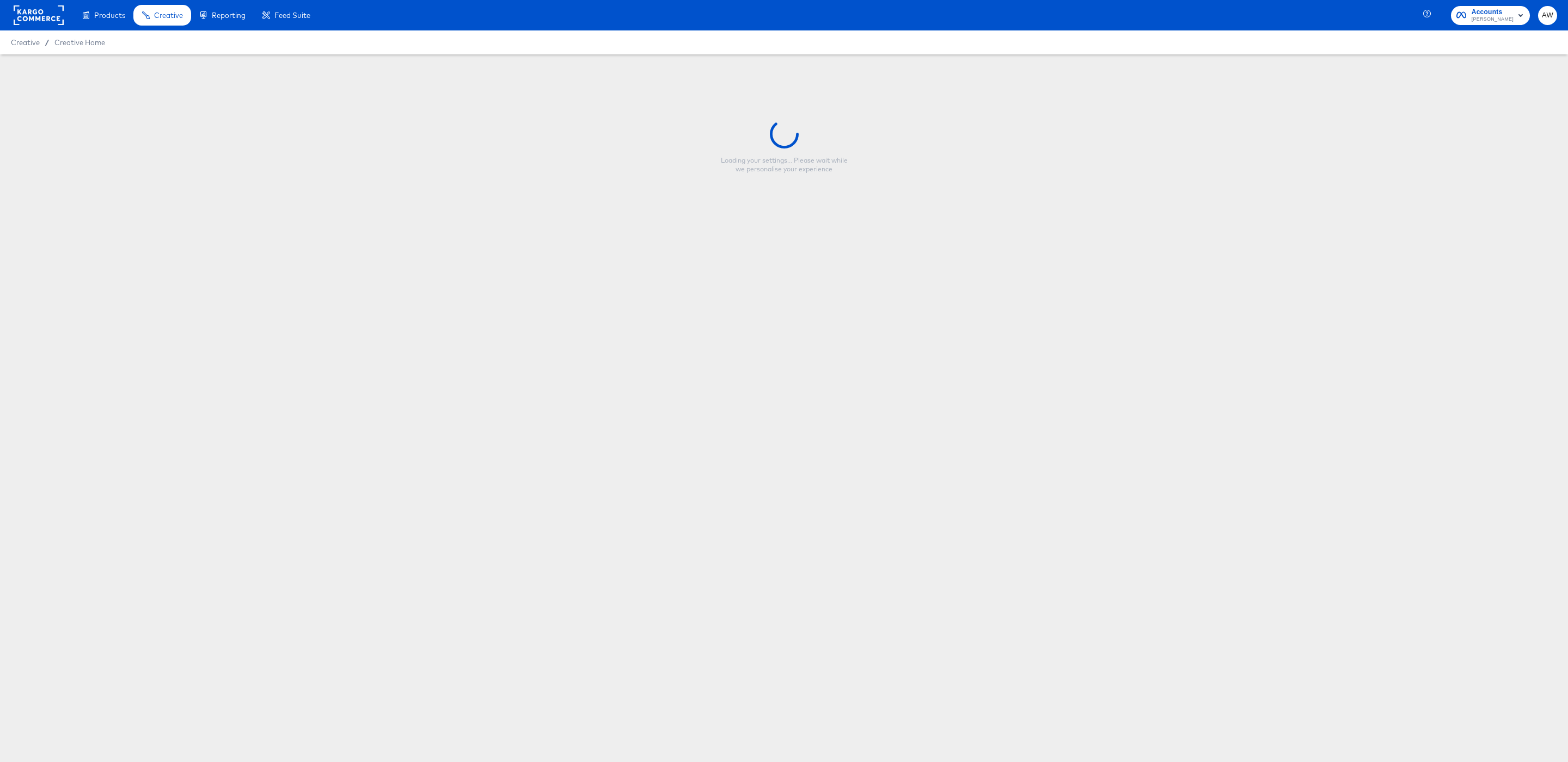
type input "FR - BAU 2025 - Single Image - Jours J v2"
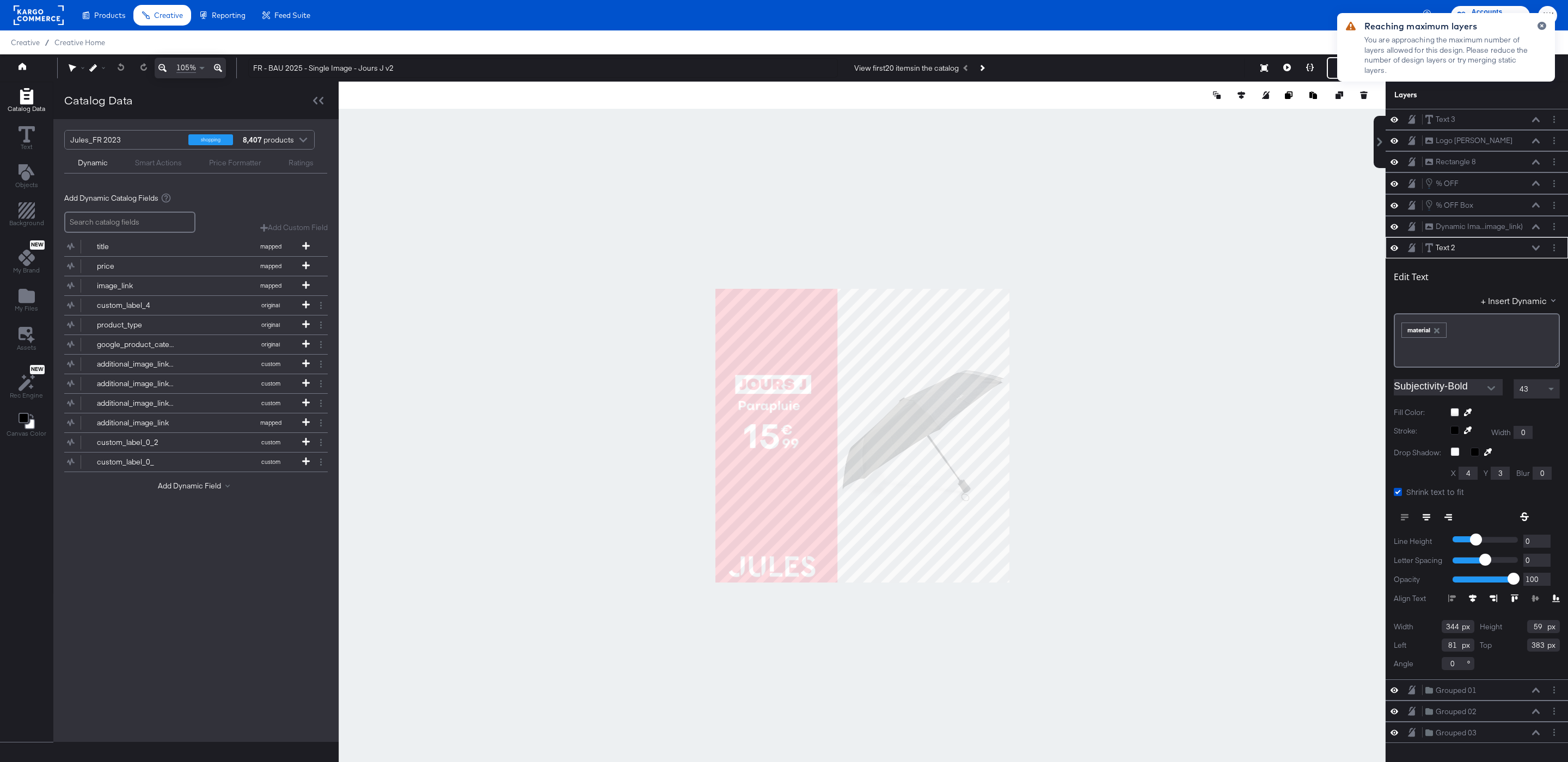
type input "60"
type input "381"
type input "58"
click at [1135, 309] on div at bounding box center [862, 436] width 1047 height 708
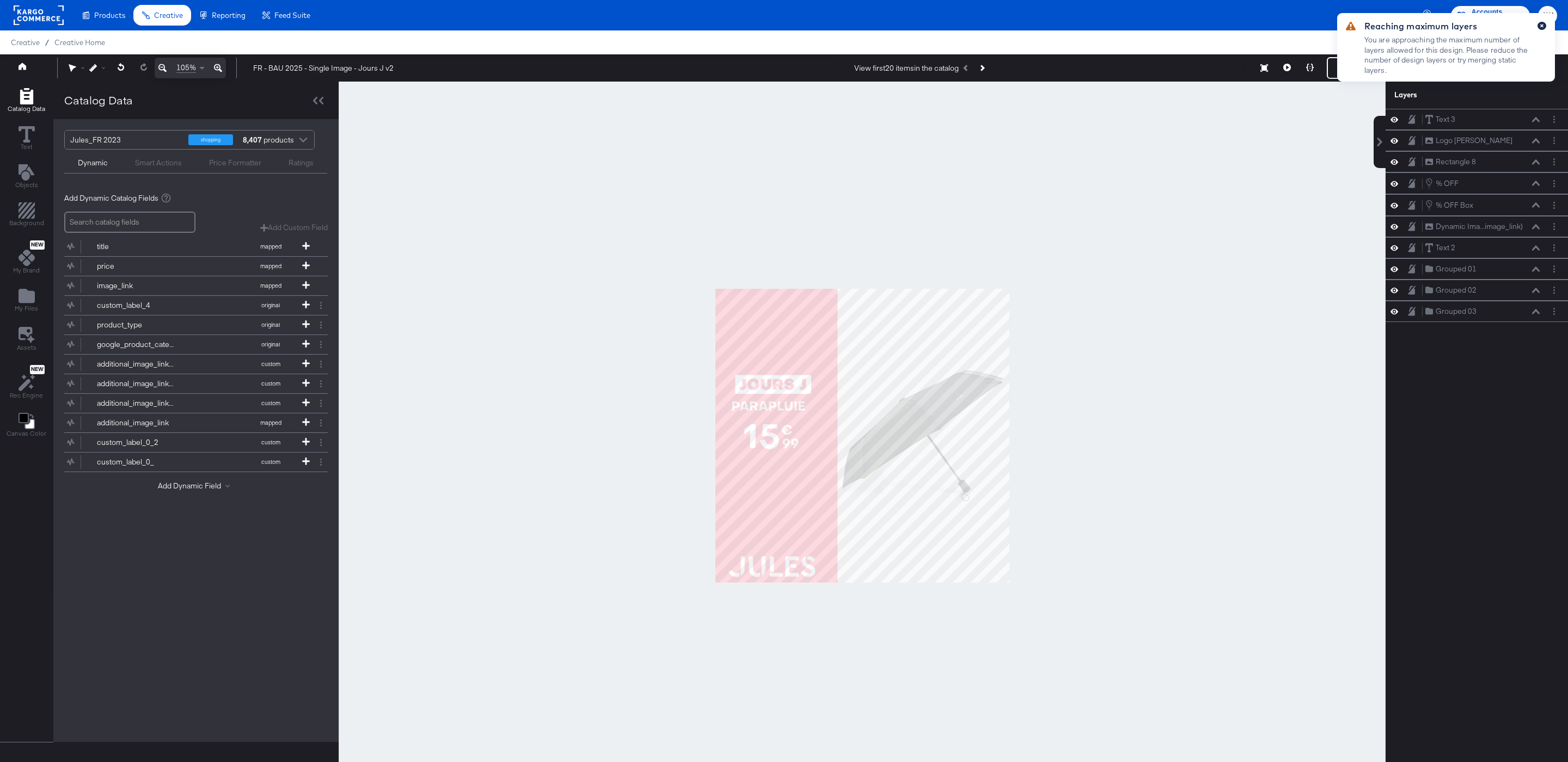
click at [1540, 28] on icon "button" at bounding box center [1542, 26] width 4 height 6
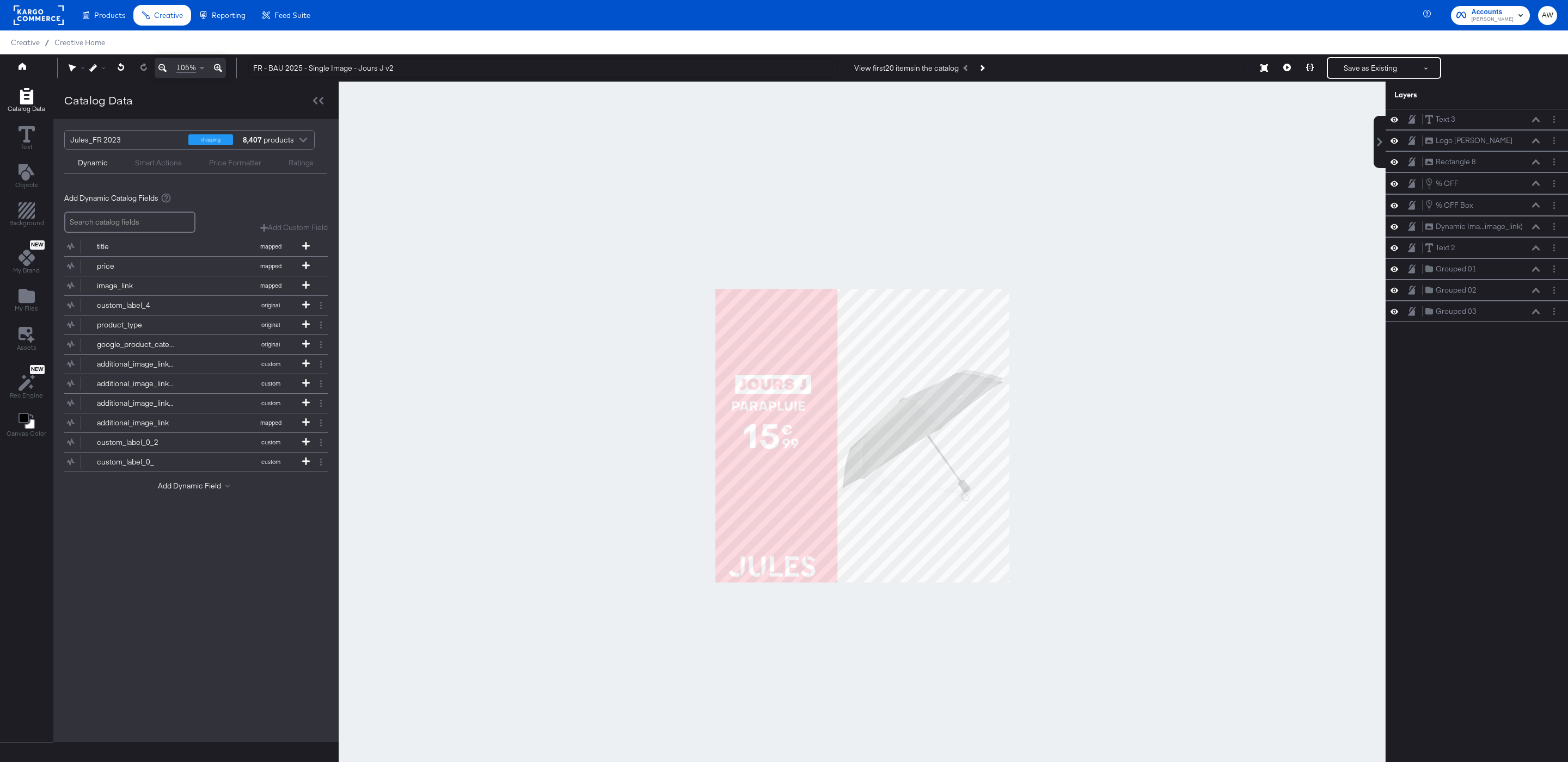
click at [1375, 53] on div "Creative / Creative Home" at bounding box center [784, 42] width 1568 height 24
click at [1375, 68] on button "Save as Existing" at bounding box center [1370, 68] width 85 height 20
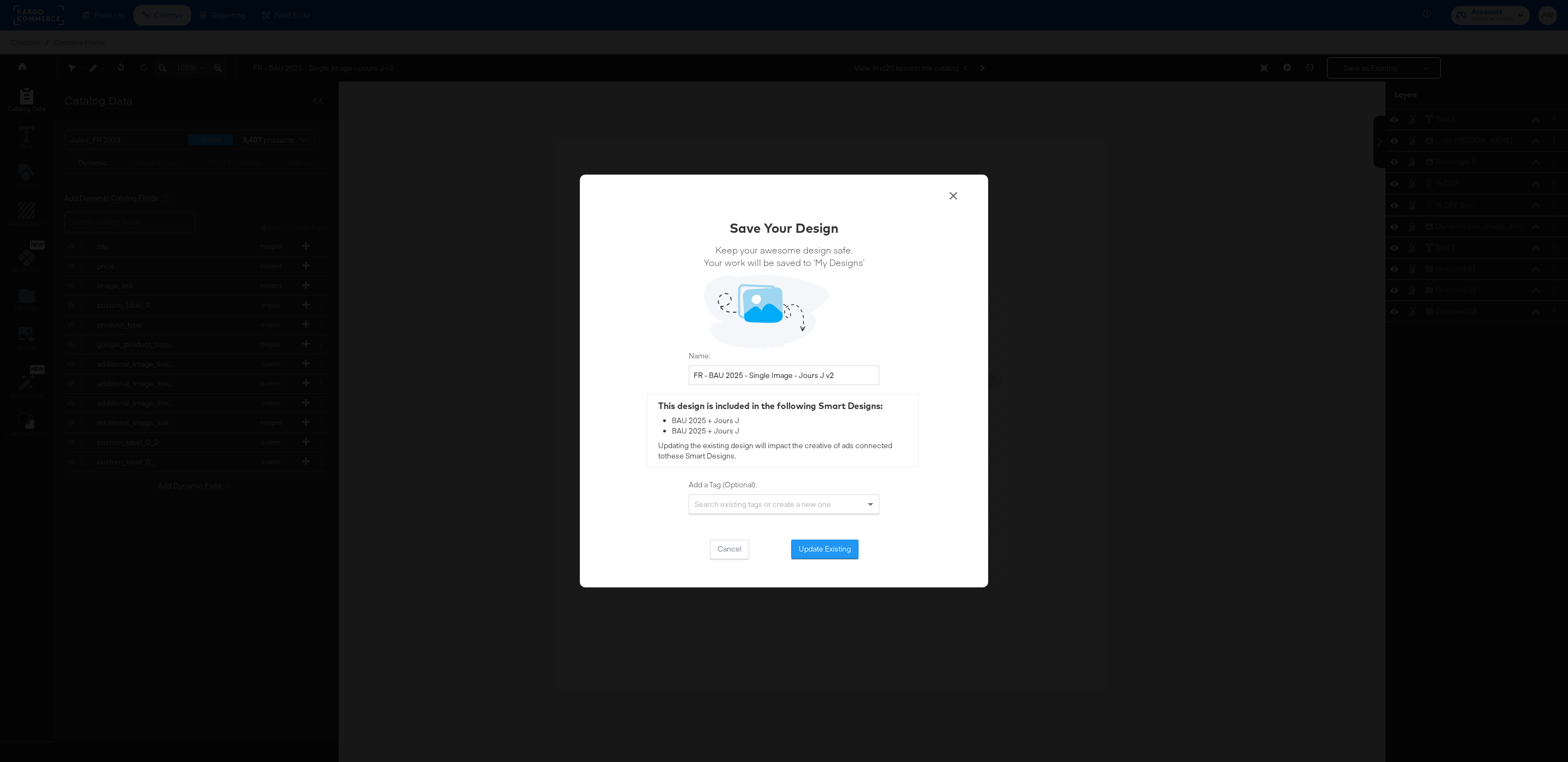
click at [846, 531] on div "Save Your Design Keep your awesome design safe. Your work will be saved to ‘My …" at bounding box center [784, 389] width 191 height 341
click at [841, 559] on div "Save Your Design Keep your awesome design safe. Your work will be saved to ‘My …" at bounding box center [783, 381] width 408 height 413
click at [837, 554] on button "Update Existing" at bounding box center [825, 549] width 68 height 20
